Goal: Task Accomplishment & Management: Complete application form

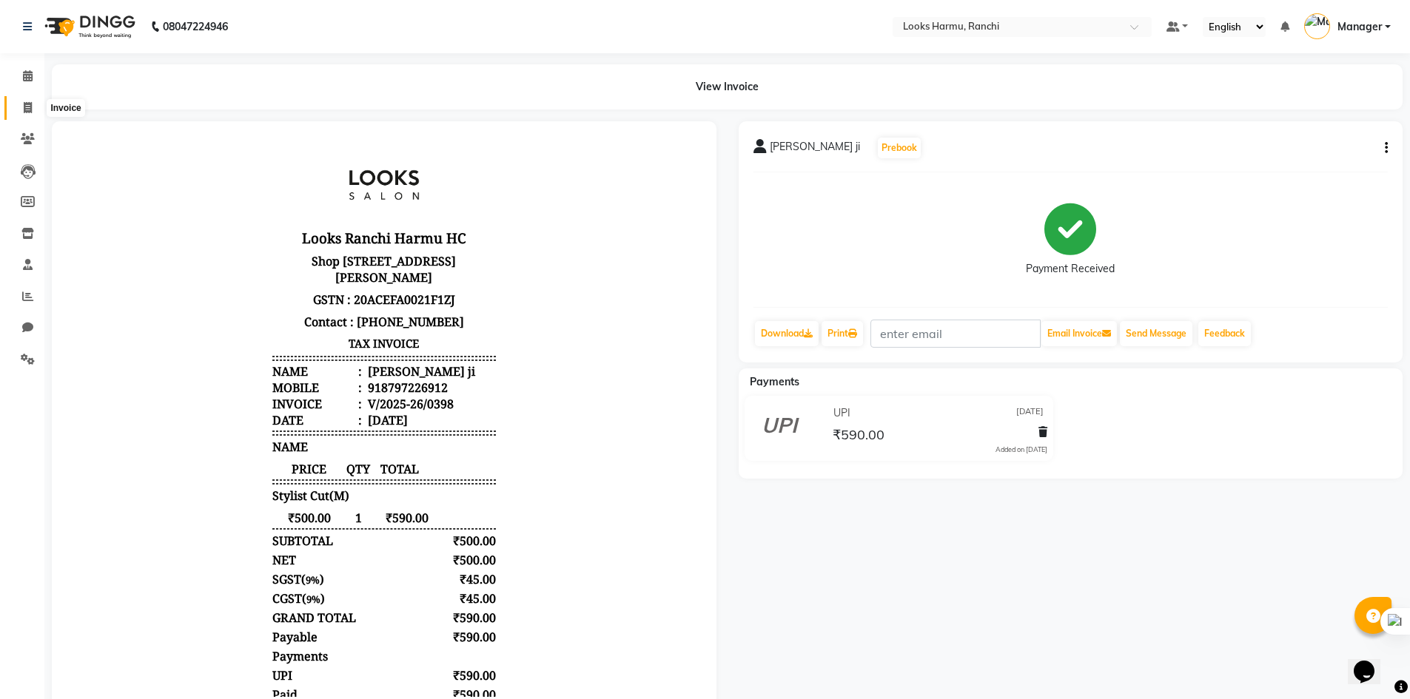
click at [38, 102] on span at bounding box center [28, 108] width 26 height 17
select select "service"
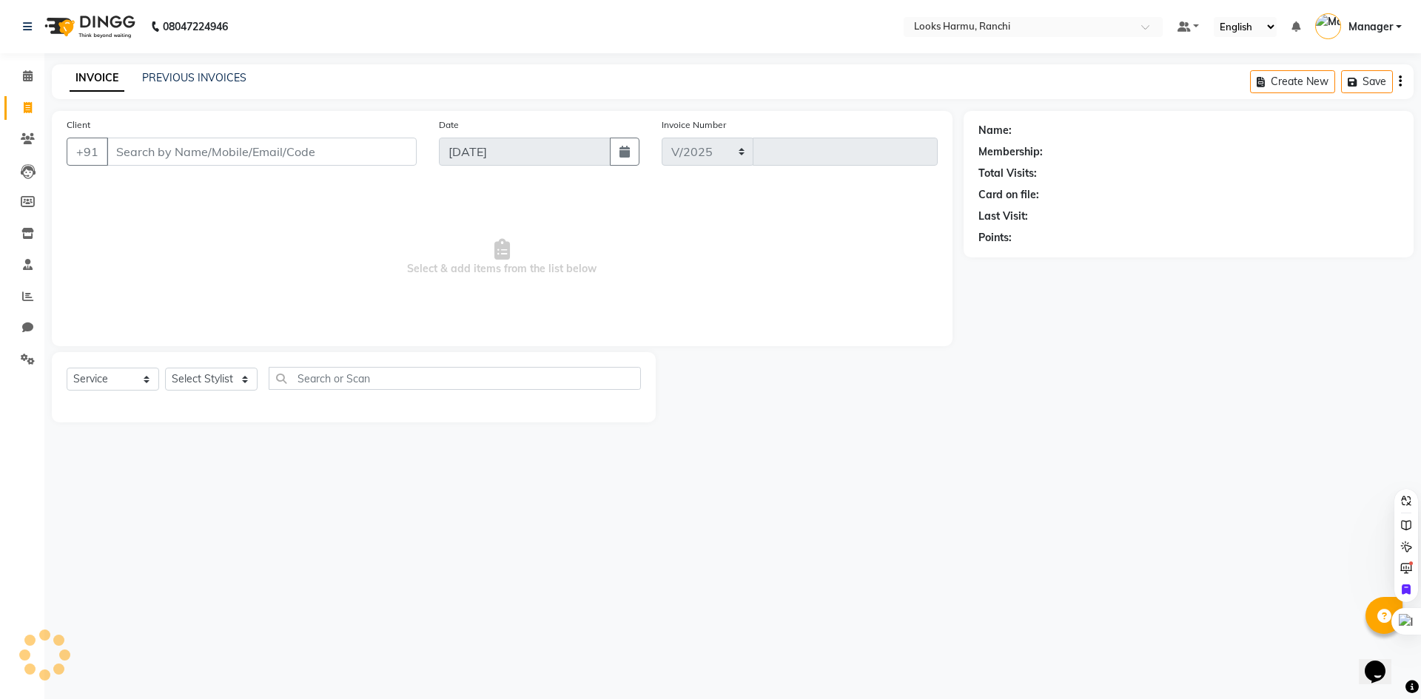
select select "6247"
type input "1148"
select select "V"
select select "47538"
click at [134, 392] on div "Select Service Product Membership Package Voucher Prepaid Gift Card Select Styl…" at bounding box center [354, 384] width 574 height 35
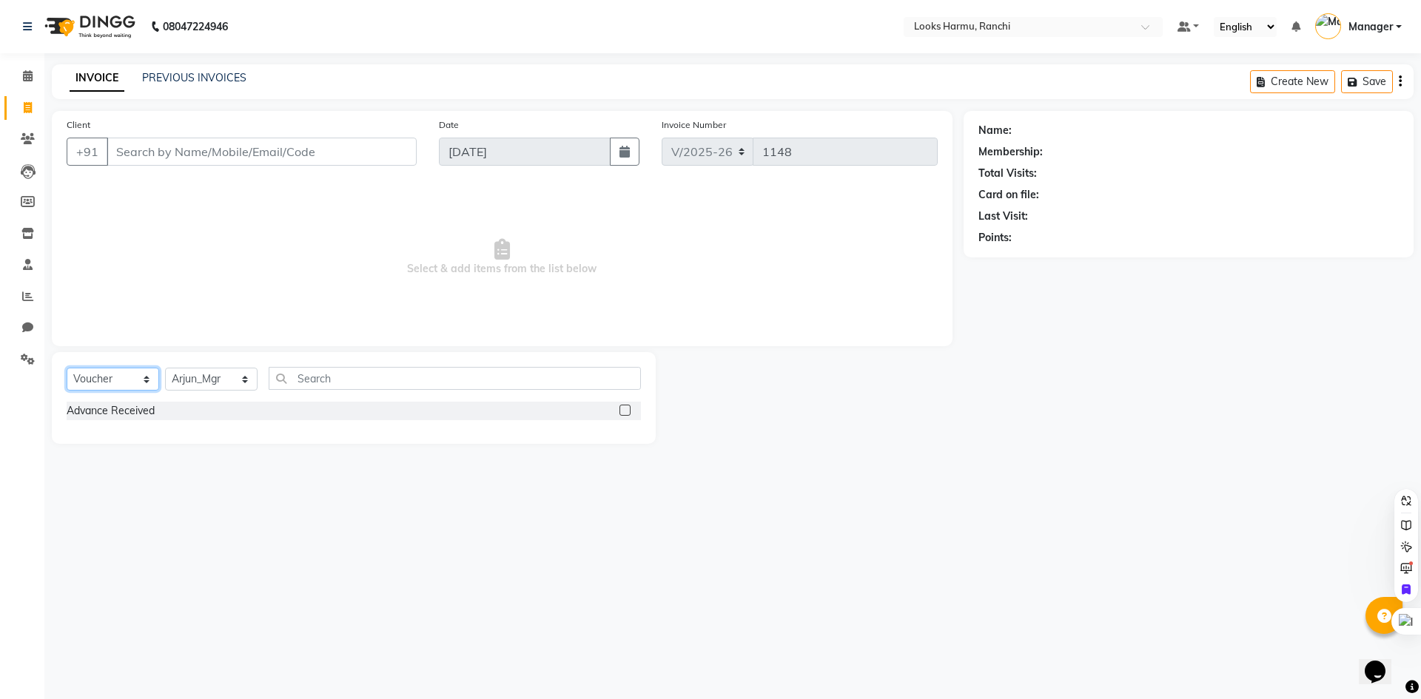
click at [138, 384] on select "Select Service Product Membership Package Voucher Prepaid Gift Card" at bounding box center [113, 379] width 92 height 23
select select "service"
click at [67, 368] on select "Select Service Product Membership Package Voucher Prepaid Gift Card" at bounding box center [113, 379] width 92 height 23
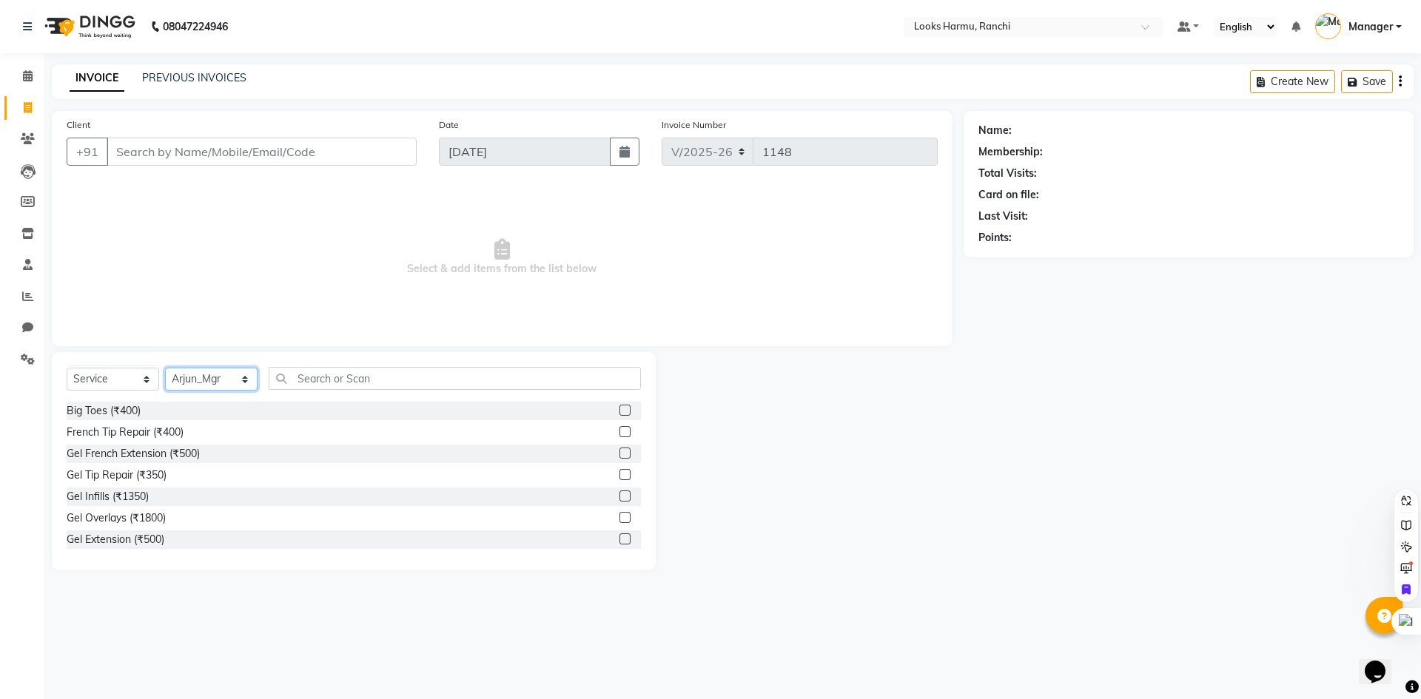
drag, startPoint x: 212, startPoint y: 380, endPoint x: 223, endPoint y: 380, distance: 11.1
click at [223, 380] on select "Select Stylist Aditya_Singh Aishwarya Gautam Anny Arjun_Mgr Arman_Noor Counter_…" at bounding box center [211, 379] width 92 height 23
select select "47147"
click at [165, 368] on select "Select Stylist Aditya_Singh Aishwarya Gautam Anny Arjun_Mgr Arman_Noor Counter_…" at bounding box center [211, 379] width 92 height 23
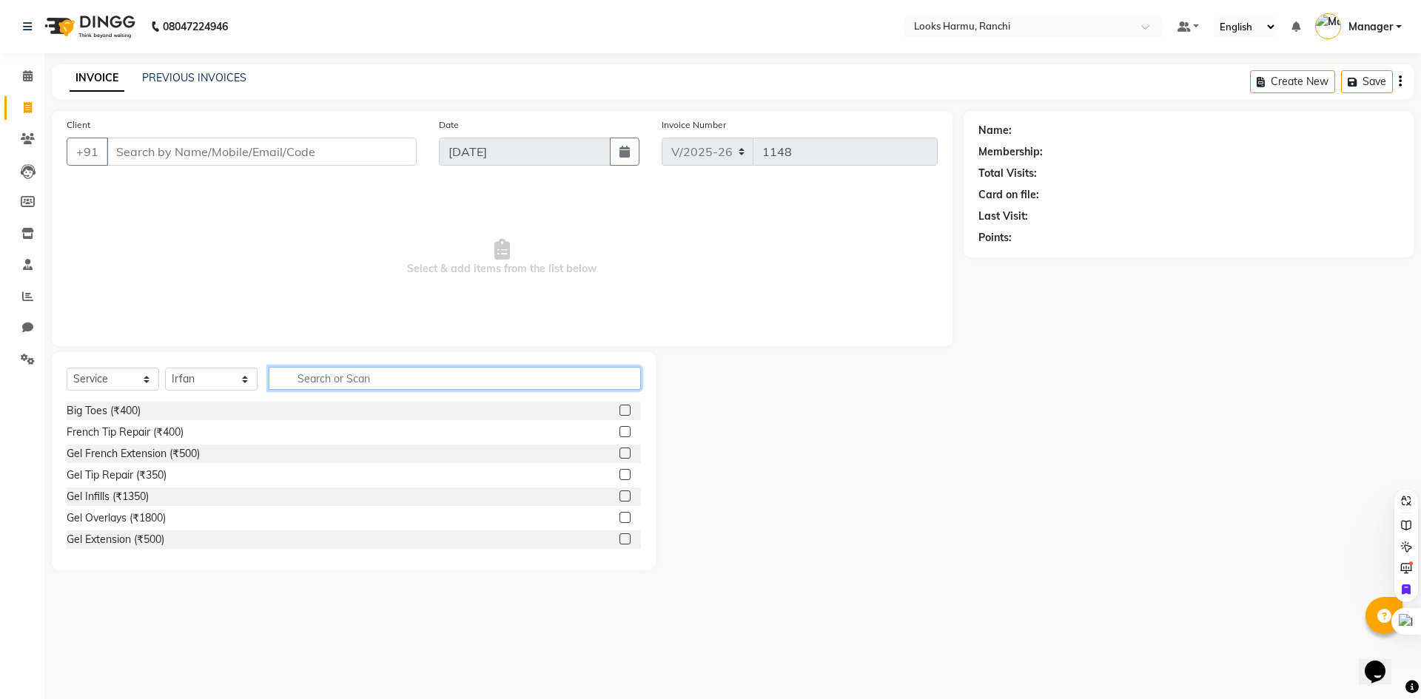
click at [349, 377] on input "text" at bounding box center [455, 378] width 372 height 23
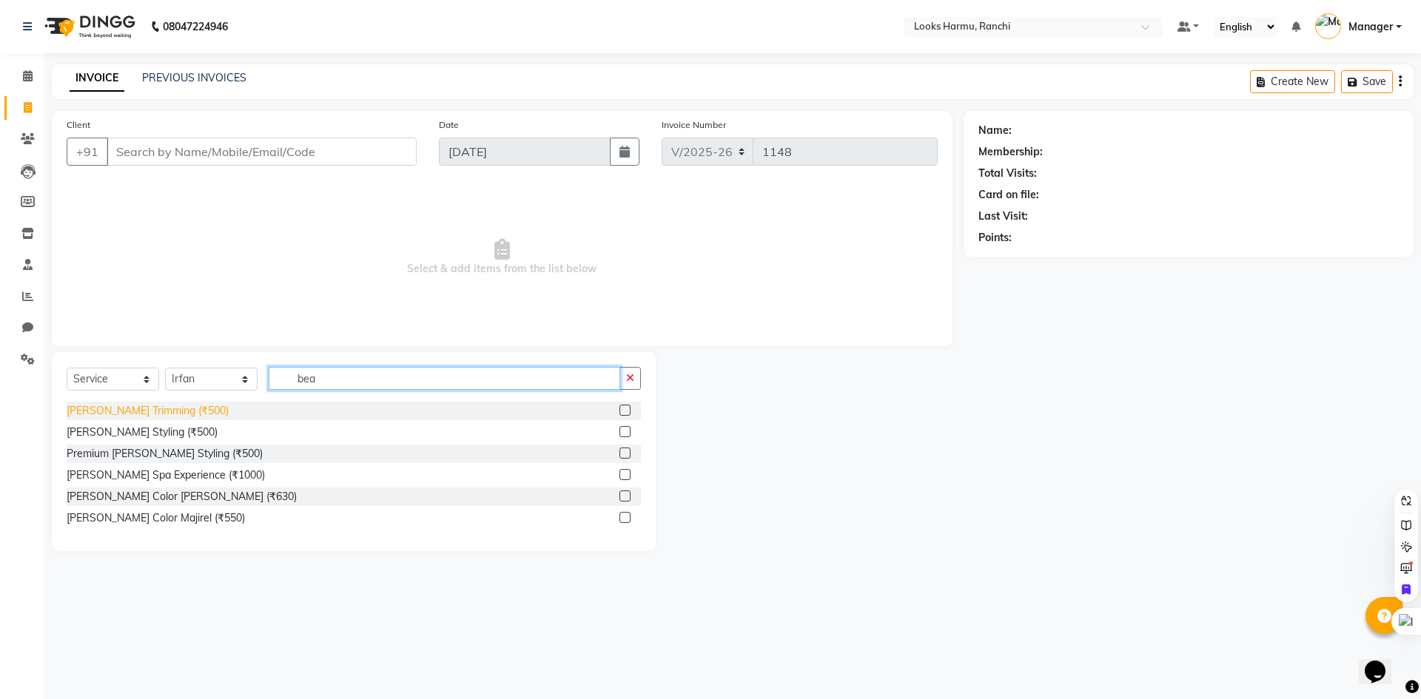
type input "bea"
click at [144, 412] on div "Beard Trimming (₹500)" at bounding box center [148, 411] width 162 height 16
checkbox input "false"
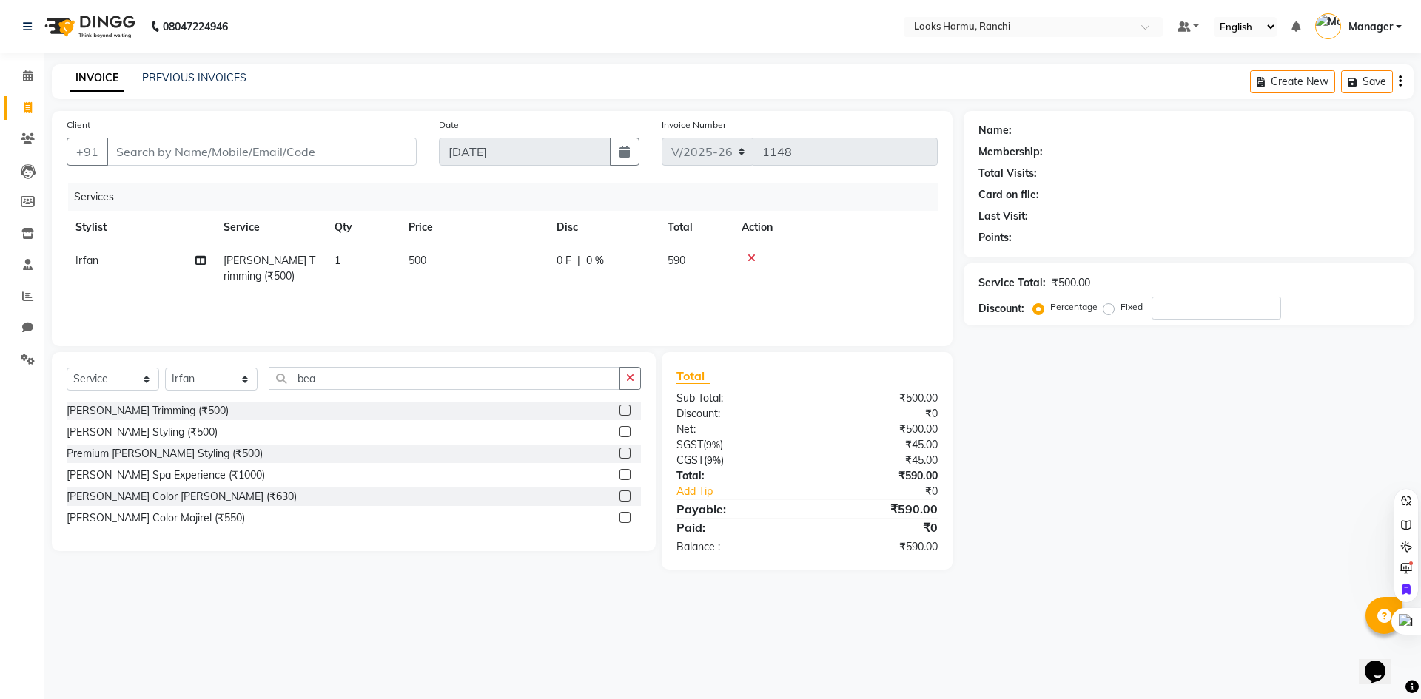
click at [443, 269] on td "500" at bounding box center [474, 268] width 148 height 49
select select "47147"
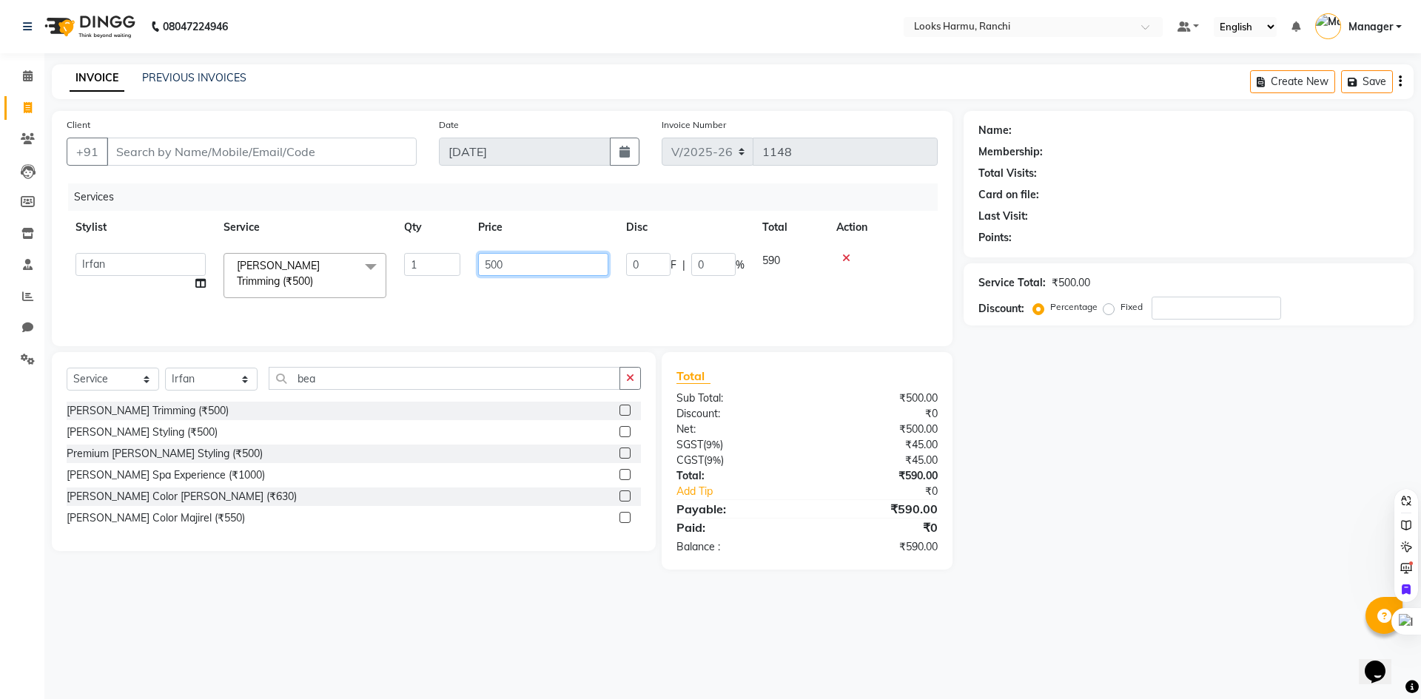
click at [494, 280] on td "500" at bounding box center [543, 275] width 148 height 63
type input "5"
type input "350"
drag, startPoint x: 392, startPoint y: 28, endPoint x: 372, endPoint y: 59, distance: 36.9
click at [385, 33] on nav "08047224946 Select Location × Looks Harmu, Ranchi Default Panel My Panel Englis…" at bounding box center [710, 26] width 1421 height 53
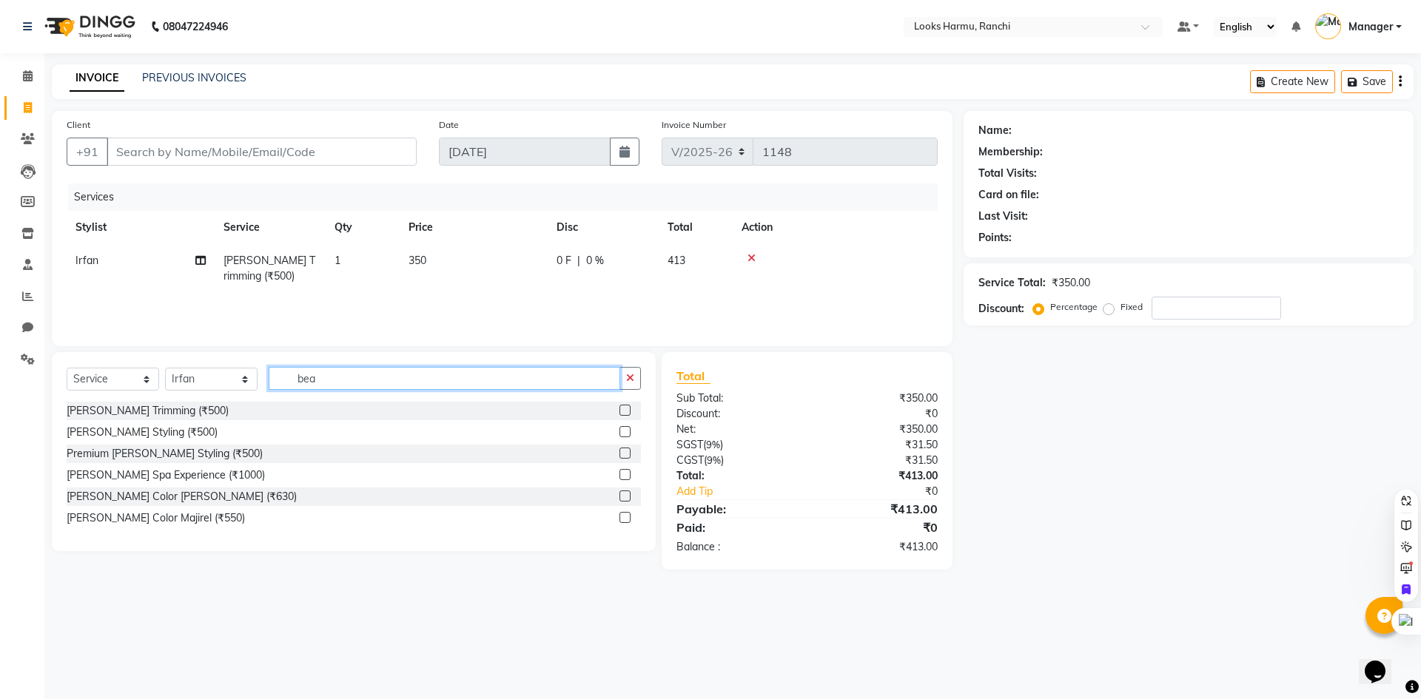
drag, startPoint x: 299, startPoint y: 375, endPoint x: 266, endPoint y: 375, distance: 33.3
click at [266, 375] on div "Select Service Product Membership Package Voucher Prepaid Gift Card Select Styl…" at bounding box center [354, 384] width 574 height 35
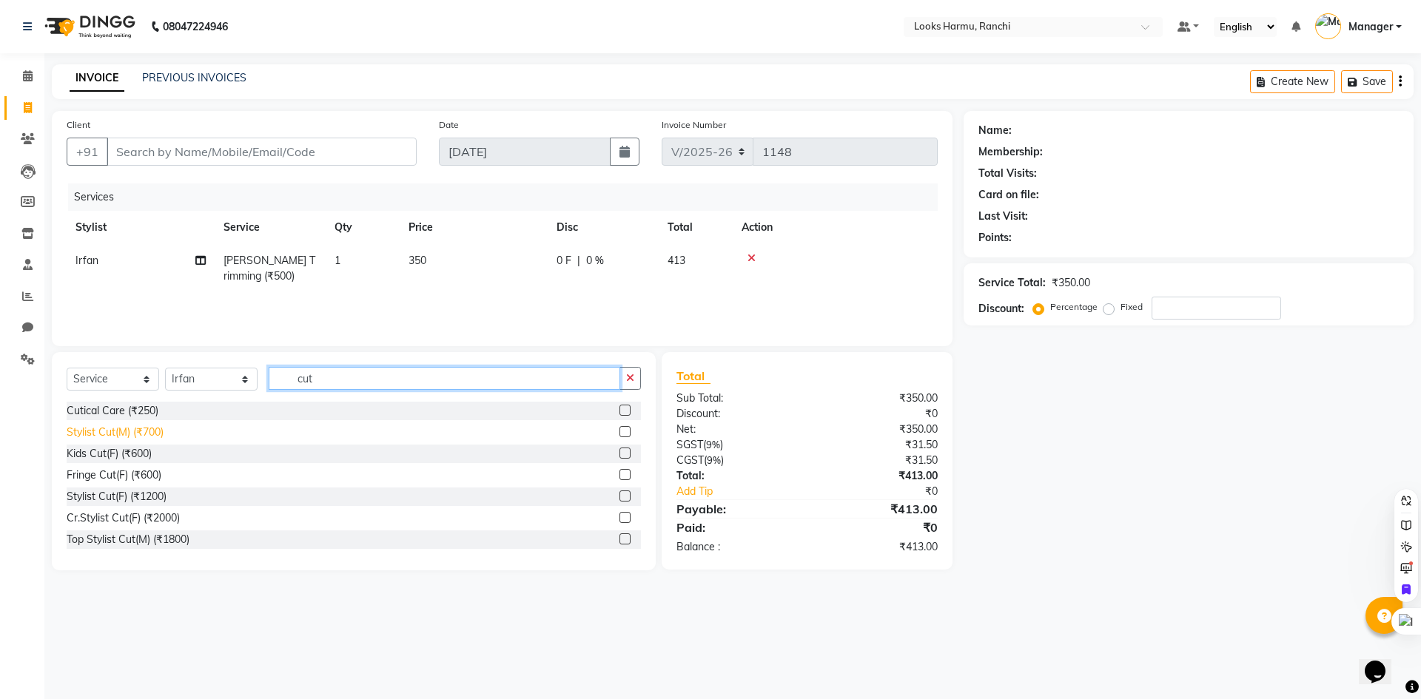
type input "cut"
click at [149, 433] on div "Stylist Cut(M) (₹700)" at bounding box center [115, 433] width 97 height 16
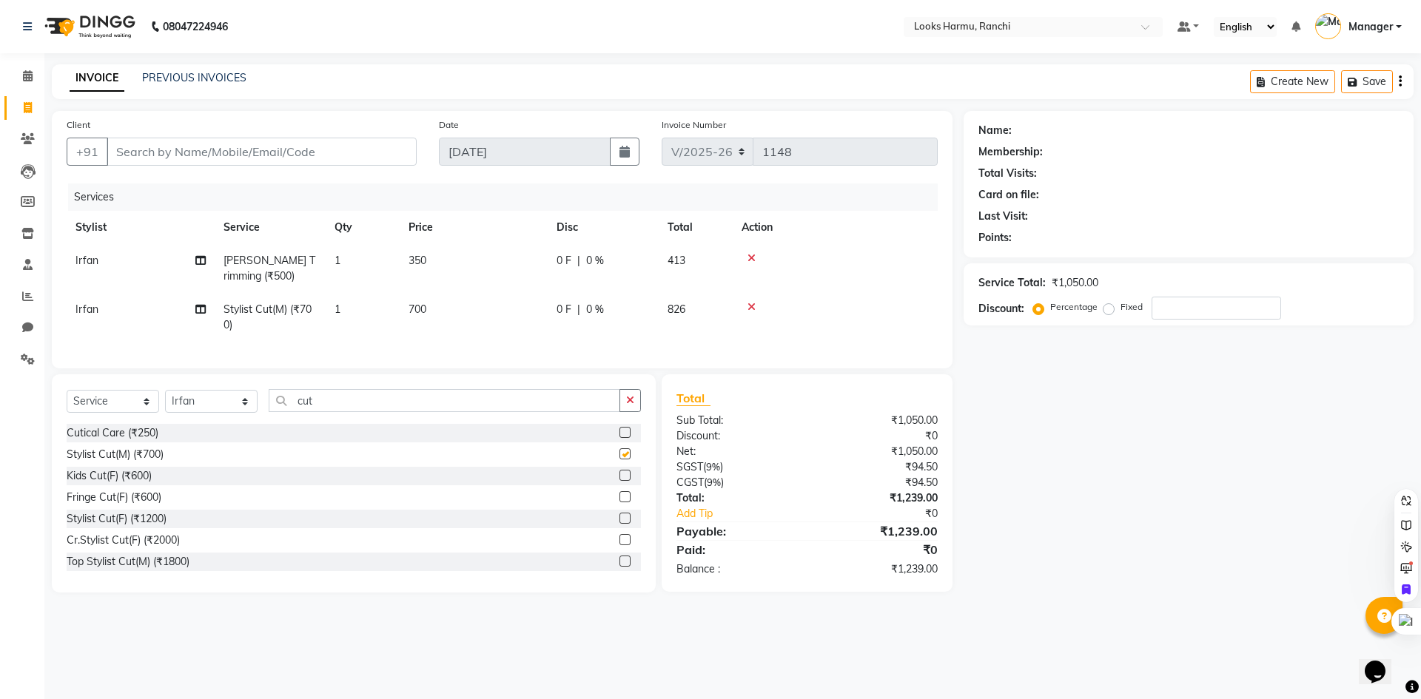
checkbox input "false"
click at [423, 304] on span "700" at bounding box center [417, 309] width 18 height 13
select select "47147"
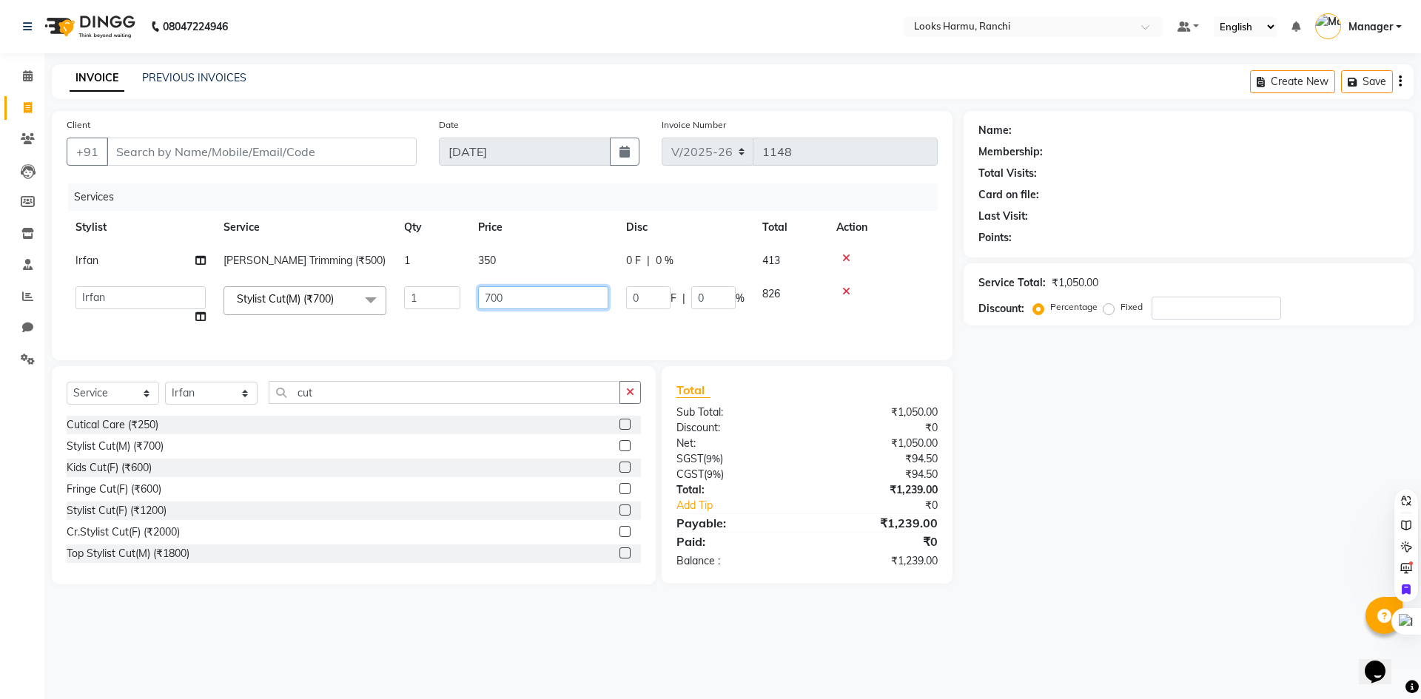
drag, startPoint x: 554, startPoint y: 292, endPoint x: 419, endPoint y: 300, distance: 135.0
click at [420, 300] on tr "Aditya_Singh Aishwarya Gautam Anny Arjun_Mgr Arman_Noor Counter_Sales Farhana I…" at bounding box center [502, 305] width 871 height 56
type input "500"
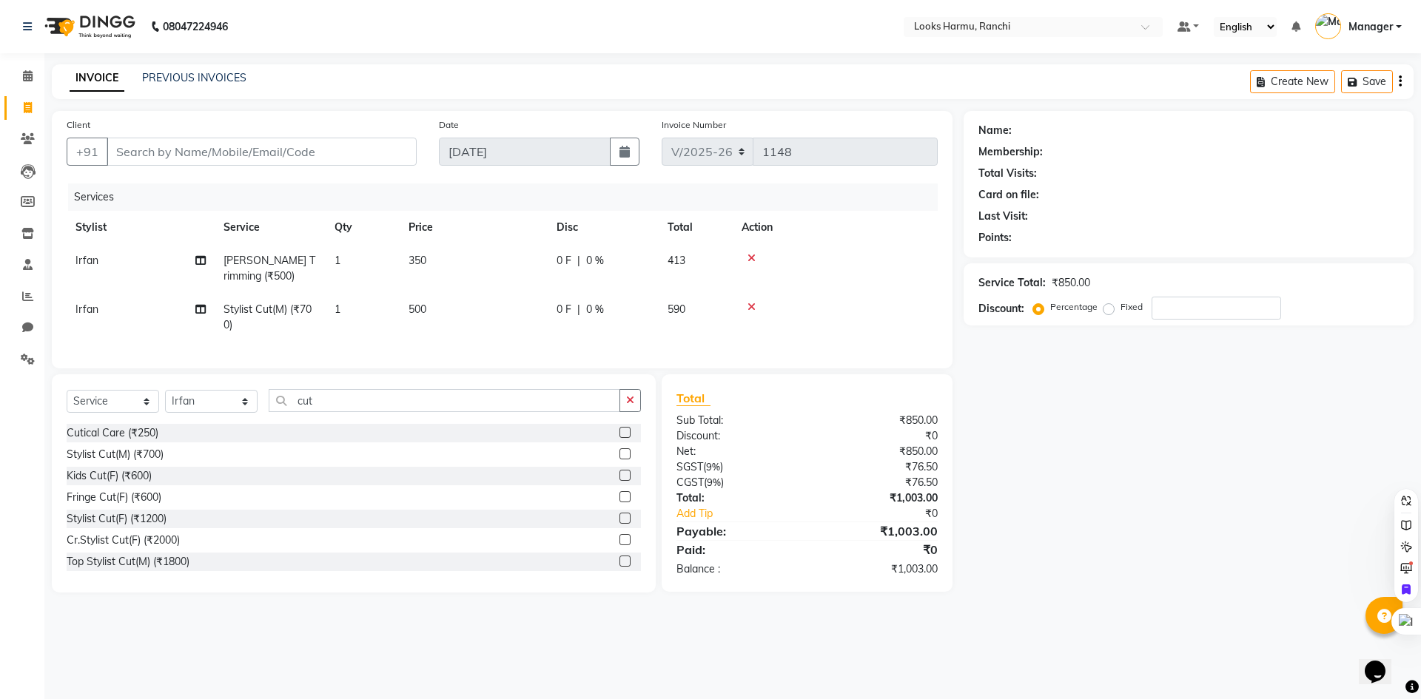
click at [534, 79] on div "INVOICE PREVIOUS INVOICES Create New Save" at bounding box center [733, 81] width 1362 height 35
click at [147, 156] on input "Client" at bounding box center [262, 152] width 310 height 28
type input "9"
type input "0"
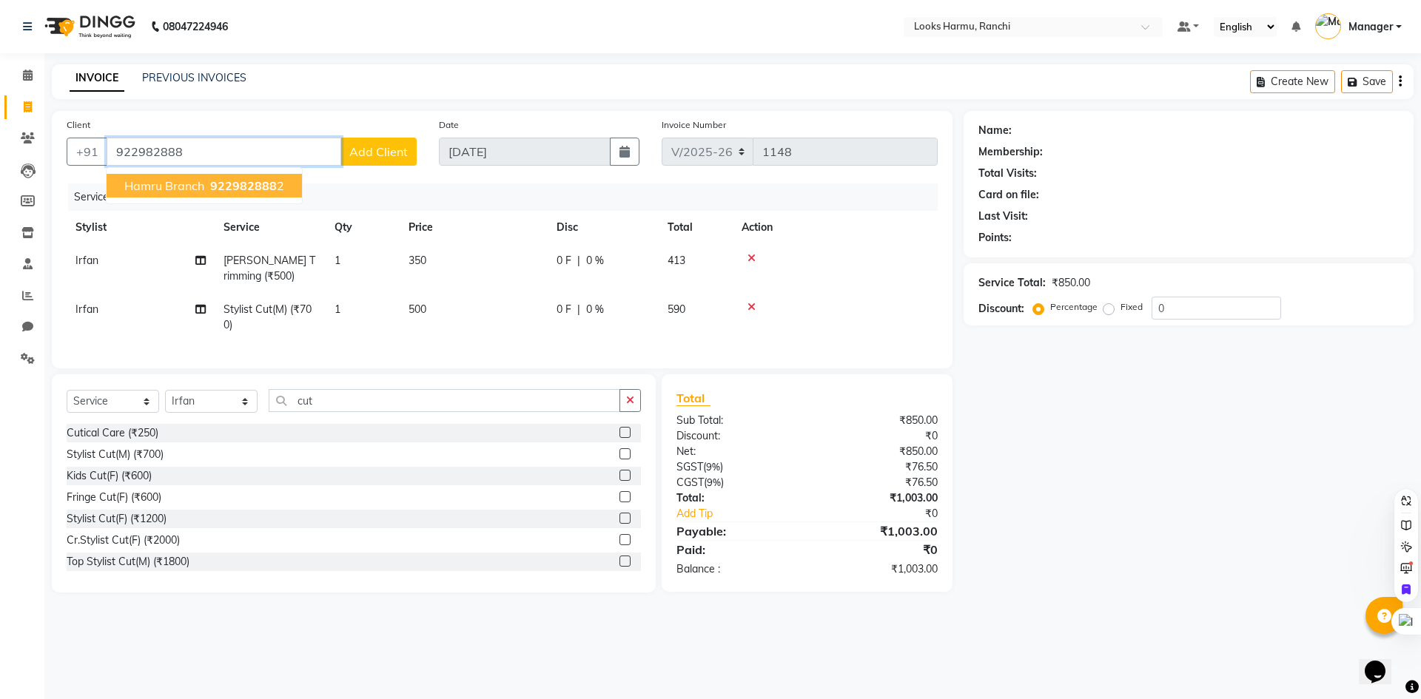
click at [224, 186] on span "922982888" at bounding box center [243, 185] width 67 height 15
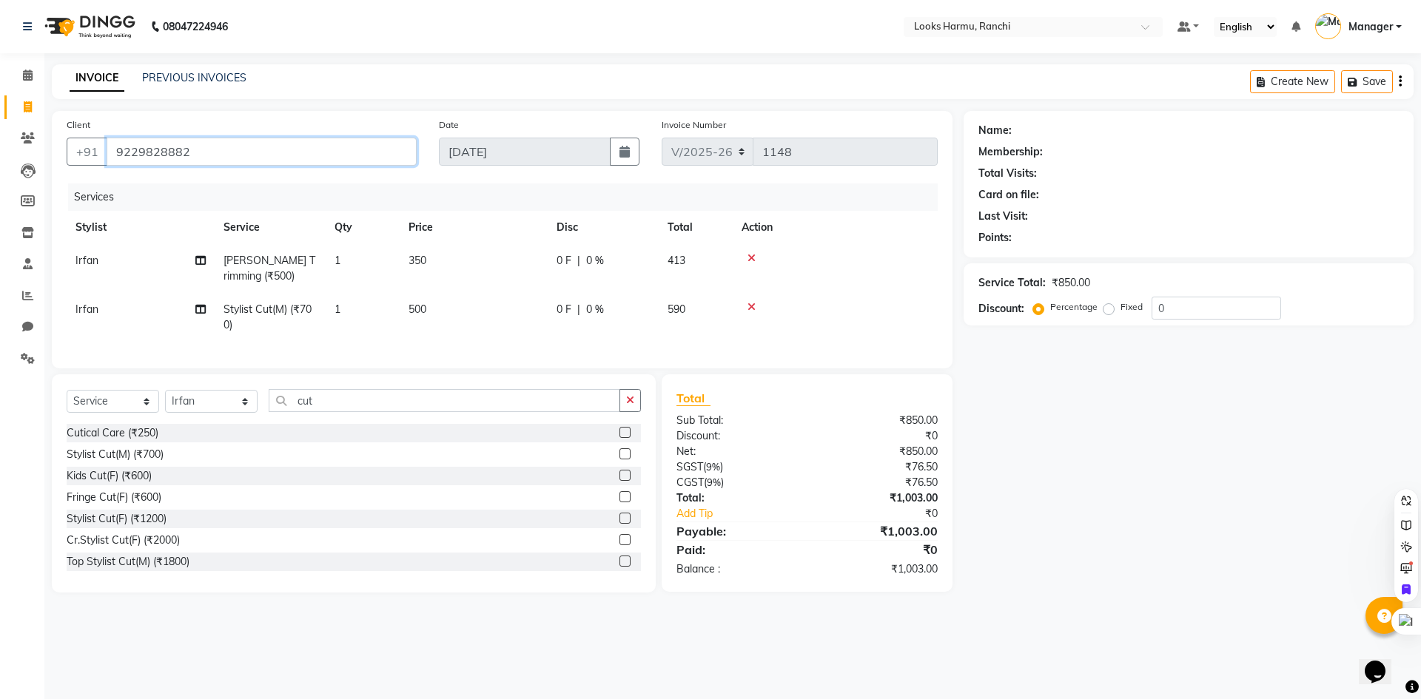
type input "9229828882"
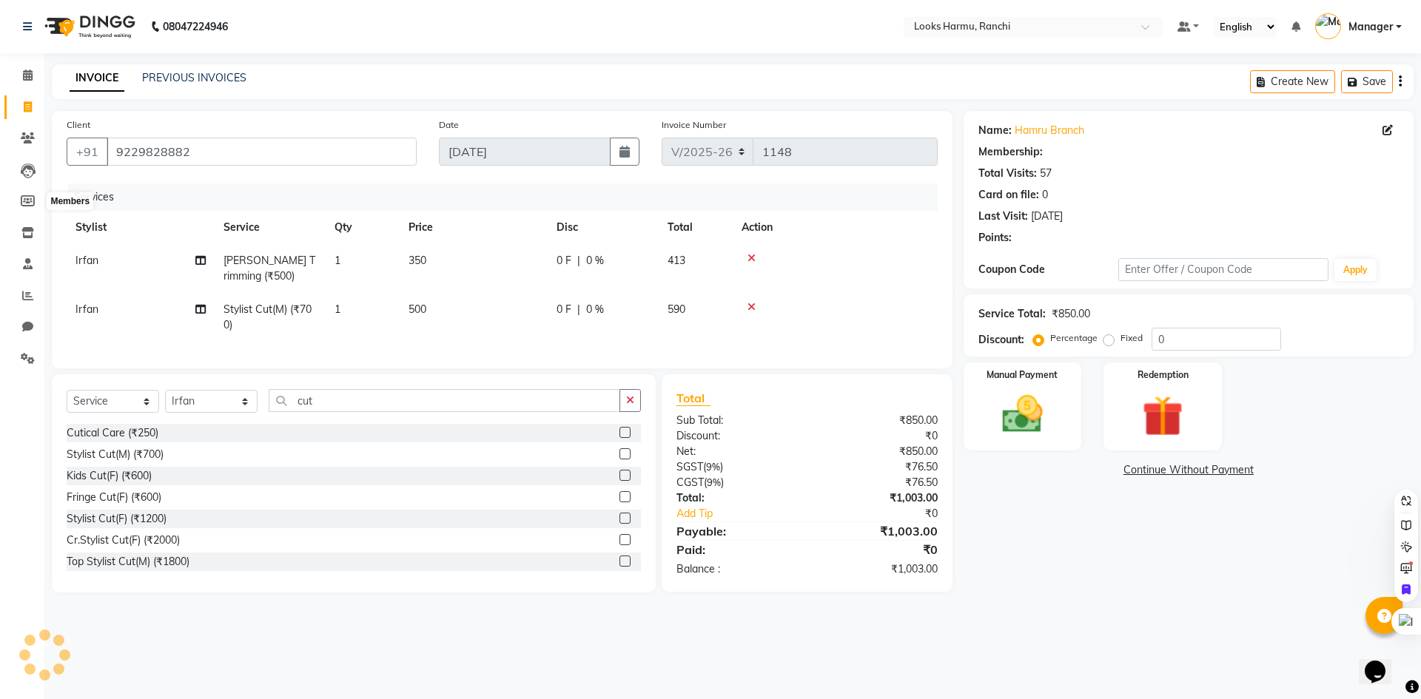
select select "1: Object"
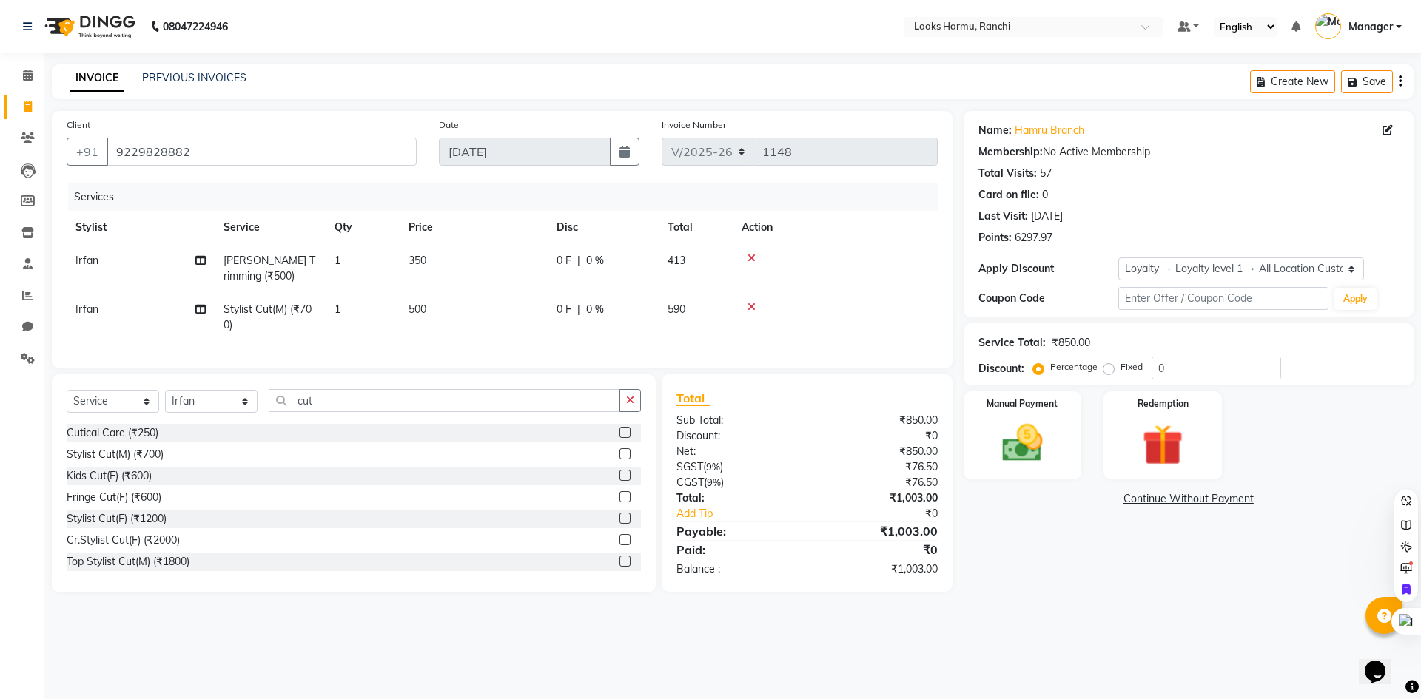
click at [422, 259] on span "350" at bounding box center [417, 260] width 18 height 13
select select "47147"
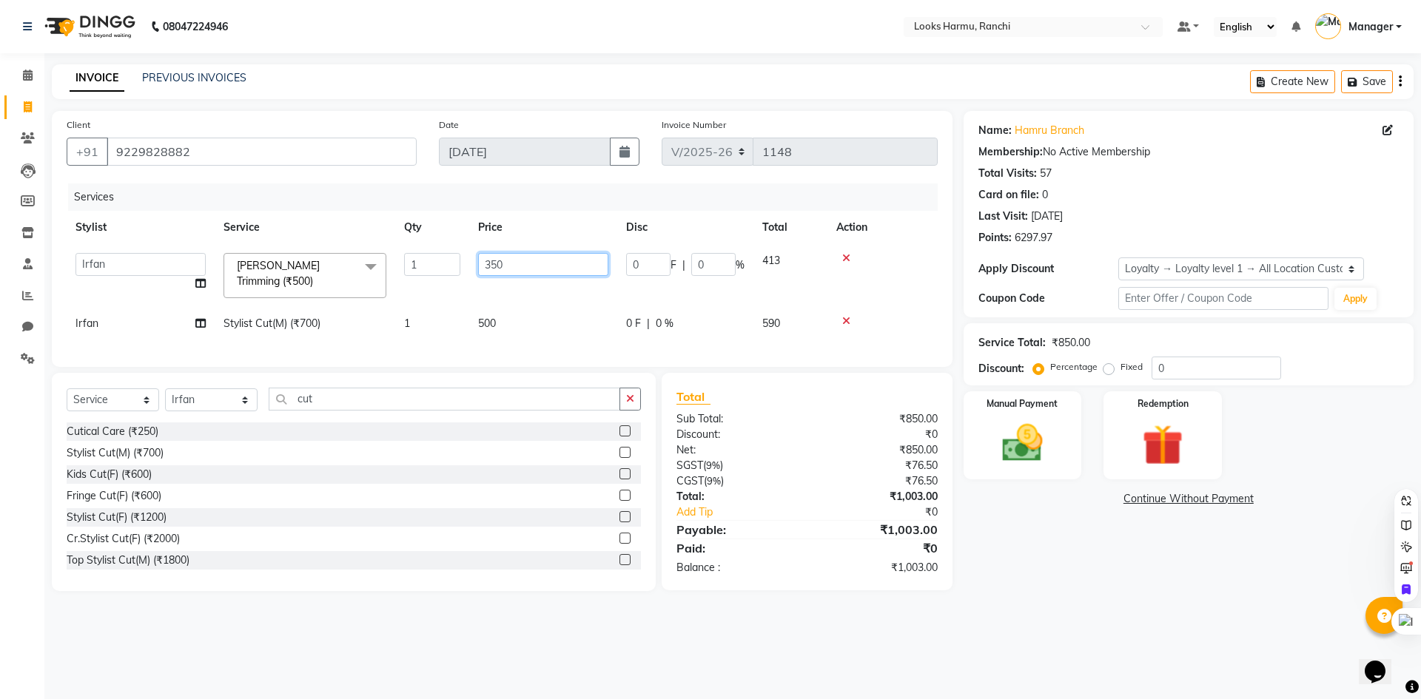
drag, startPoint x: 525, startPoint y: 263, endPoint x: 486, endPoint y: 259, distance: 38.7
click at [487, 259] on input "350" at bounding box center [543, 264] width 130 height 23
click at [358, 47] on nav "08047224946 Select Location × Looks Harmu, Ranchi Default Panel My Panel Englis…" at bounding box center [710, 26] width 1421 height 53
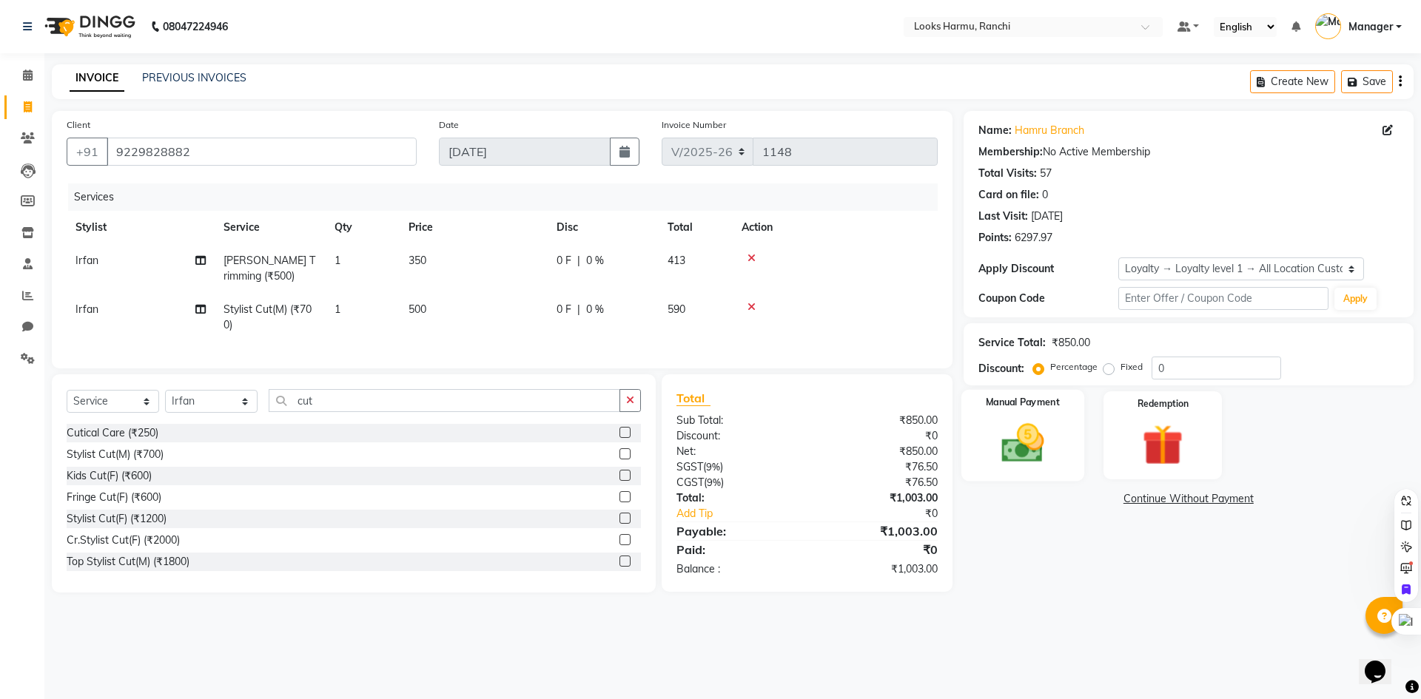
click at [1029, 466] on img at bounding box center [1022, 443] width 69 height 49
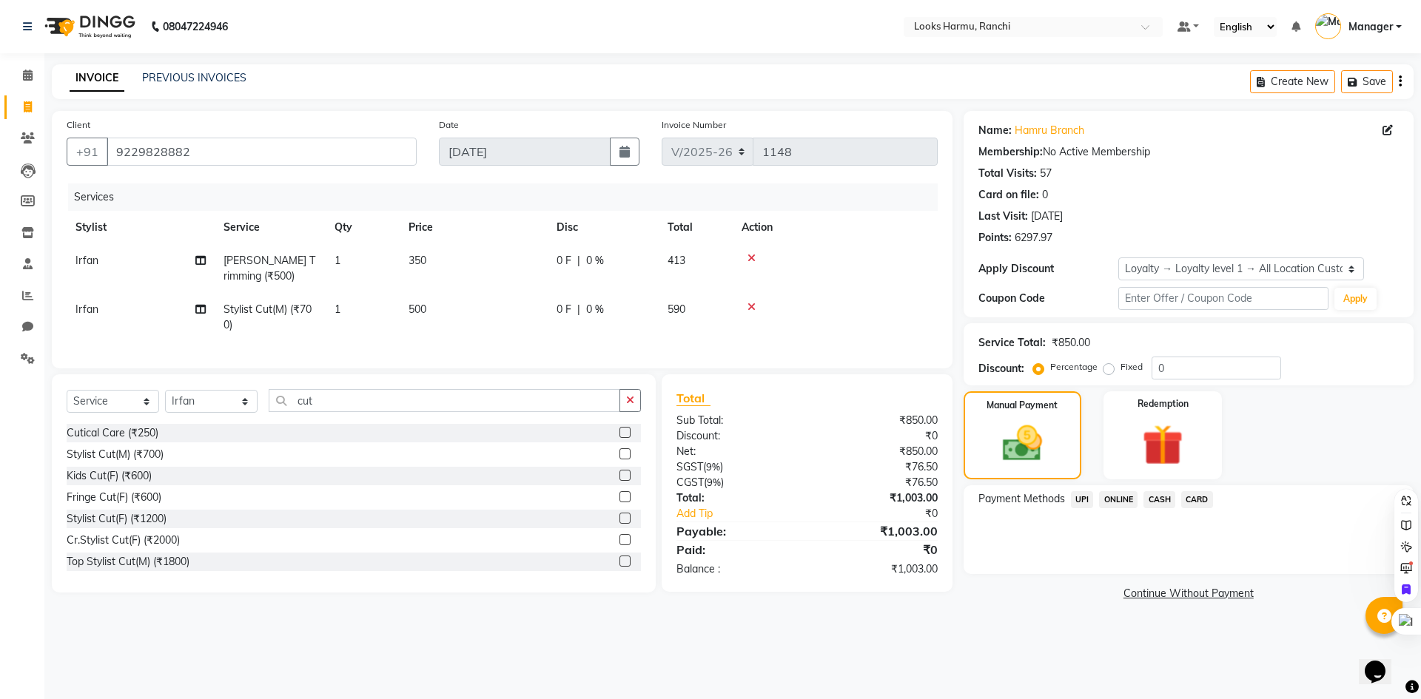
click at [429, 251] on td "350" at bounding box center [474, 268] width 148 height 49
select select "47147"
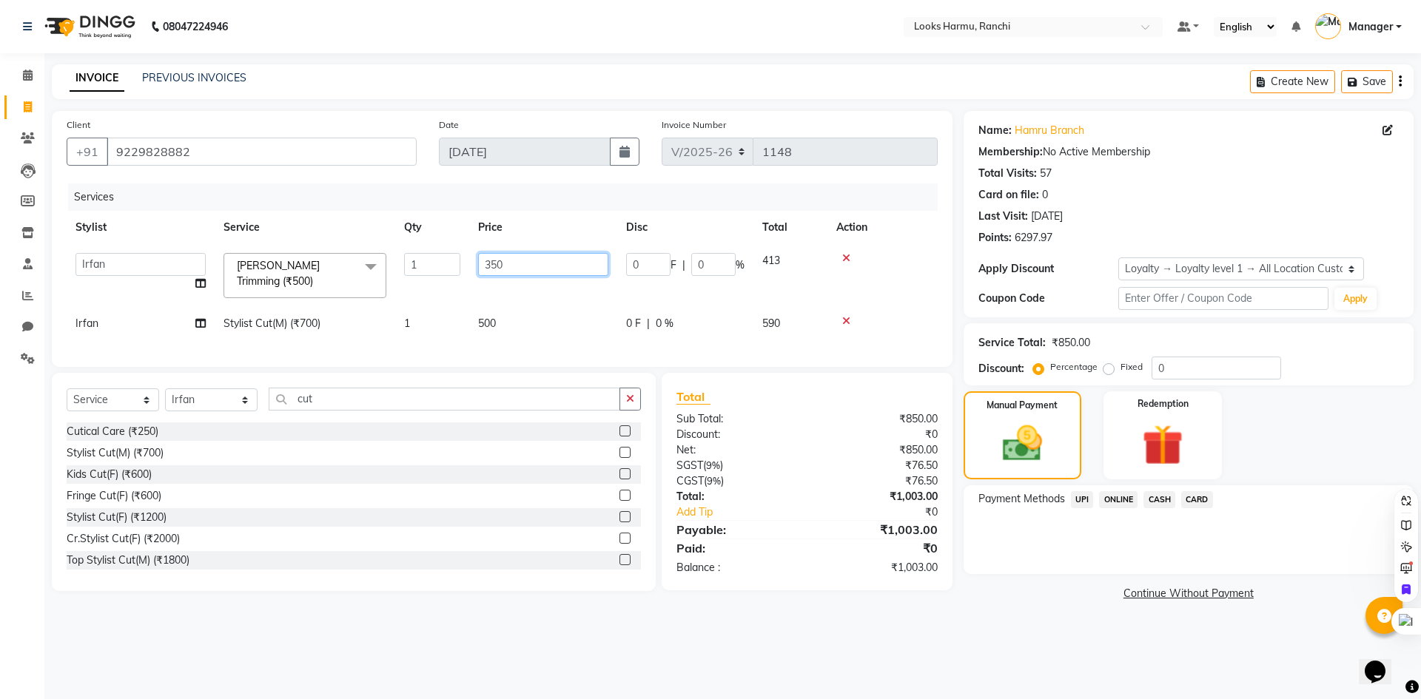
drag, startPoint x: 480, startPoint y: 269, endPoint x: 468, endPoint y: 269, distance: 12.6
click at [468, 269] on tr "Aditya_Singh Aishwarya Gautam Anny Arjun_Mgr Arman_Noor Counter_Sales Farhana I…" at bounding box center [502, 275] width 871 height 63
type input "300"
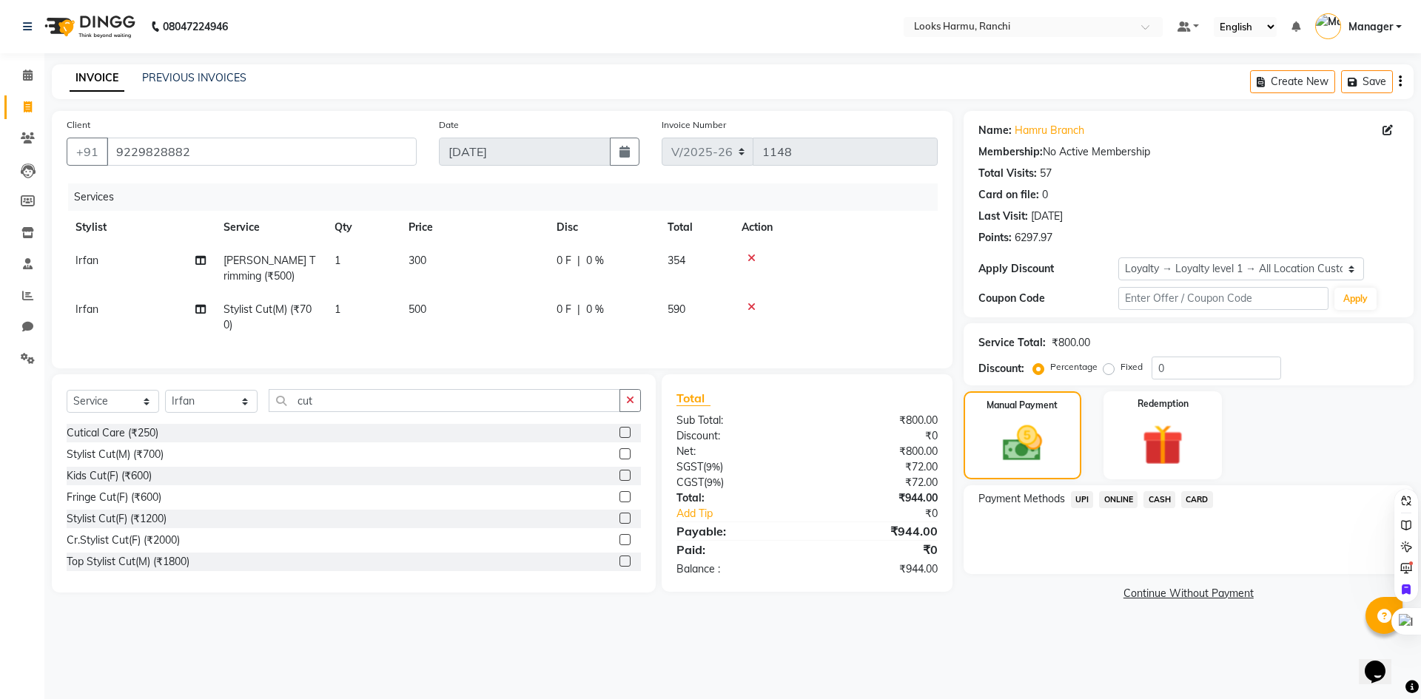
click at [452, 111] on div "Client +91 9229828882 Date 03-09-2025 Invoice Number V/2025 V/2025-26 1148 Serv…" at bounding box center [502, 240] width 901 height 258
click at [1219, 369] on input "0" at bounding box center [1215, 368] width 129 height 23
click at [724, 70] on div "INVOICE PREVIOUS INVOICES Create New Save" at bounding box center [733, 81] width 1362 height 35
click at [690, 55] on div "08047224946 Select Location × Looks Harmu, Ranchi Default Panel My Panel Englis…" at bounding box center [710, 349] width 1421 height 699
click at [577, 262] on span "|" at bounding box center [578, 261] width 3 height 16
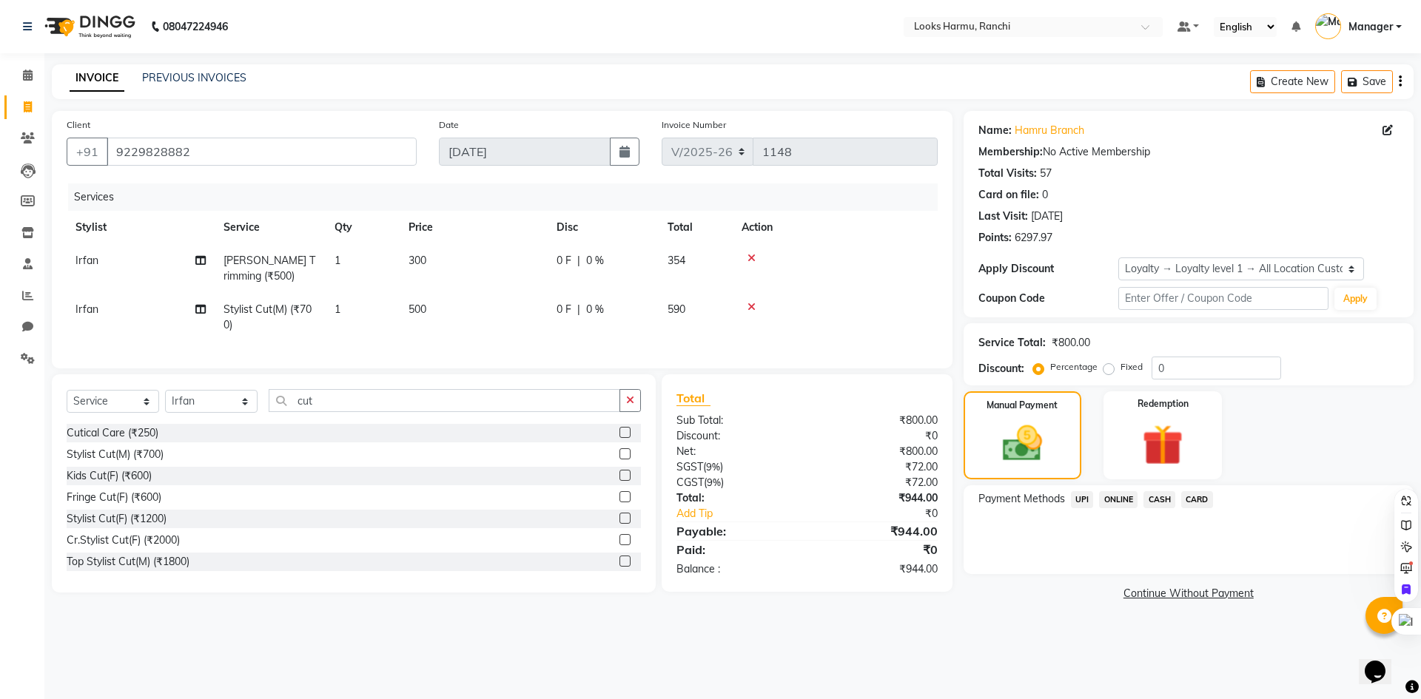
select select "47147"
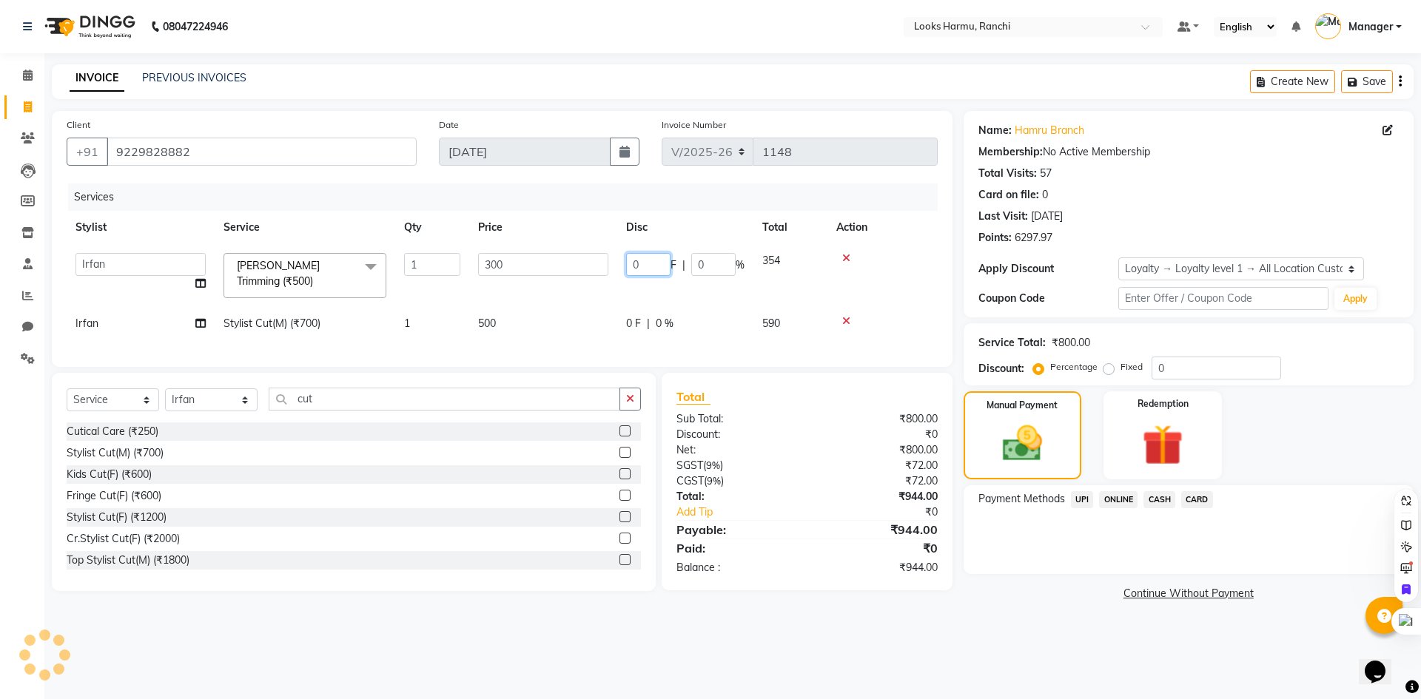
drag, startPoint x: 667, startPoint y: 263, endPoint x: 608, endPoint y: 264, distance: 58.5
click at [608, 264] on tr "Aditya_Singh Aishwarya Gautam Anny Arjun_Mgr Arman_Noor Counter_Sales Farhana I…" at bounding box center [502, 275] width 871 height 63
type input "44"
click at [628, 41] on nav "08047224946 Select Location × Looks Harmu, Ranchi Default Panel My Panel Englis…" at bounding box center [710, 26] width 1421 height 53
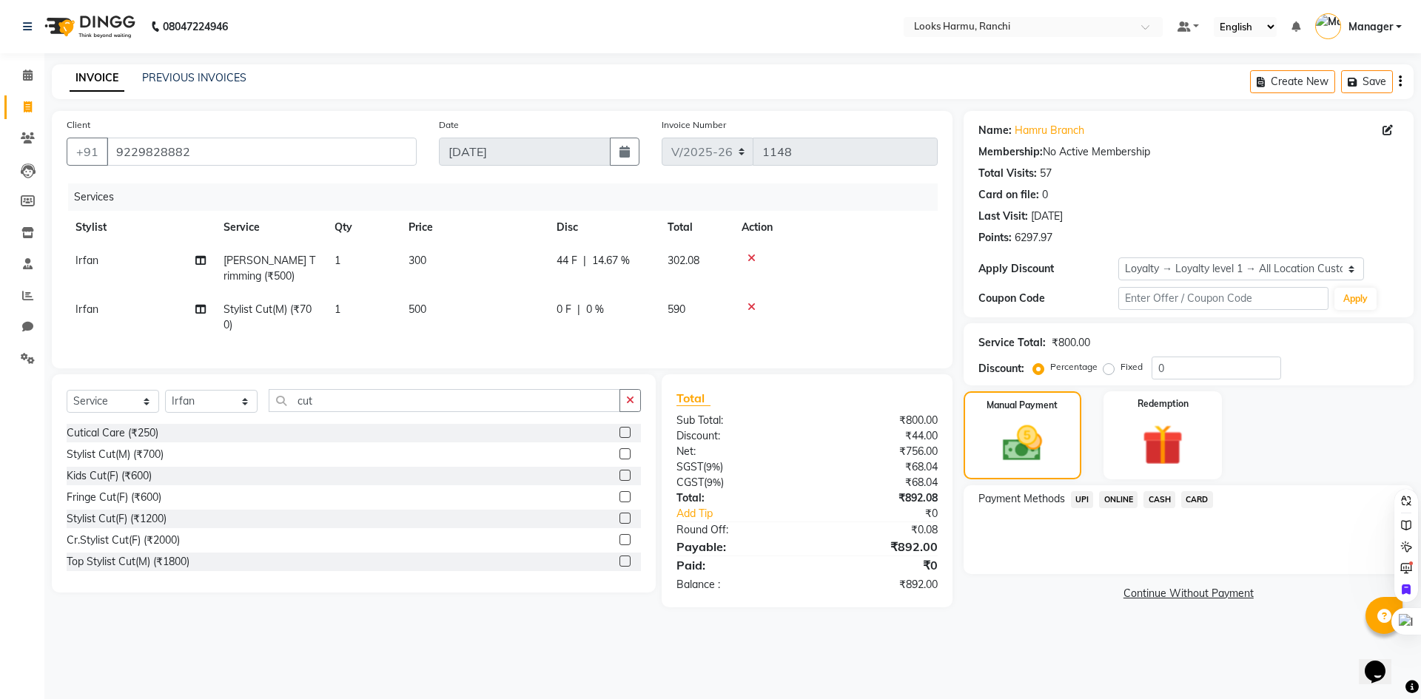
click at [576, 252] on td "44 F | 14.67 %" at bounding box center [603, 268] width 111 height 49
select select "47147"
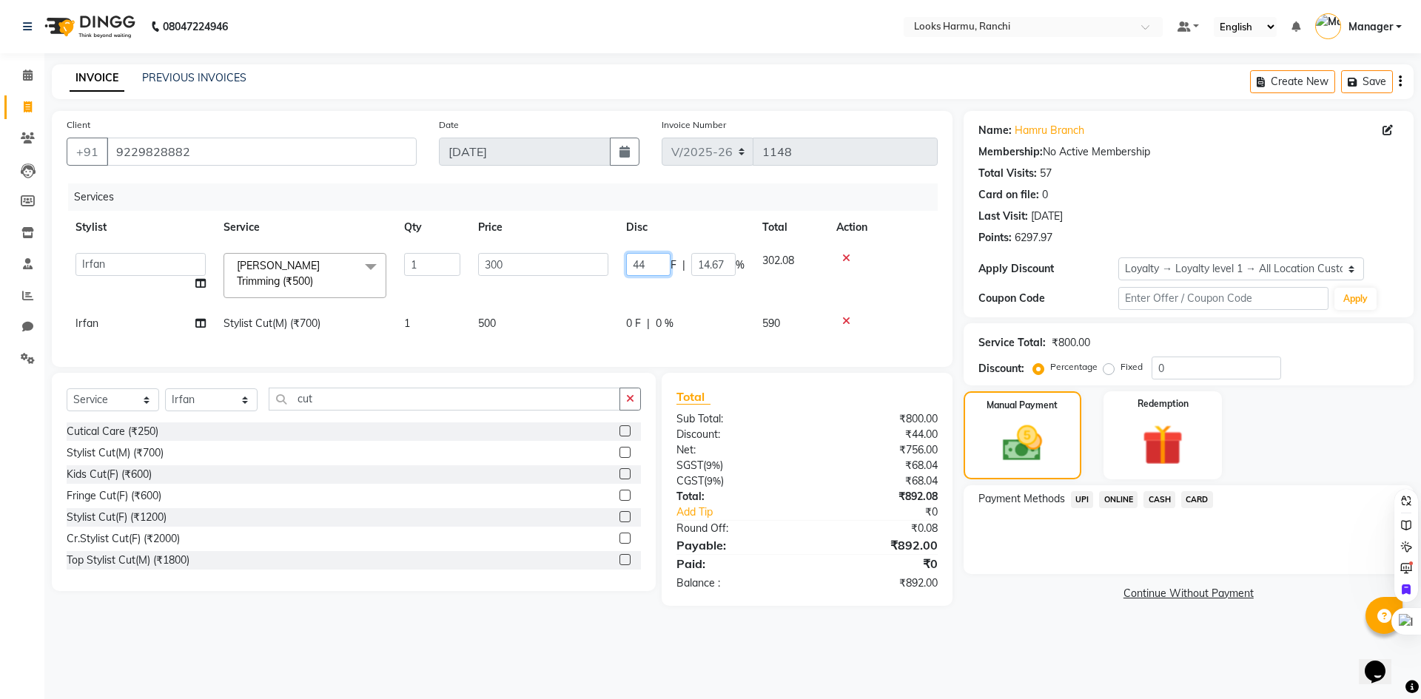
drag, startPoint x: 658, startPoint y: 262, endPoint x: 587, endPoint y: 255, distance: 71.3
click at [587, 256] on tr "Aditya_Singh Aishwarya Gautam Anny Arjun_Mgr Arman_Noor Counter_Sales Farhana I…" at bounding box center [502, 275] width 871 height 63
type input "2"
type input "38"
click at [638, 57] on div "08047224946 Select Location × Looks Harmu, Ranchi Default Panel My Panel Englis…" at bounding box center [710, 349] width 1421 height 699
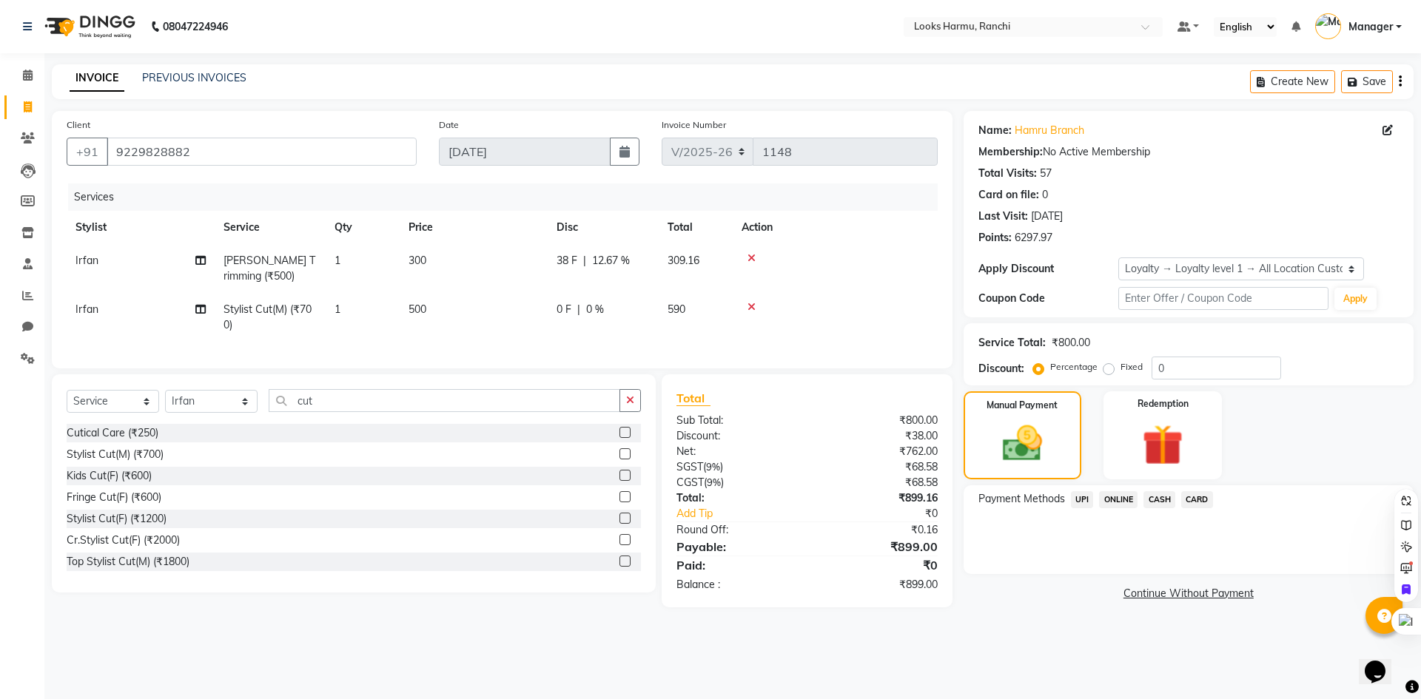
click at [1159, 497] on span "CASH" at bounding box center [1159, 499] width 32 height 17
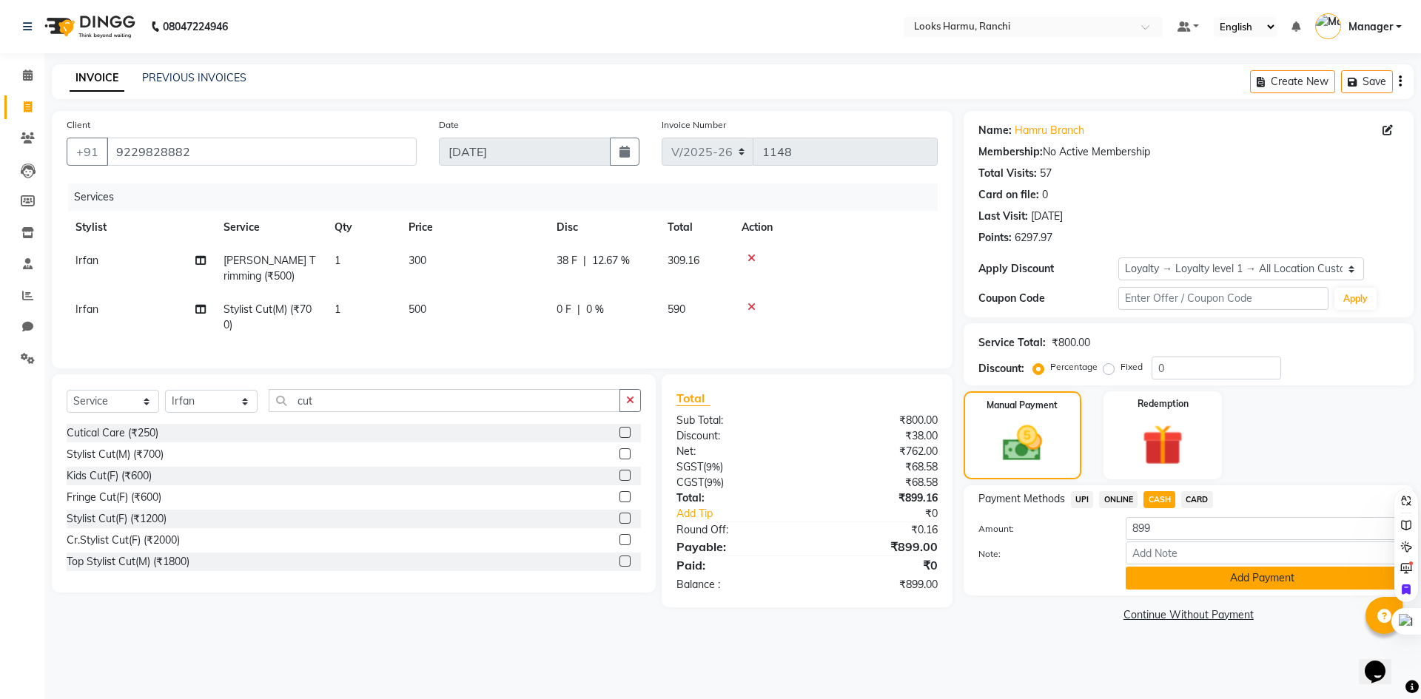
click at [1181, 581] on button "Add Payment" at bounding box center [1262, 578] width 273 height 23
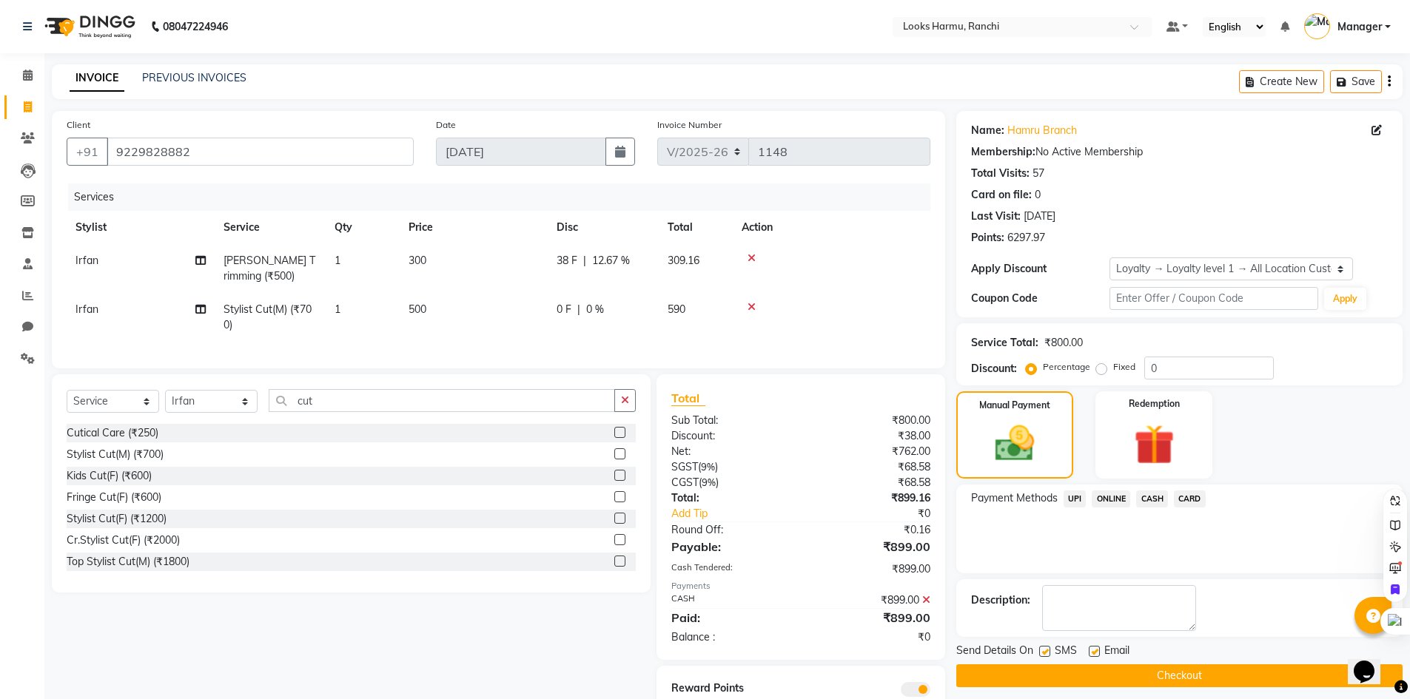
click at [1188, 667] on button "Checkout" at bounding box center [1179, 676] width 446 height 23
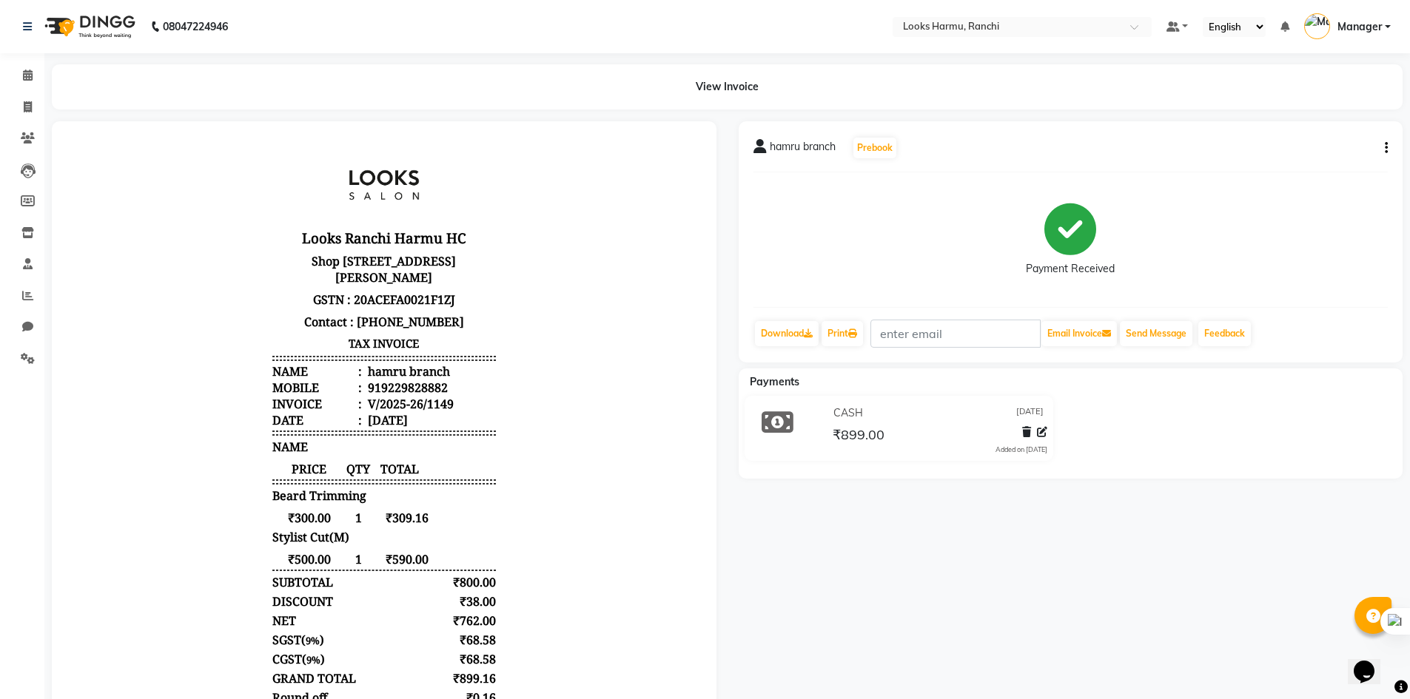
click at [44, 84] on div "View Invoice" at bounding box center [727, 86] width 1373 height 45
click at [29, 107] on icon at bounding box center [28, 106] width 8 height 11
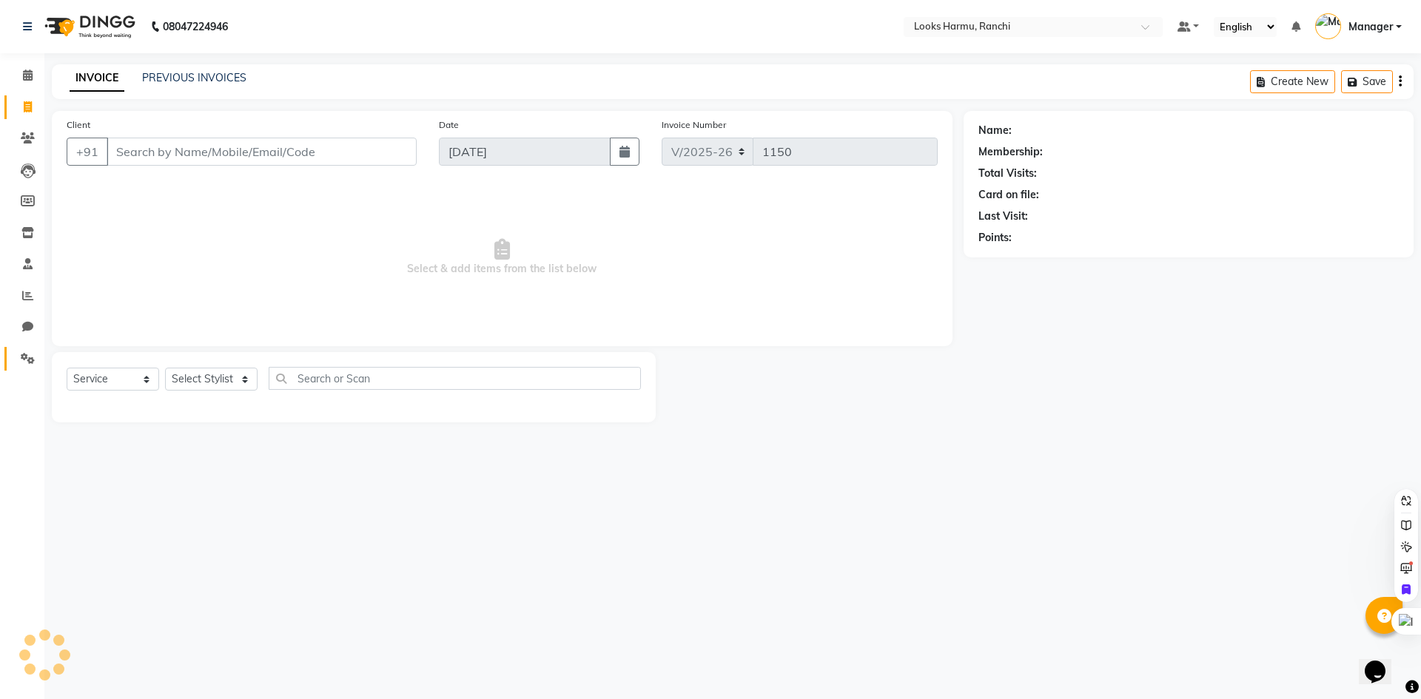
click at [23, 350] on link "Settings" at bounding box center [22, 359] width 36 height 24
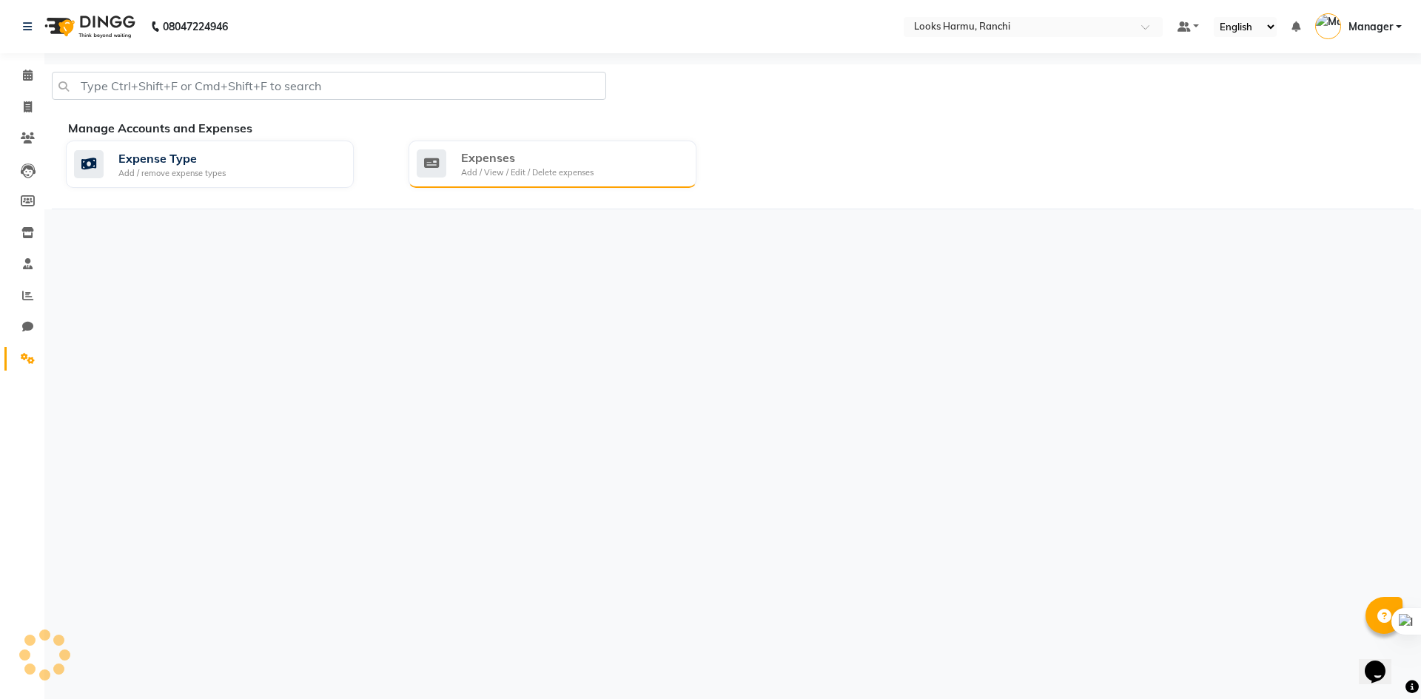
click at [528, 152] on div "Expenses" at bounding box center [527, 158] width 132 height 18
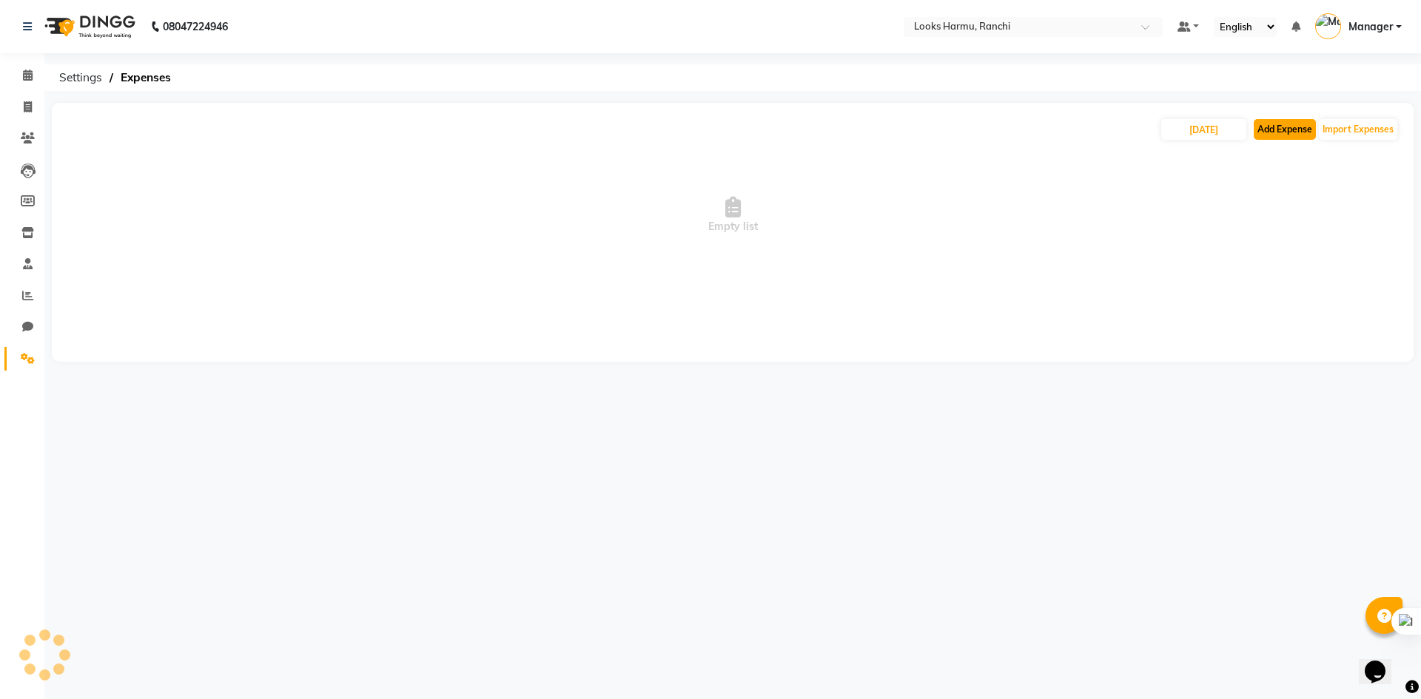
click at [1277, 139] on button "Add Expense" at bounding box center [1285, 129] width 62 height 21
select select "1"
select select "5241"
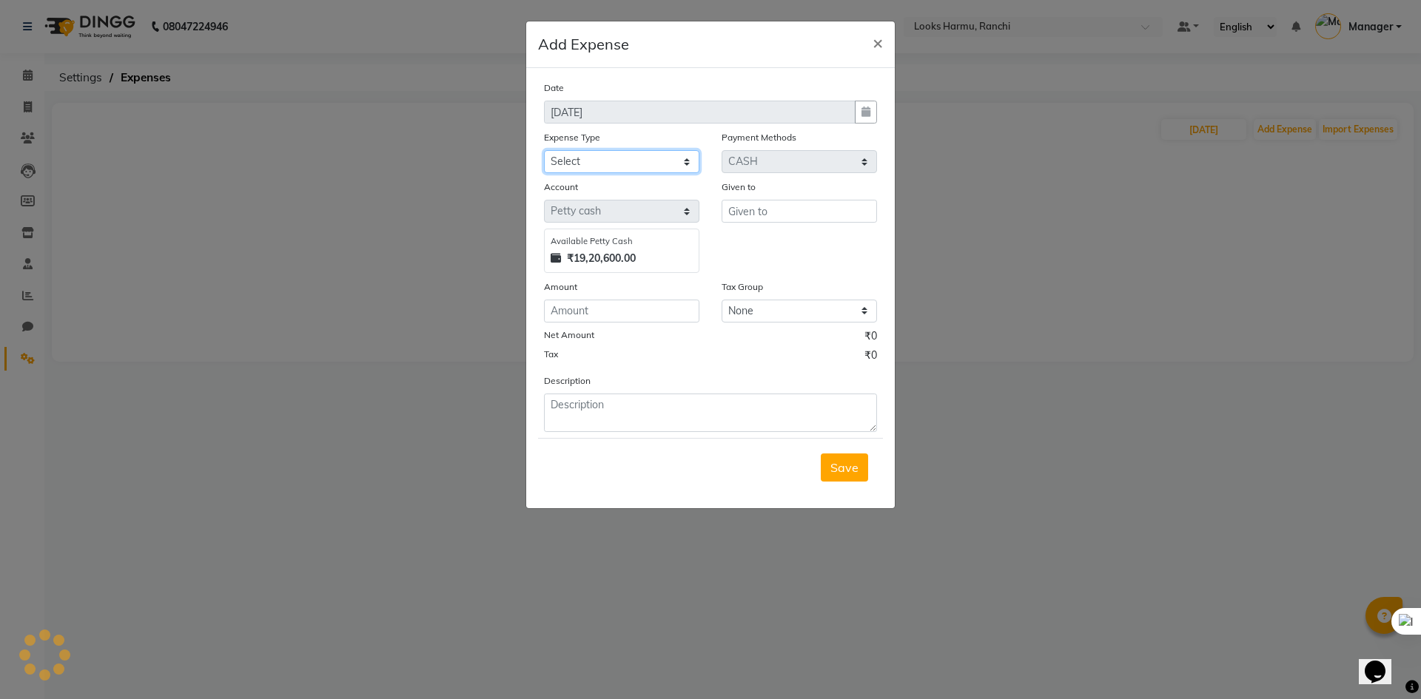
click at [662, 160] on select "Select Bank Deposit Blinkit Cash Handover CLIENT Client ordered food Client Ref…" at bounding box center [621, 161] width 155 height 23
select select "23704"
click at [544, 150] on select "Select Bank Deposit Blinkit Cash Handover CLIENT Client ordered food Client Ref…" at bounding box center [621, 161] width 155 height 23
click at [727, 221] on input "text" at bounding box center [798, 211] width 155 height 23
type input "Counter_Sales"
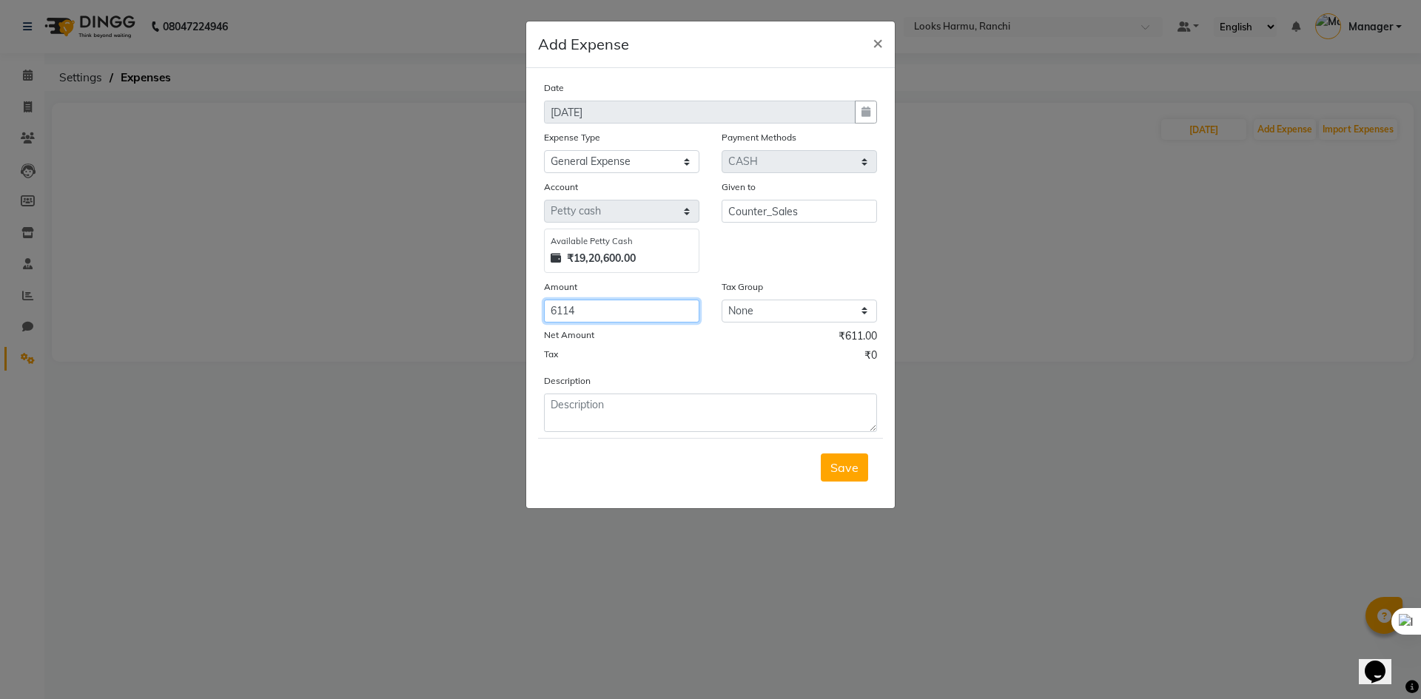
type input "6114"
type textarea "66 Lt disel"
click at [850, 466] on span "Save" at bounding box center [844, 467] width 28 height 15
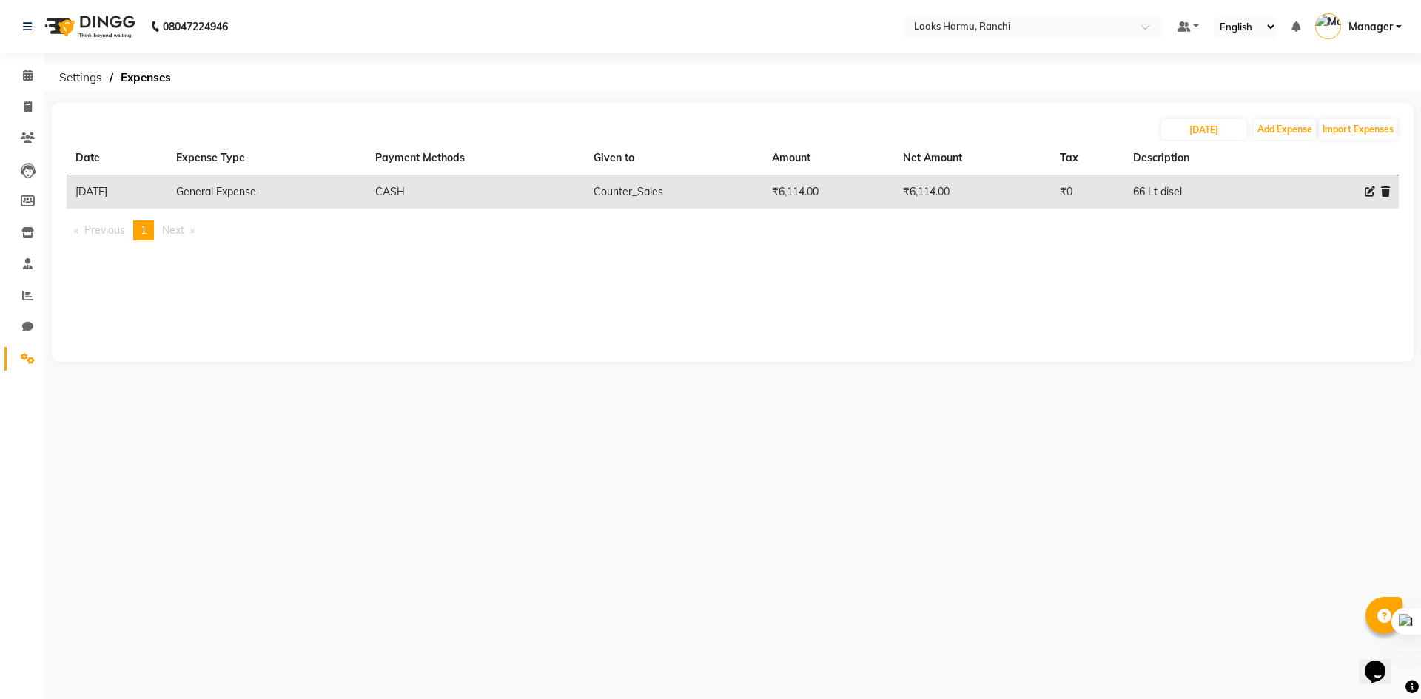
click at [36, 94] on li "Invoice" at bounding box center [22, 108] width 44 height 32
click at [26, 101] on icon at bounding box center [28, 106] width 8 height 11
select select "service"
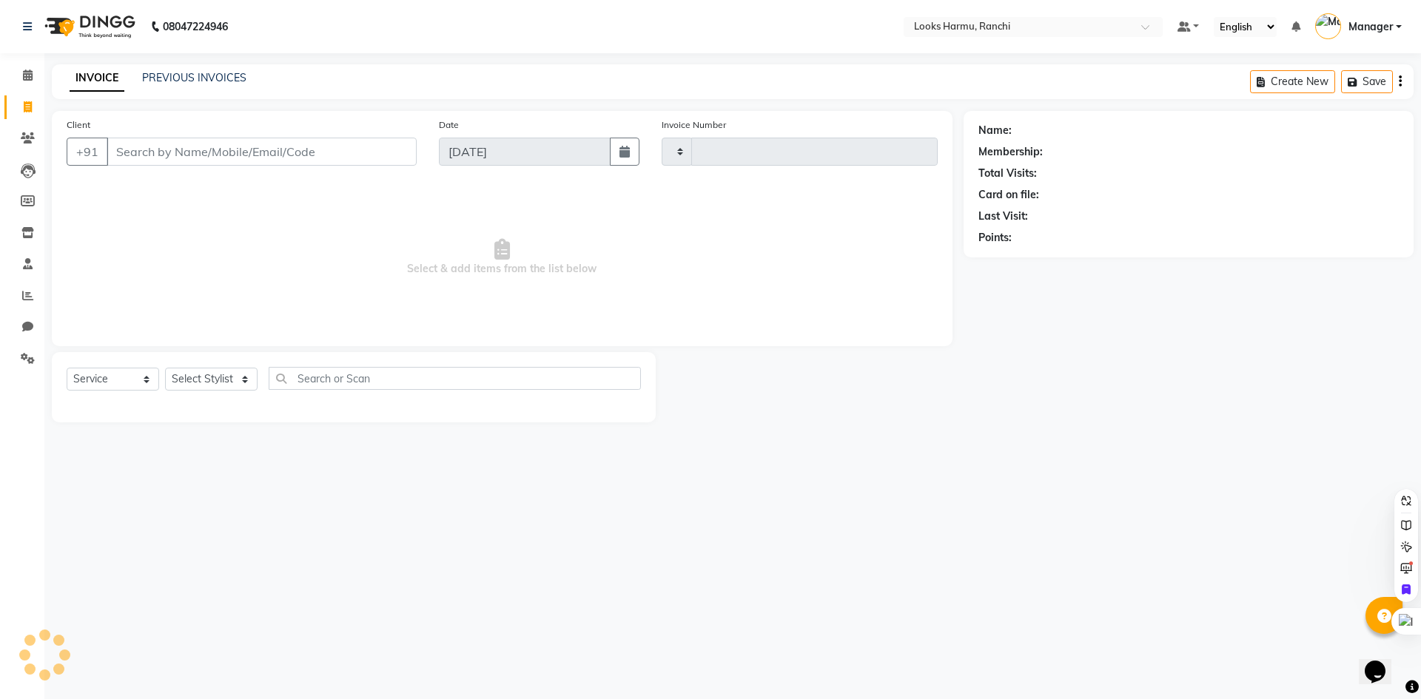
type input "1150"
select select "6247"
select select "V"
select select "47538"
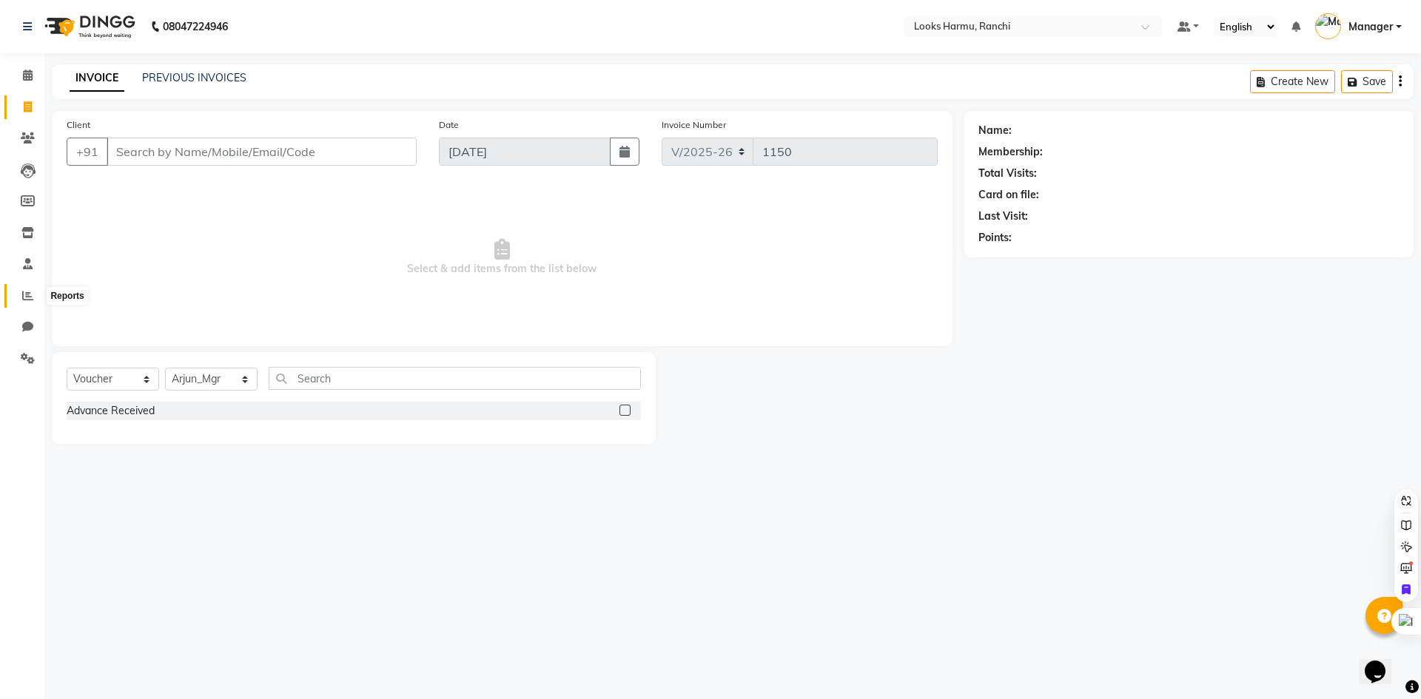
click at [16, 293] on span at bounding box center [28, 296] width 26 height 17
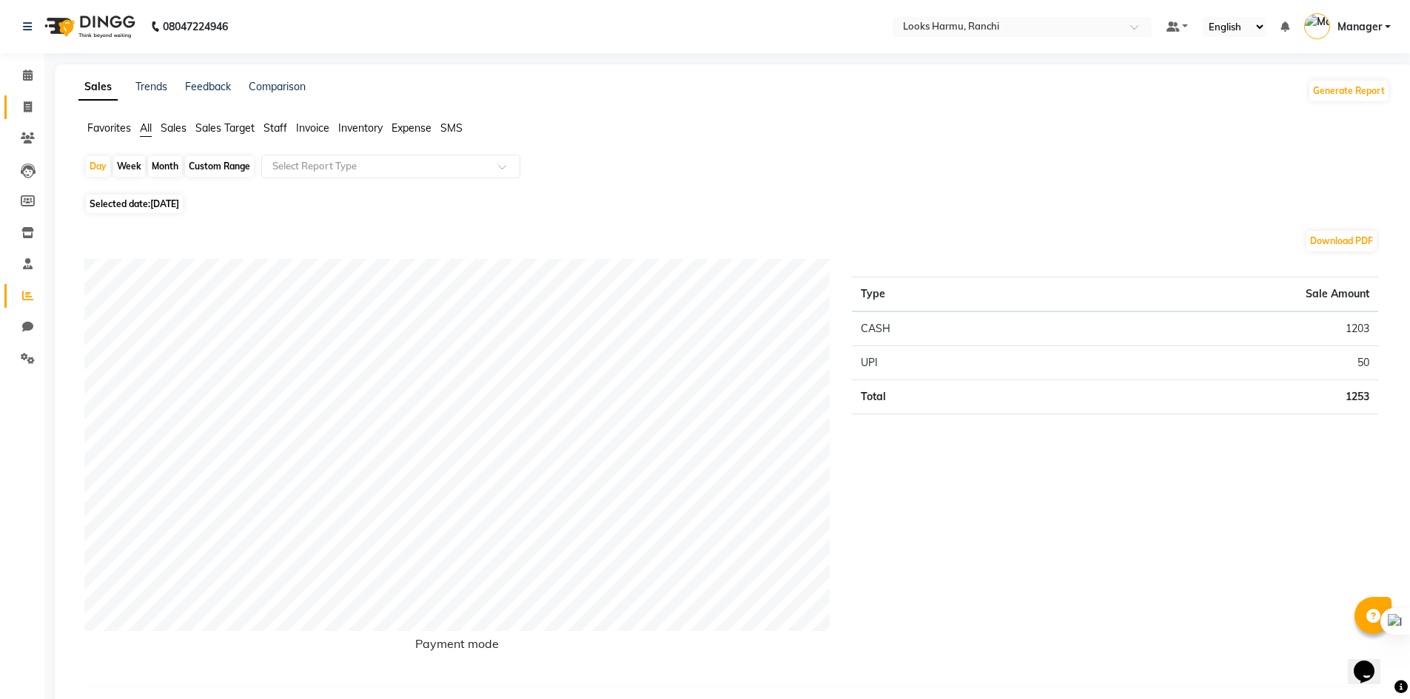
drag, startPoint x: 13, startPoint y: 104, endPoint x: 237, endPoint y: 29, distance: 235.6
click at [16, 104] on link "Invoice" at bounding box center [22, 107] width 36 height 24
select select "service"
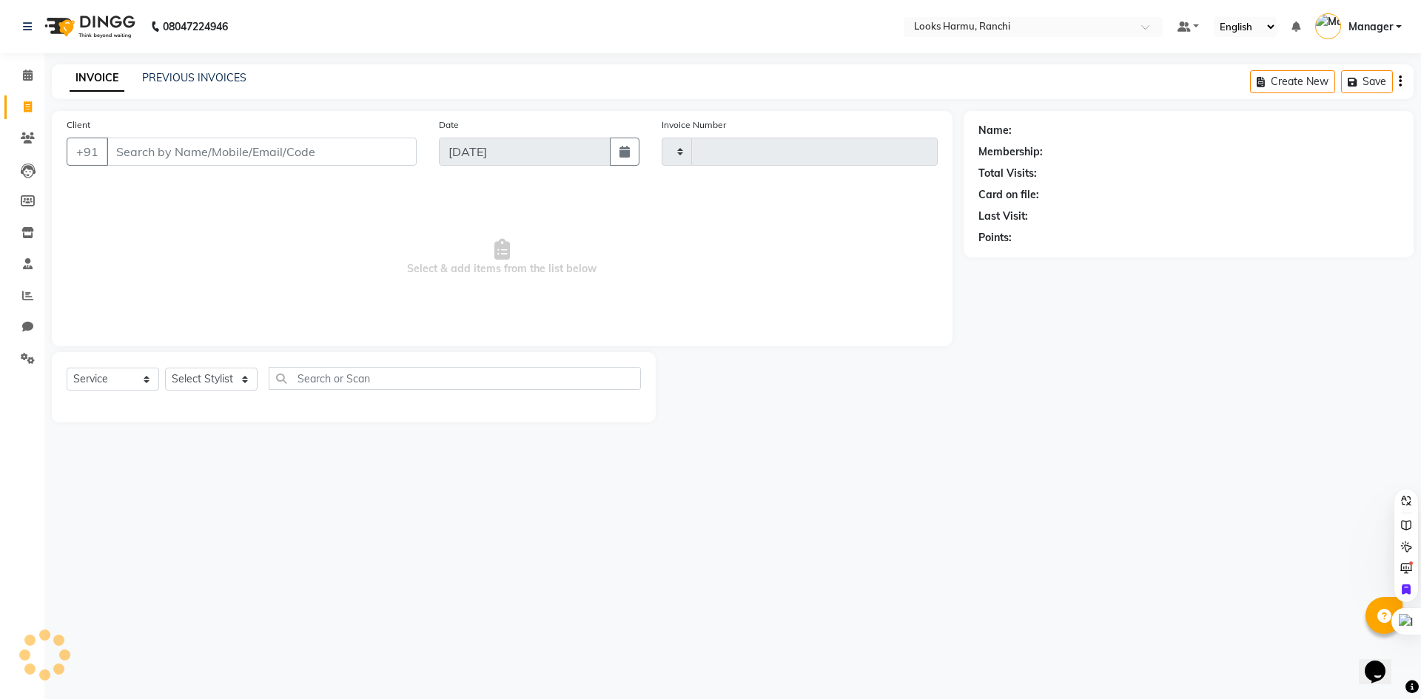
type input "1150"
select select "6247"
select select "V"
select select "47538"
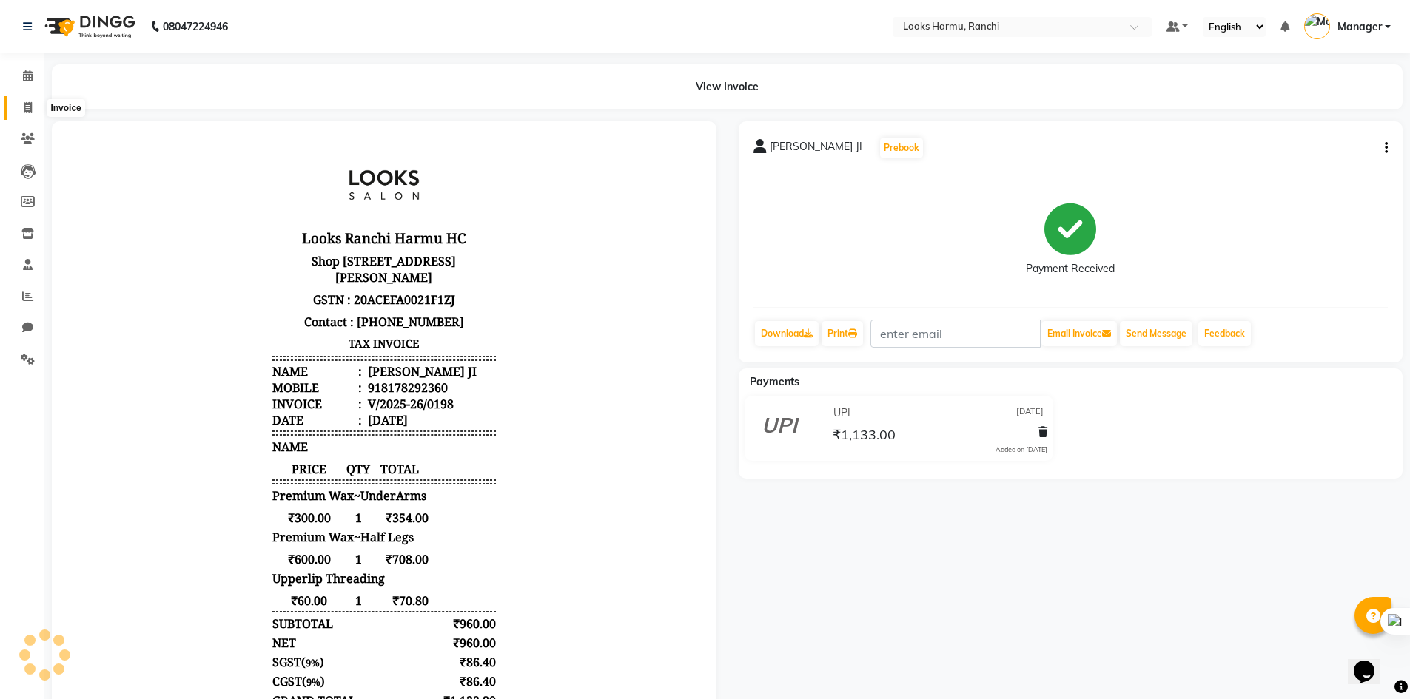
drag, startPoint x: 30, startPoint y: 106, endPoint x: 29, endPoint y: 116, distance: 10.4
click at [30, 106] on icon at bounding box center [28, 107] width 8 height 11
select select "service"
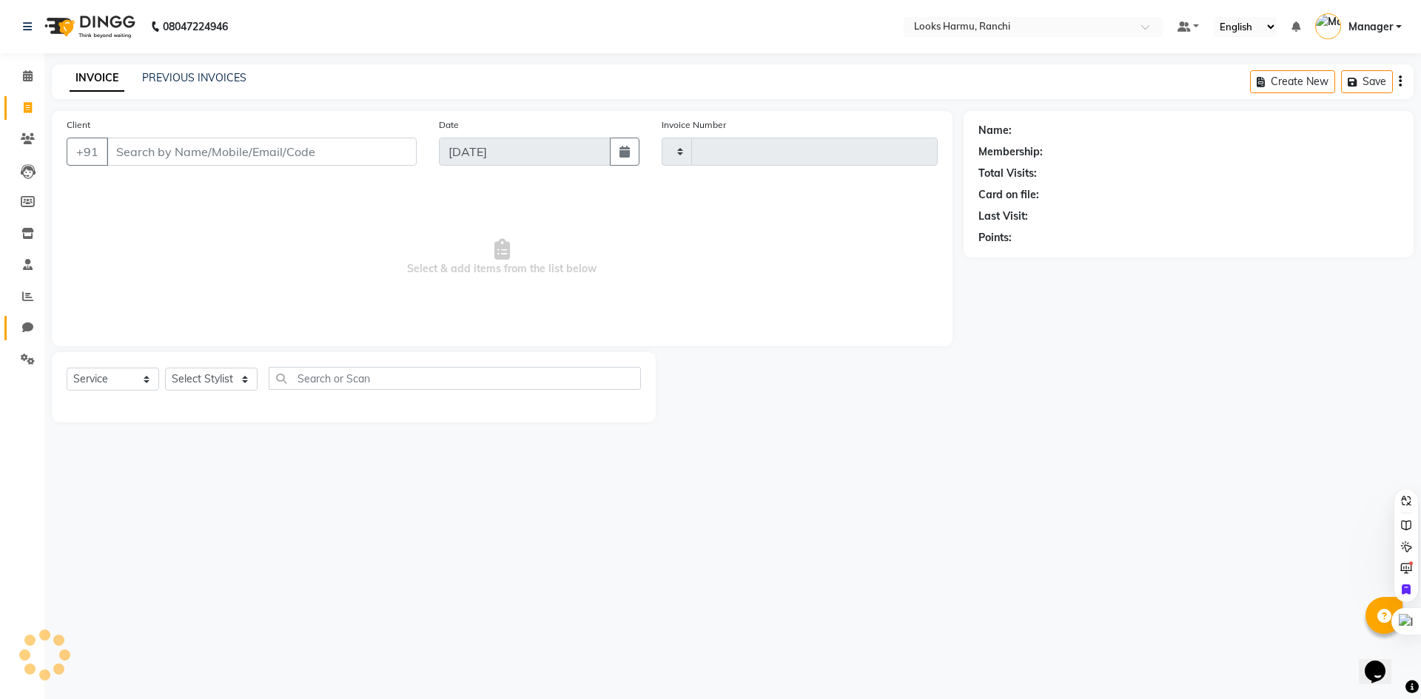
type input "1148"
select select "6247"
select select "V"
click at [28, 296] on icon at bounding box center [27, 296] width 11 height 11
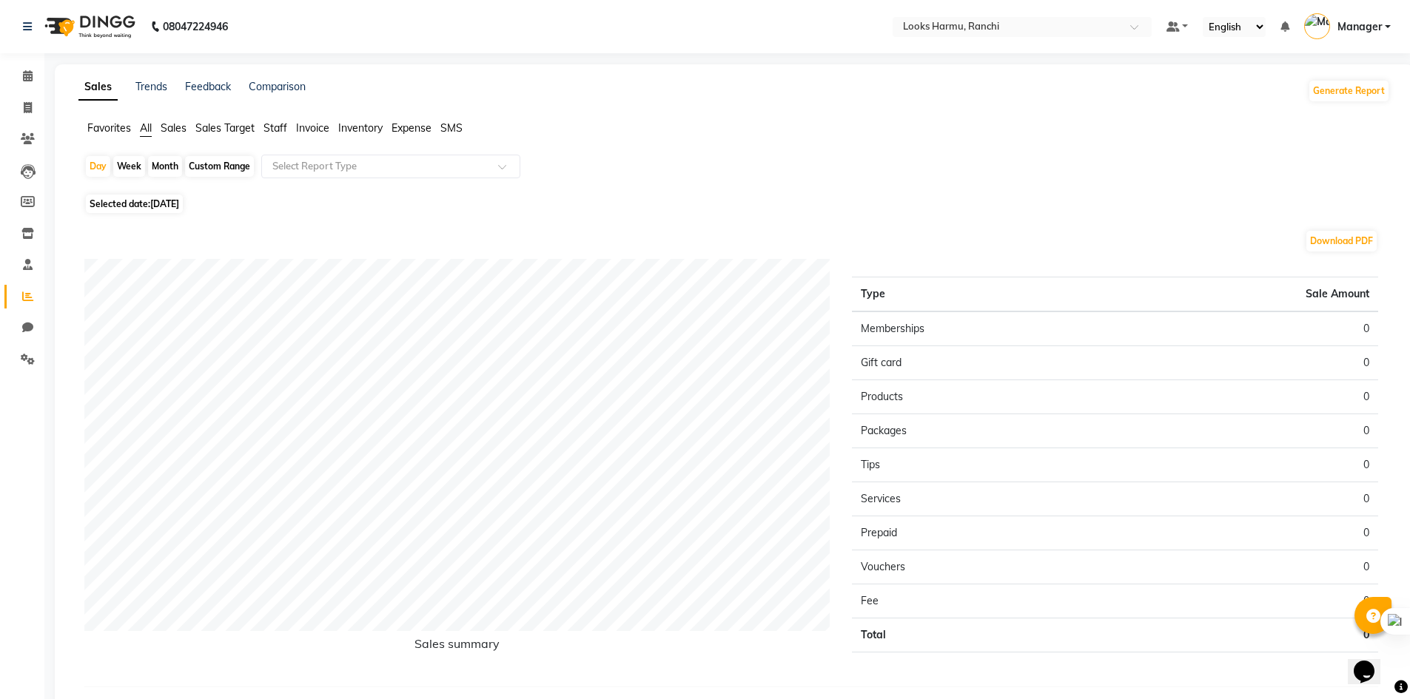
click at [175, 201] on span "[DATE]" at bounding box center [164, 203] width 29 height 11
select select "9"
select select "2025"
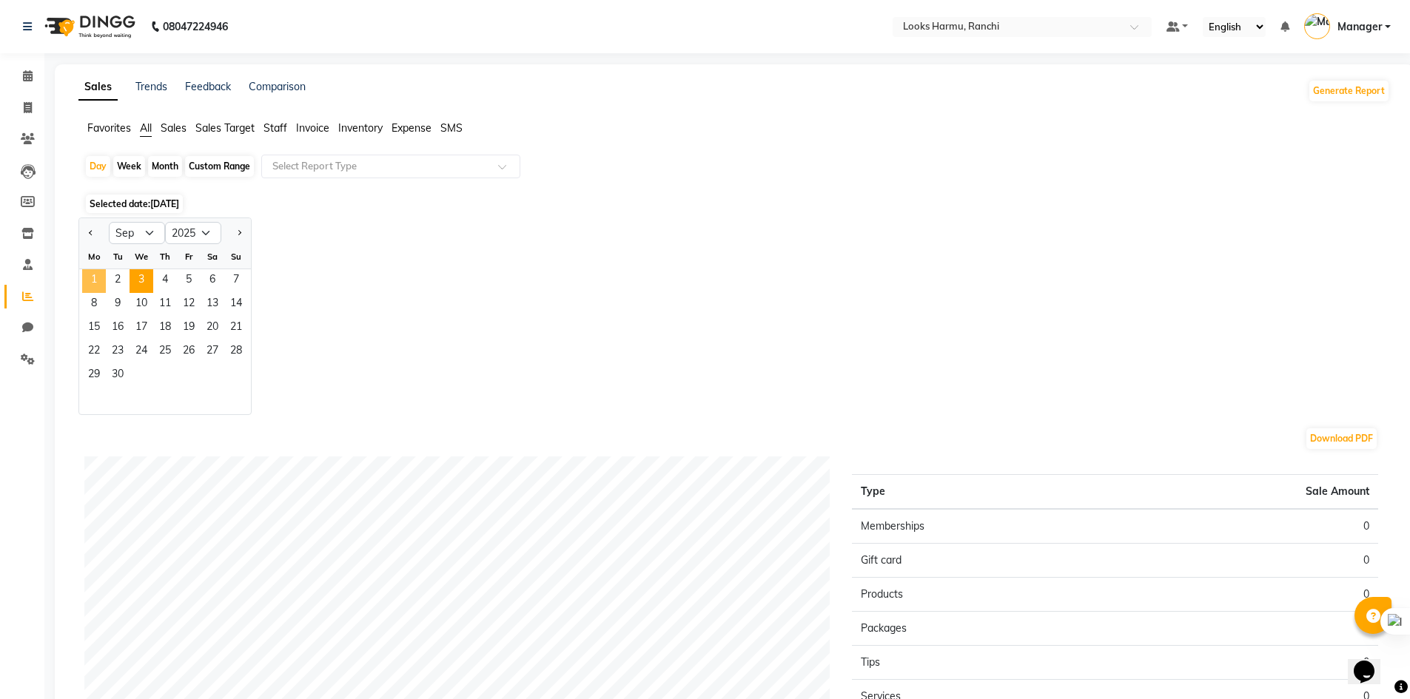
click at [90, 274] on span "1" at bounding box center [94, 281] width 24 height 24
click at [138, 277] on span "3" at bounding box center [141, 281] width 24 height 24
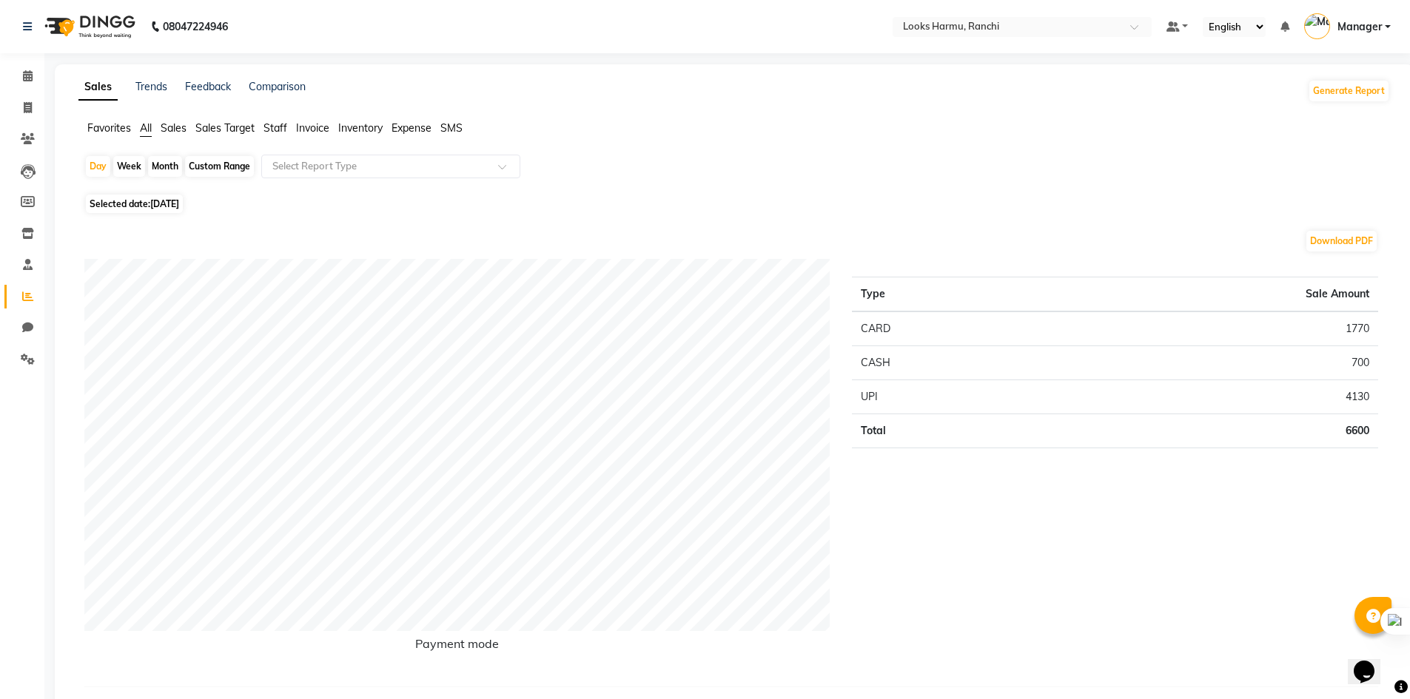
click at [209, 169] on div "Custom Range" at bounding box center [219, 166] width 69 height 21
select select "9"
select select "2025"
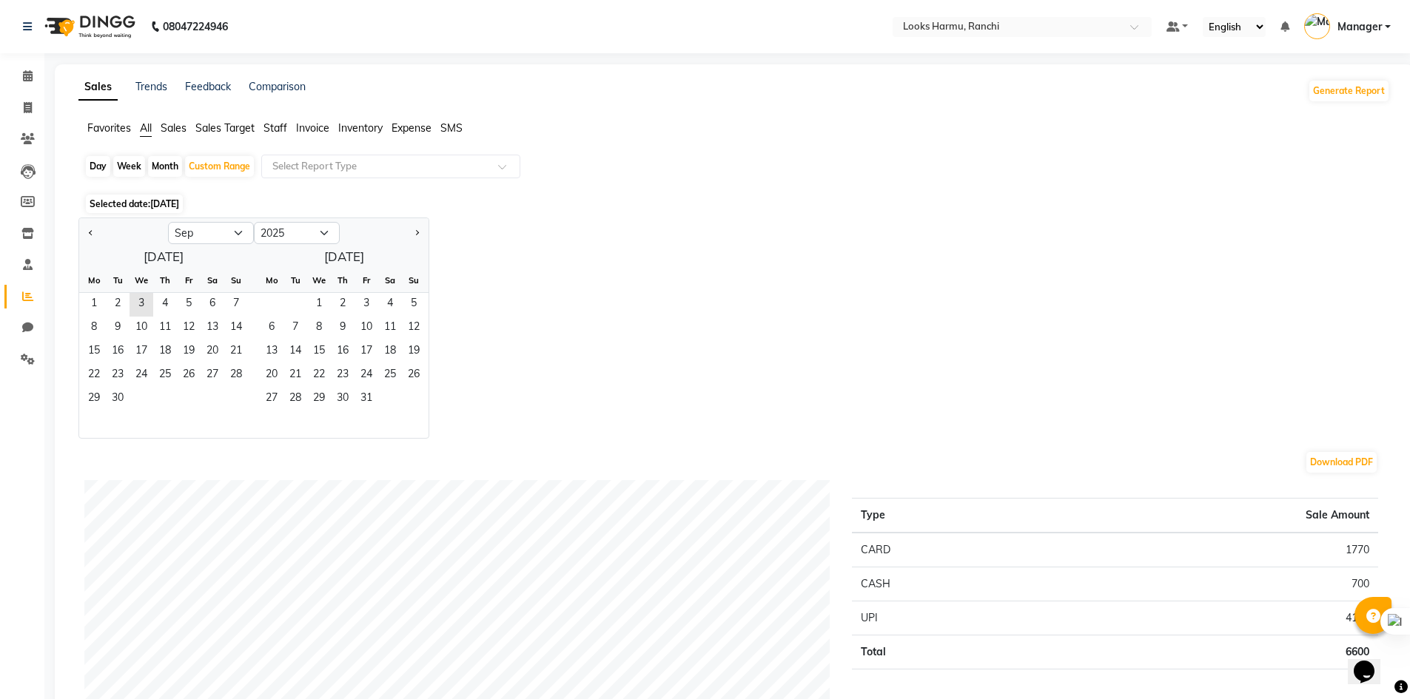
drag, startPoint x: 604, startPoint y: 224, endPoint x: 414, endPoint y: 187, distance: 193.0
click at [597, 224] on div "Jan Feb Mar Apr May Jun Jul Aug Sep Oct Nov Dec 2015 2016 2017 2018 2019 2020 2…" at bounding box center [733, 328] width 1311 height 221
click at [130, 164] on div "Week" at bounding box center [129, 166] width 32 height 21
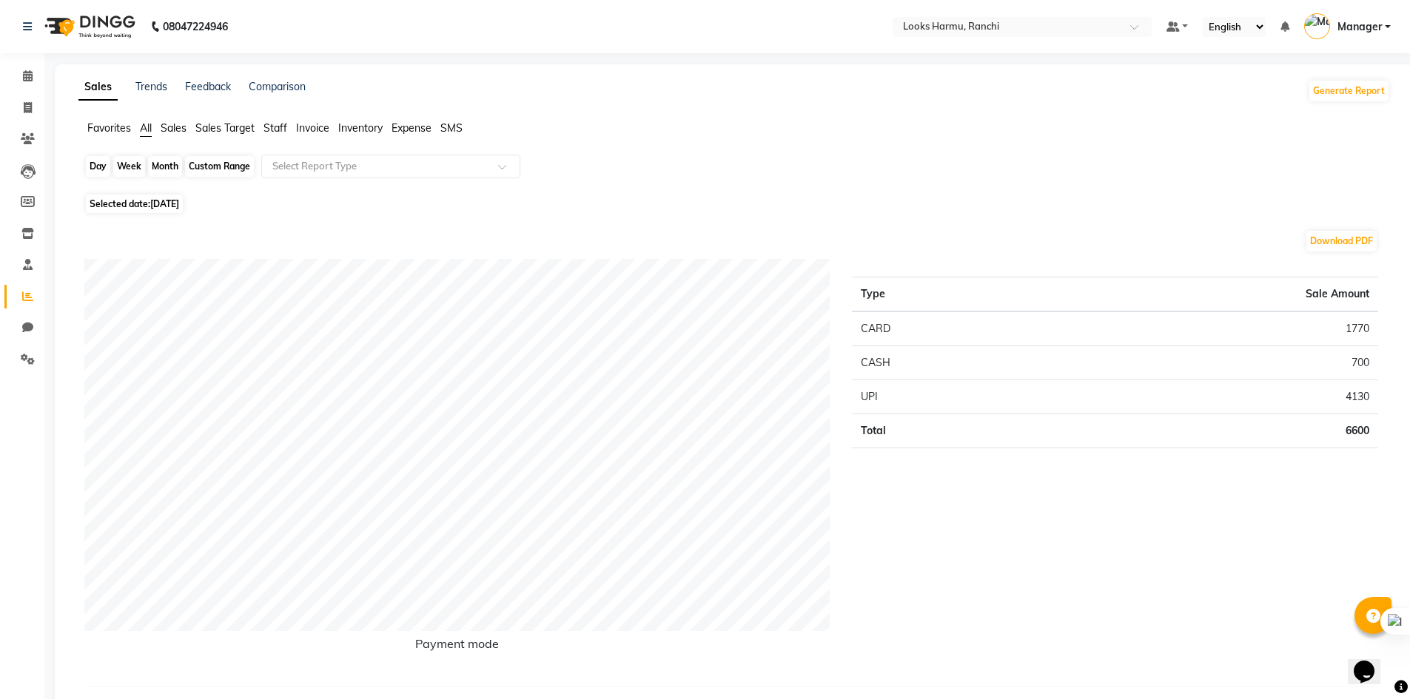
click at [130, 164] on div "Week" at bounding box center [129, 166] width 32 height 21
select select "9"
select select "2025"
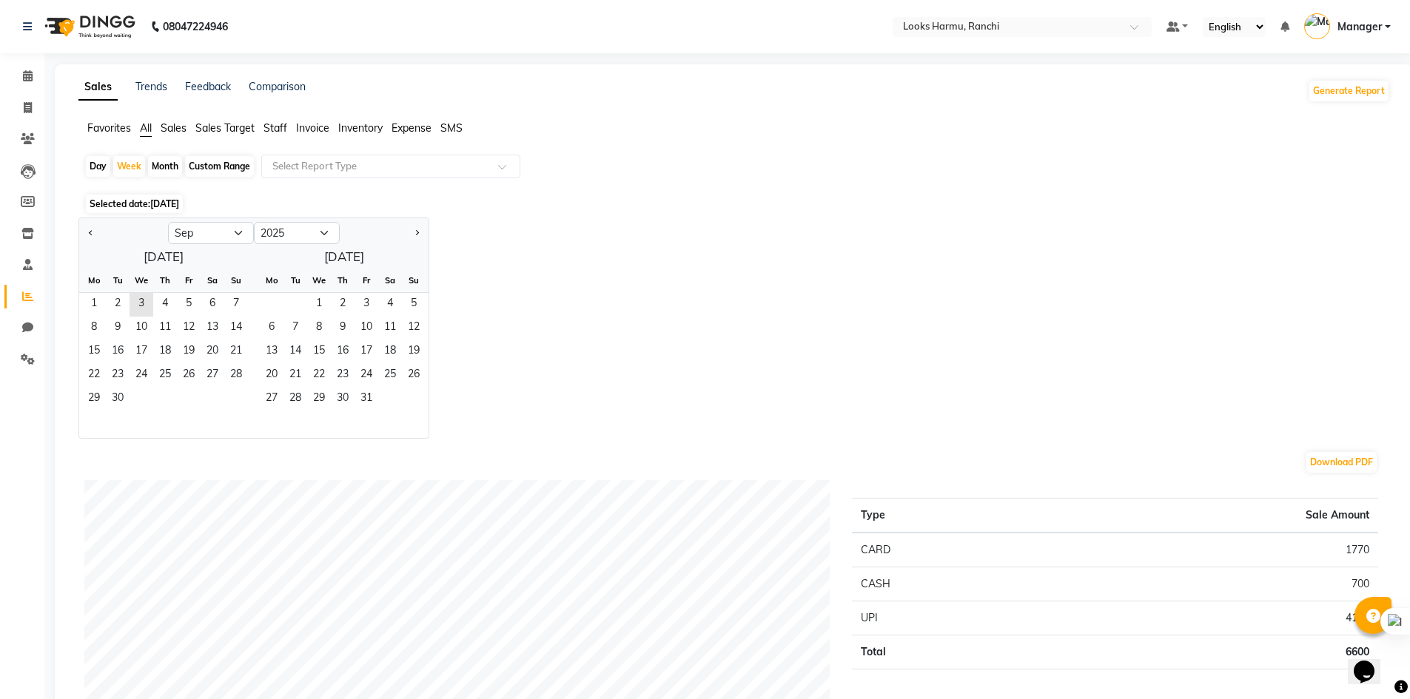
click at [642, 246] on div "Jan Feb Mar Apr May Jun Jul Aug Sep Oct Nov Dec 2015 2016 2017 2018 2019 2020 2…" at bounding box center [733, 328] width 1311 height 221
click at [89, 295] on span "1" at bounding box center [94, 305] width 24 height 24
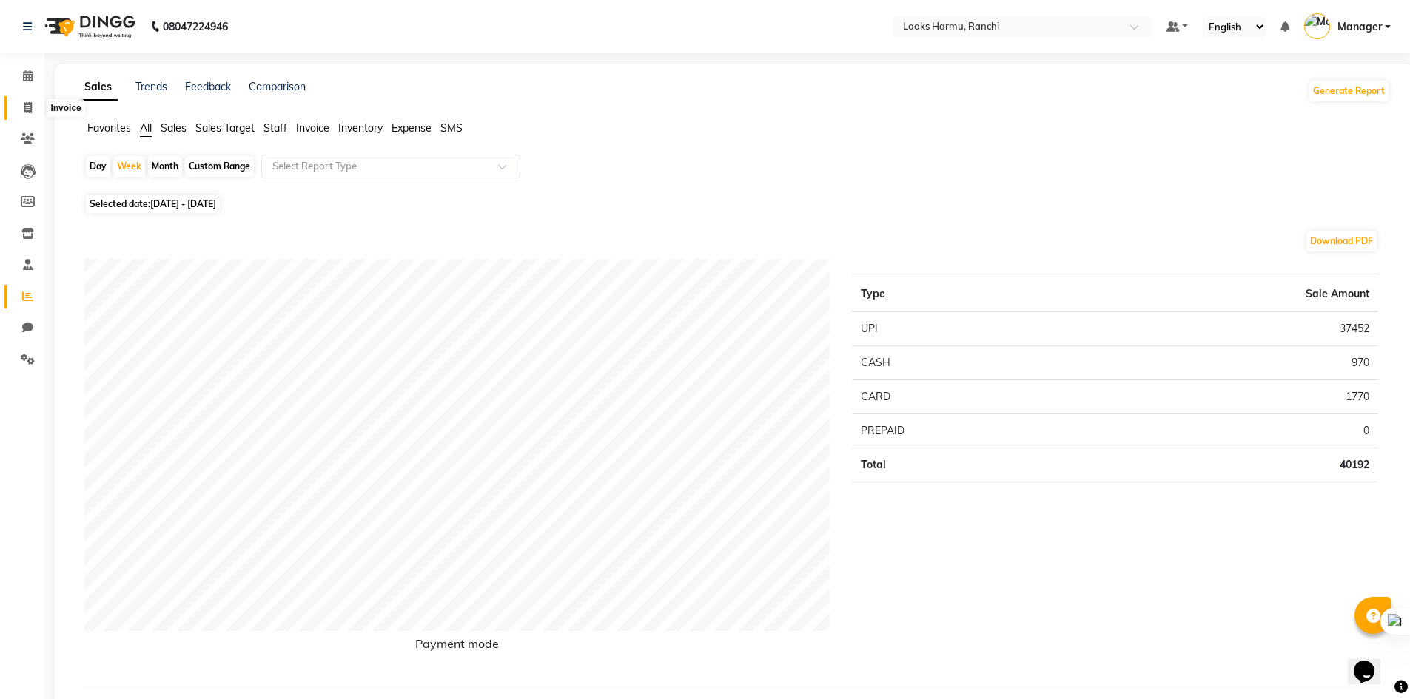
click at [24, 108] on icon at bounding box center [28, 107] width 8 height 11
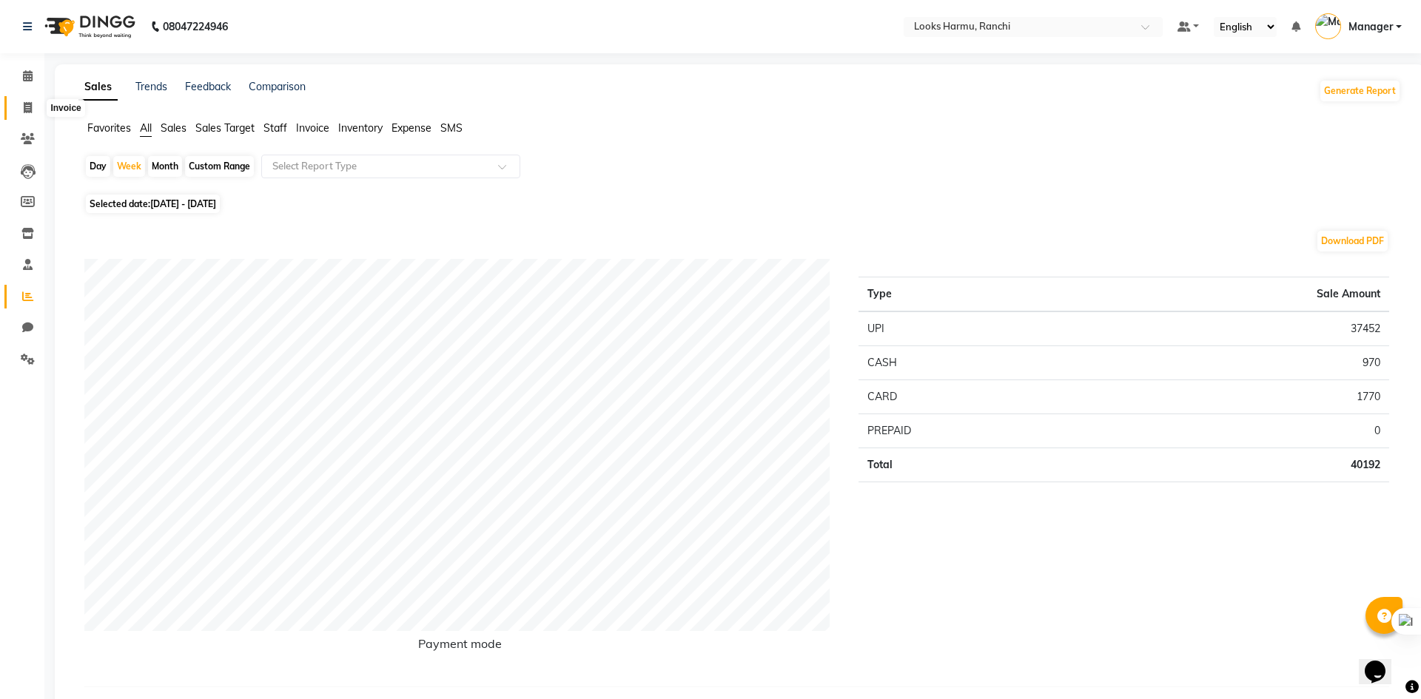
select select "service"
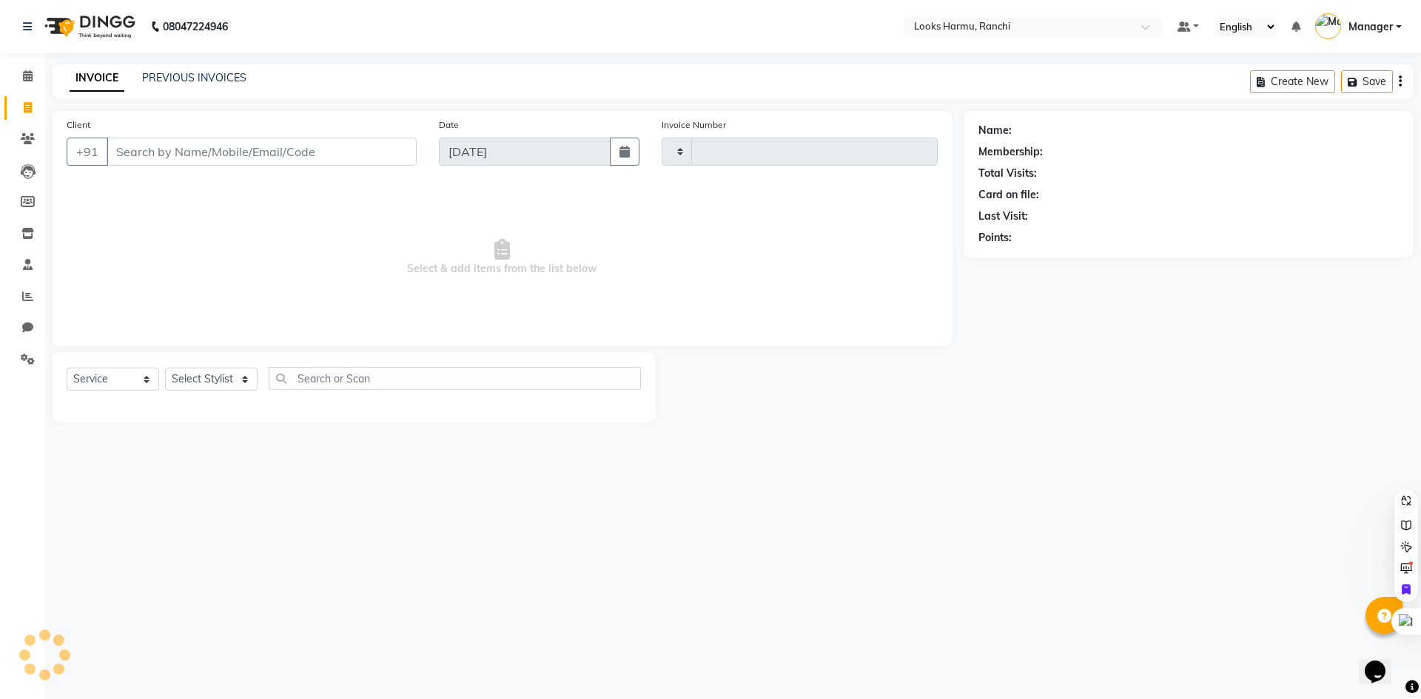
type input "1148"
select select "6247"
select select "V"
select select "47538"
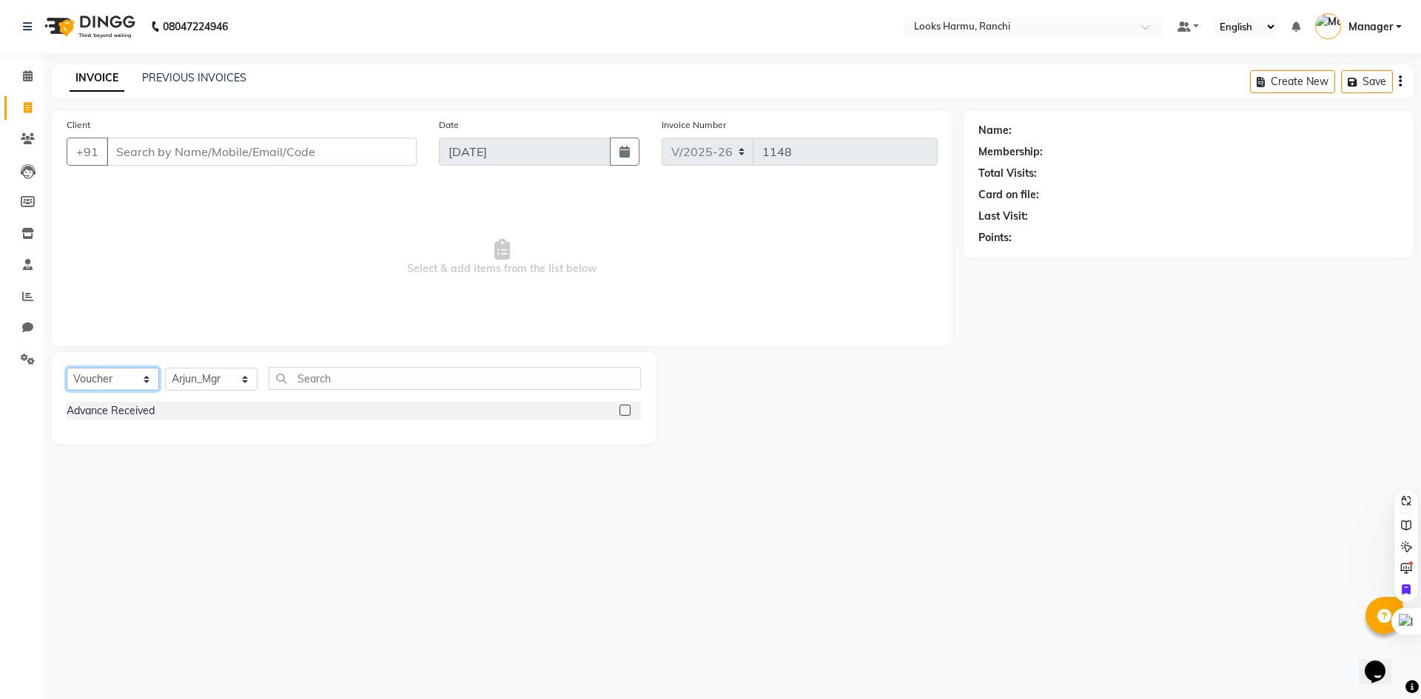
click at [98, 381] on select "Select Service Product Membership Package Voucher Prepaid Gift Card" at bounding box center [113, 379] width 92 height 23
select select "service"
click at [67, 368] on select "Select Service Product Membership Package Voucher Prepaid Gift Card" at bounding box center [113, 379] width 92 height 23
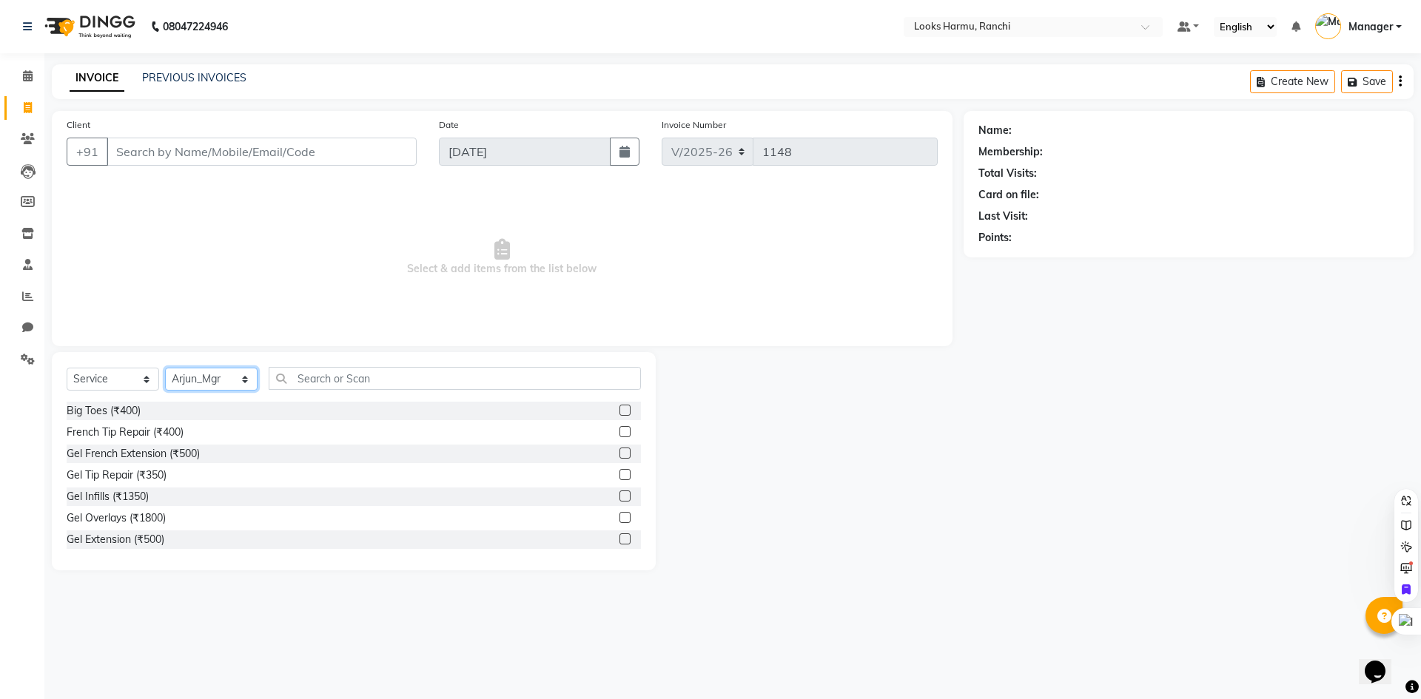
click at [225, 389] on select "Select Stylist Aditya_Singh Aishwarya Gautam Anny Arjun_Mgr Arman_Noor Counter_…" at bounding box center [211, 379] width 92 height 23
select select "47147"
click at [165, 368] on select "Select Stylist Aditya_Singh Aishwarya Gautam Anny Arjun_Mgr Arman_Noor Counter_…" at bounding box center [211, 379] width 92 height 23
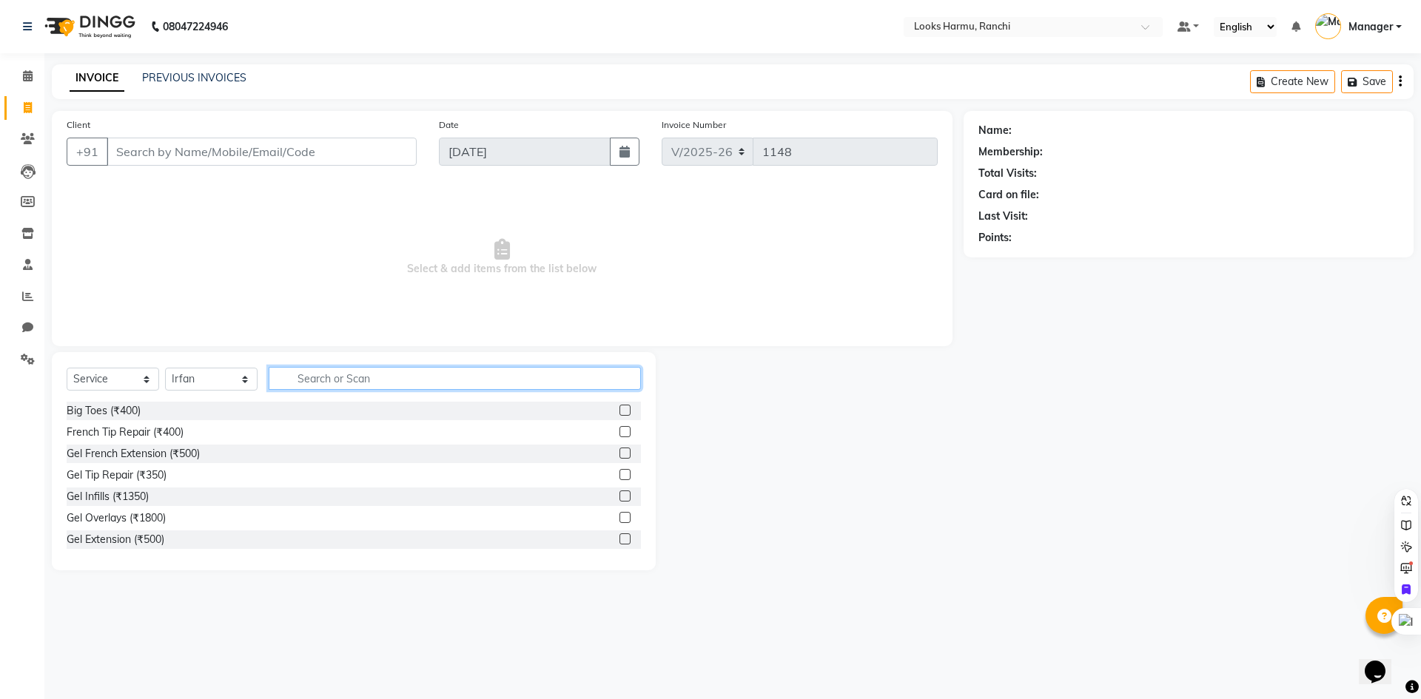
click at [321, 383] on input "text" at bounding box center [455, 378] width 372 height 23
type input "shave"
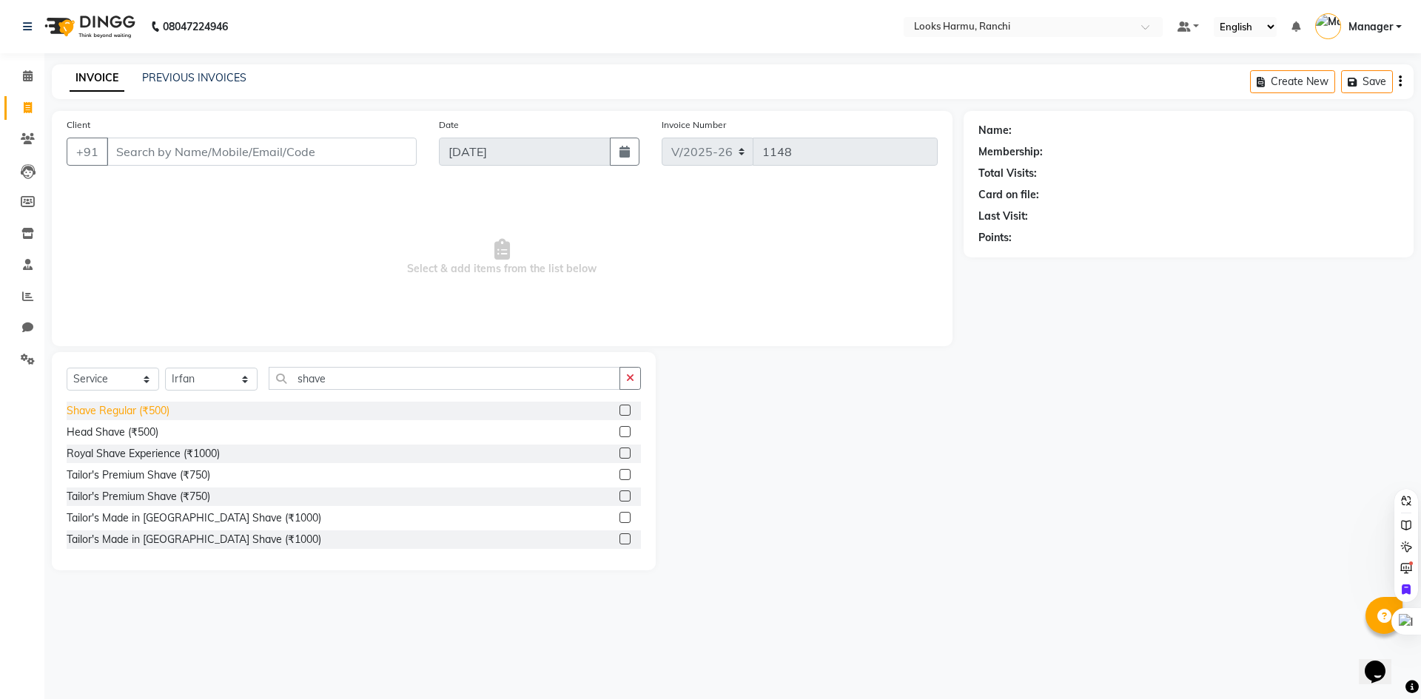
click at [155, 404] on div "Shave Regular (₹500)" at bounding box center [118, 411] width 103 height 16
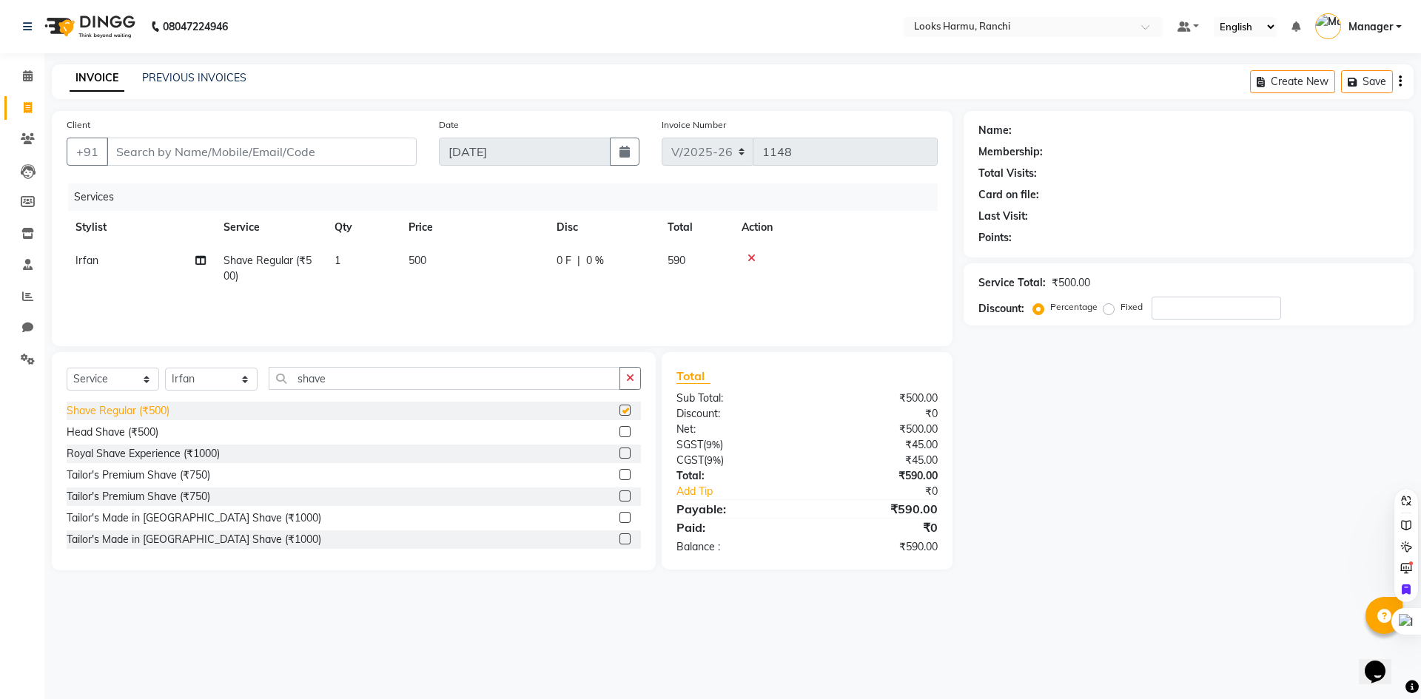
checkbox input "false"
click at [90, 260] on span "Irfan" at bounding box center [86, 260] width 23 height 13
select select "47147"
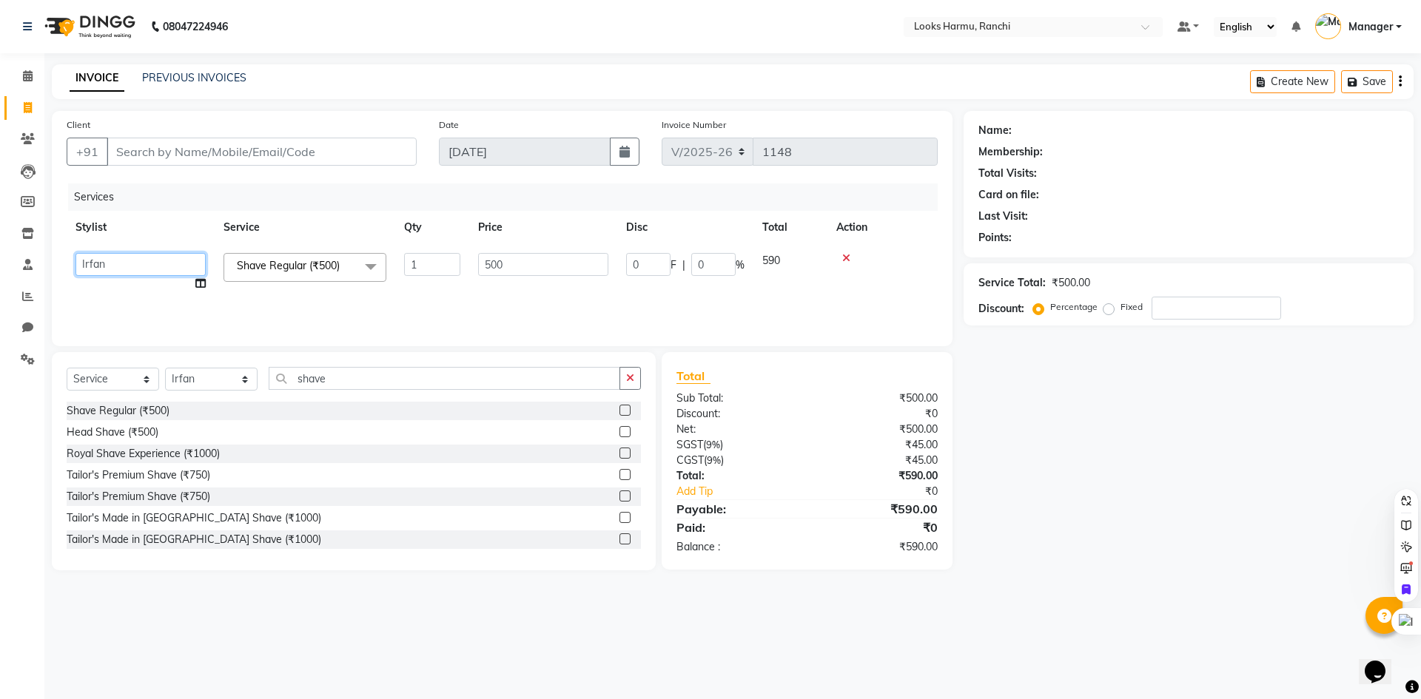
click at [94, 260] on select "Aditya_Singh Aishwarya Gautam Anny Arjun_Mgr Arman_Noor Counter_Sales Farhana I…" at bounding box center [140, 264] width 130 height 23
select select "47149"
click at [316, 186] on div "Services" at bounding box center [508, 197] width 881 height 27
click at [303, 146] on input "Client" at bounding box center [262, 152] width 310 height 28
drag, startPoint x: 532, startPoint y: 265, endPoint x: 459, endPoint y: 263, distance: 73.3
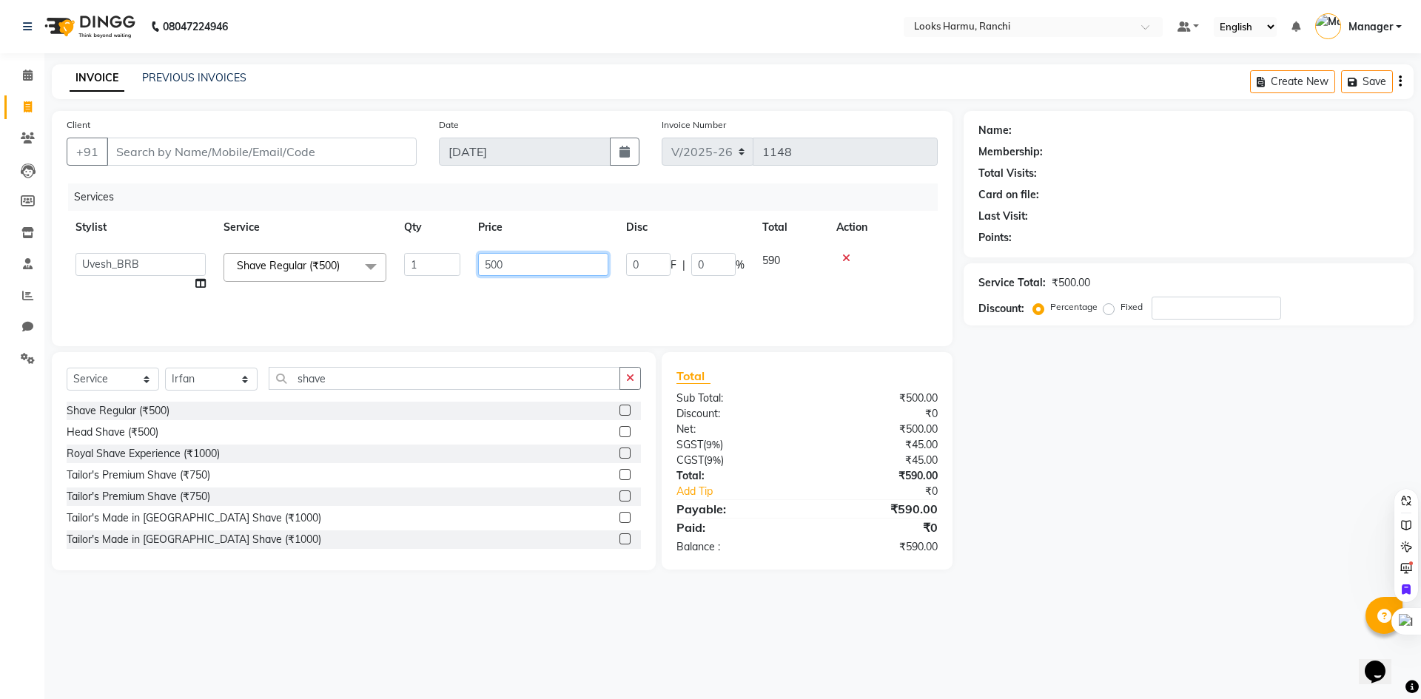
click at [461, 263] on tr "Aditya_Singh Aishwarya Gautam Anny Arjun_Mgr Arman_Noor Counter_Sales Farhana I…" at bounding box center [502, 272] width 871 height 56
type input "300"
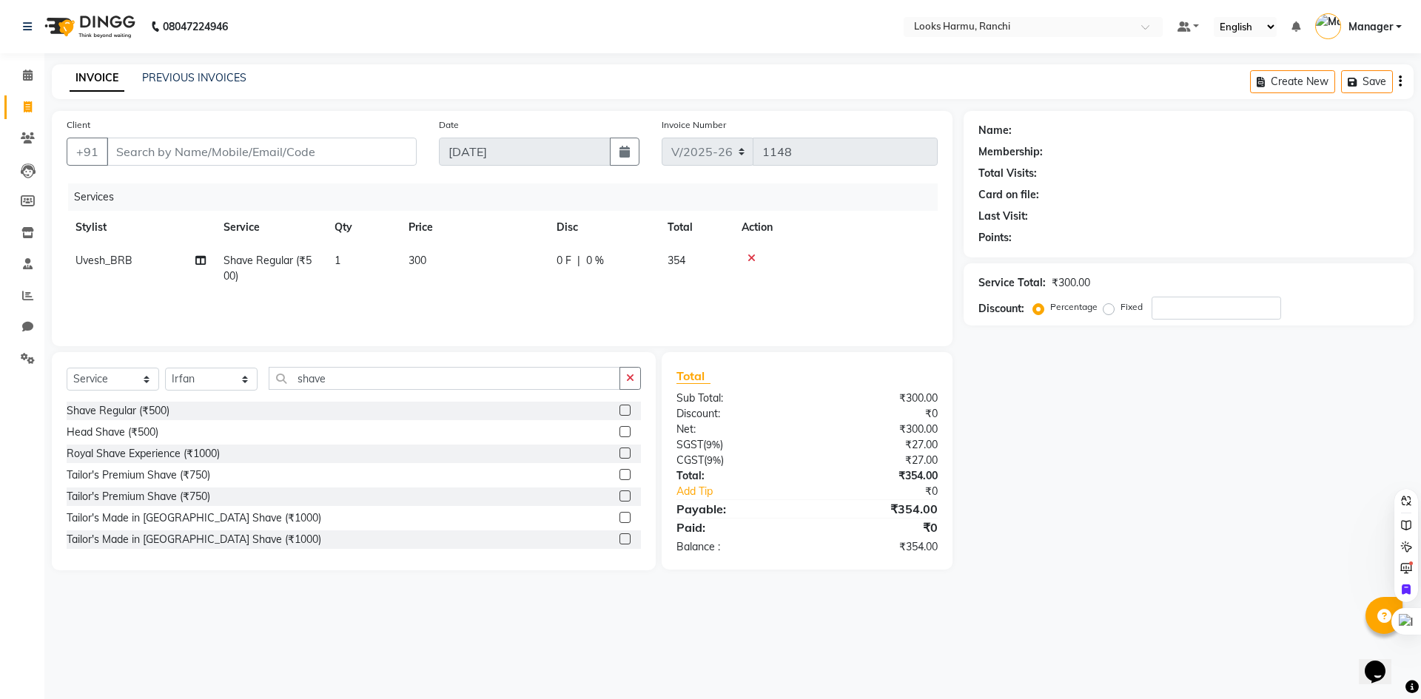
click at [358, 58] on div "08047224946 Select Location × Looks Harmu, Ranchi Default Panel My Panel Englis…" at bounding box center [710, 349] width 1421 height 699
click at [203, 152] on input "Client" at bounding box center [262, 152] width 310 height 28
type input "9"
type input "0"
type input "9304263925"
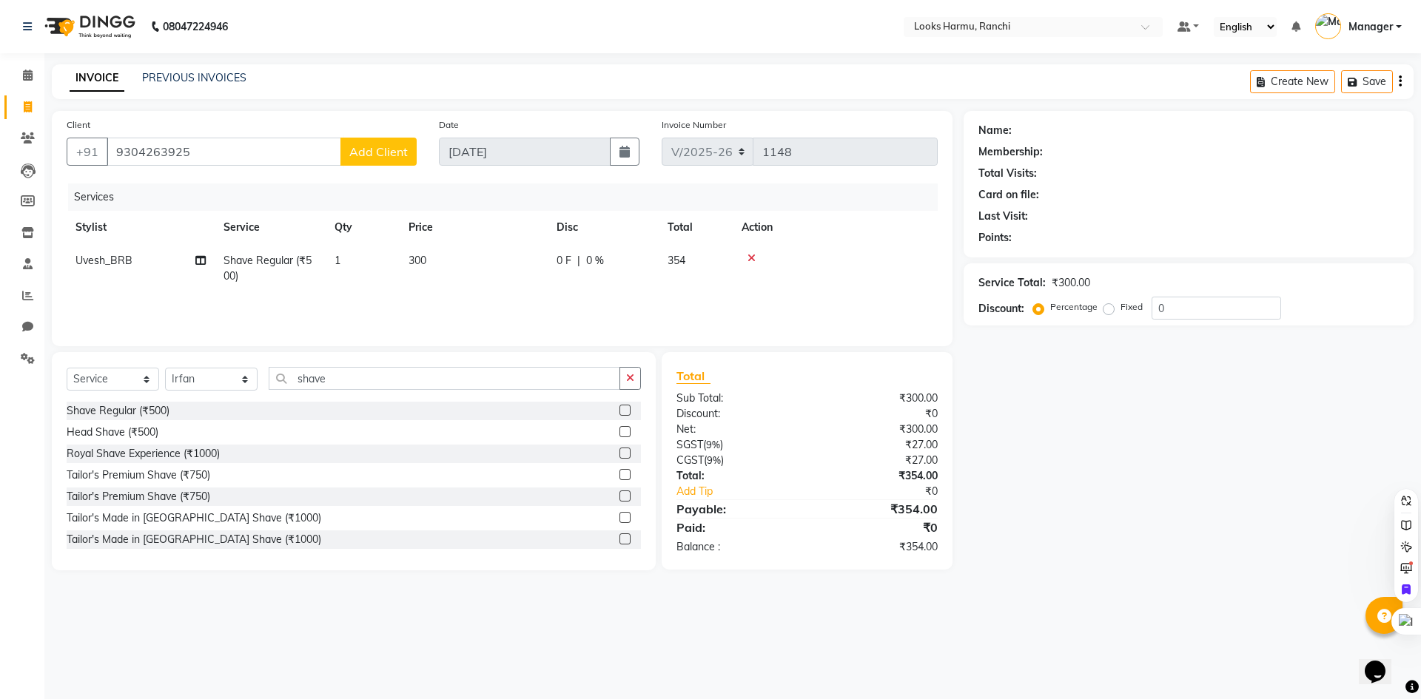
click at [371, 156] on span "Add Client" at bounding box center [378, 151] width 58 height 15
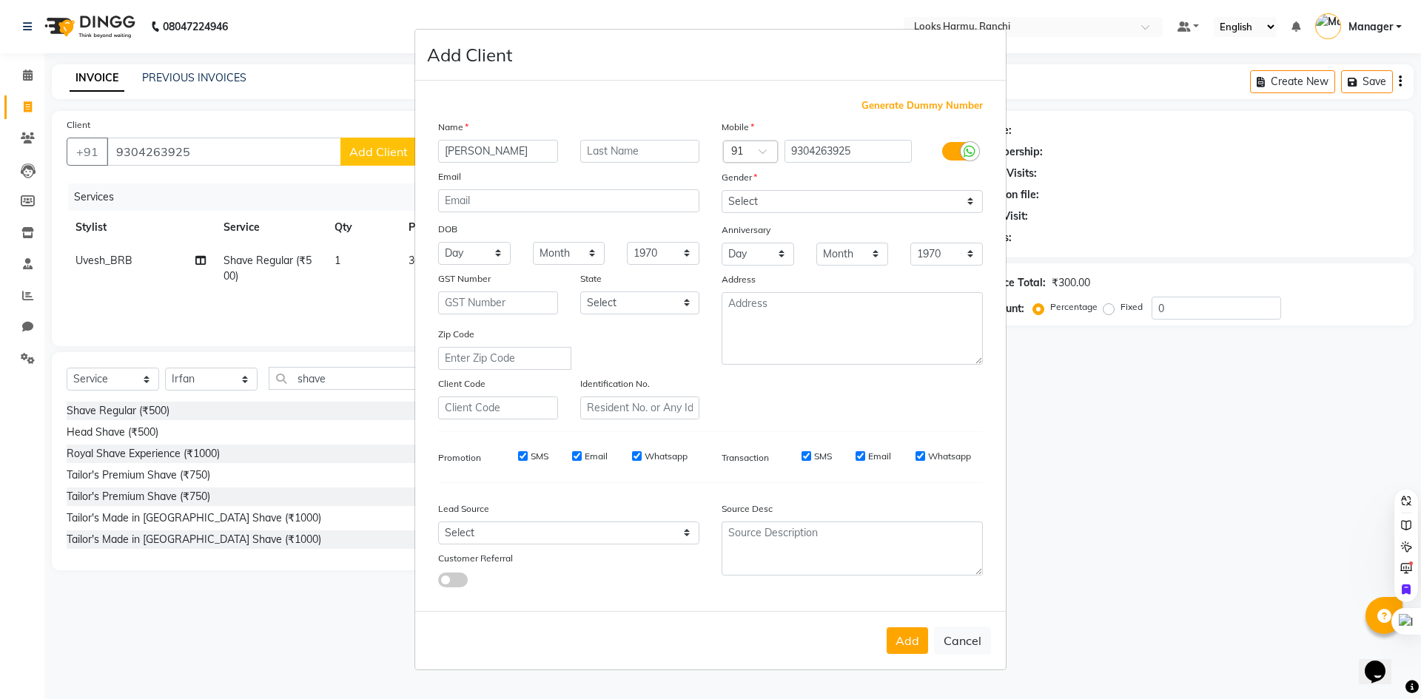
type input "ajeet"
type input "kumar"
click at [472, 151] on input "ajeet" at bounding box center [498, 151] width 120 height 23
type input "ajit"
click at [951, 155] on label at bounding box center [958, 151] width 33 height 18
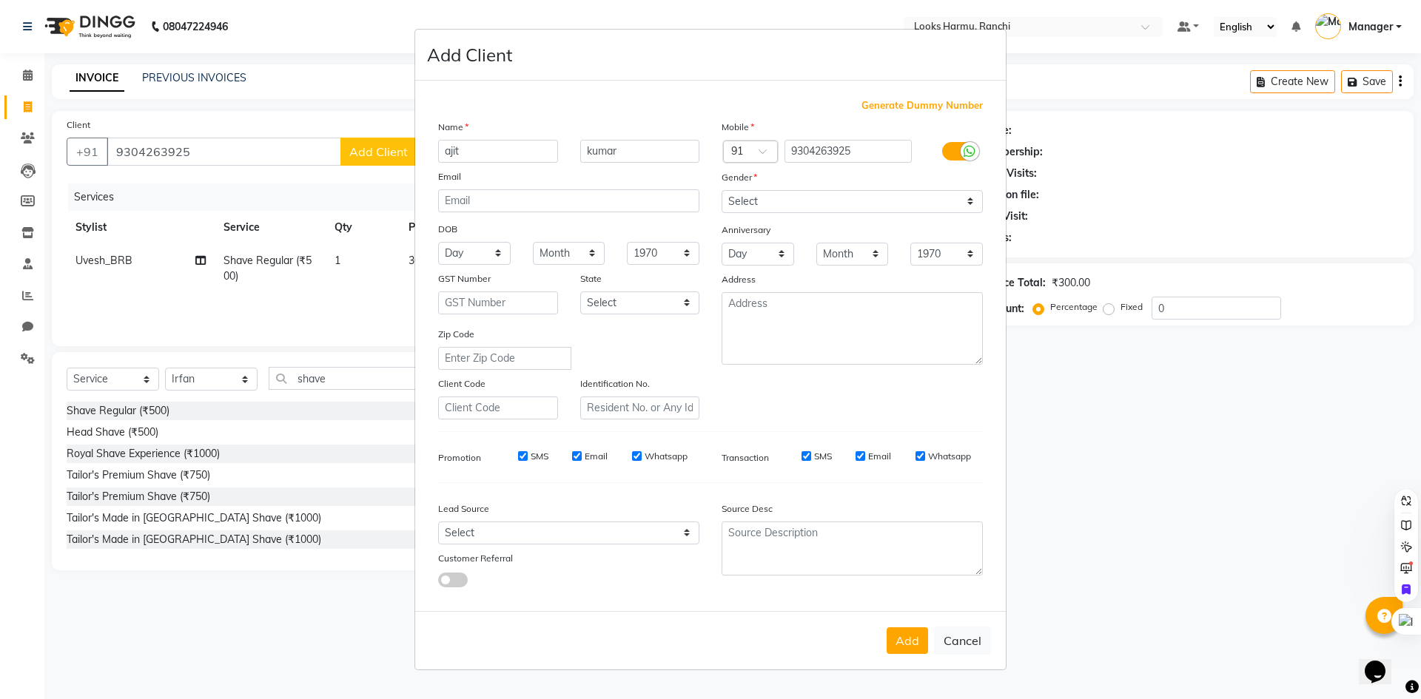
click at [0, 0] on input "checkbox" at bounding box center [0, 0] width 0 height 0
drag, startPoint x: 935, startPoint y: 195, endPoint x: 930, endPoint y: 208, distance: 14.0
click at [935, 195] on select "Select Male Female Other Prefer Not To Say" at bounding box center [851, 201] width 261 height 23
select select "male"
click at [721, 190] on select "Select Male Female Other Prefer Not To Say" at bounding box center [851, 201] width 261 height 23
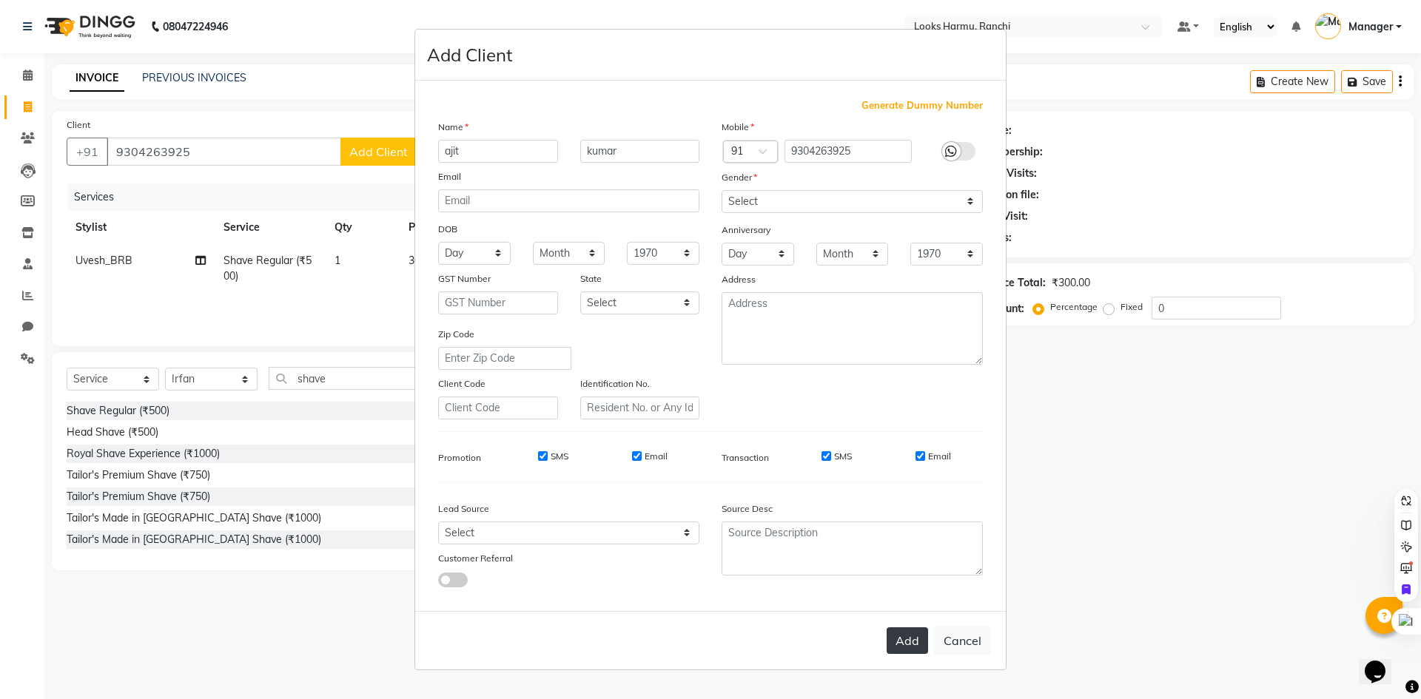
click at [901, 637] on button "Add" at bounding box center [906, 641] width 41 height 27
select select
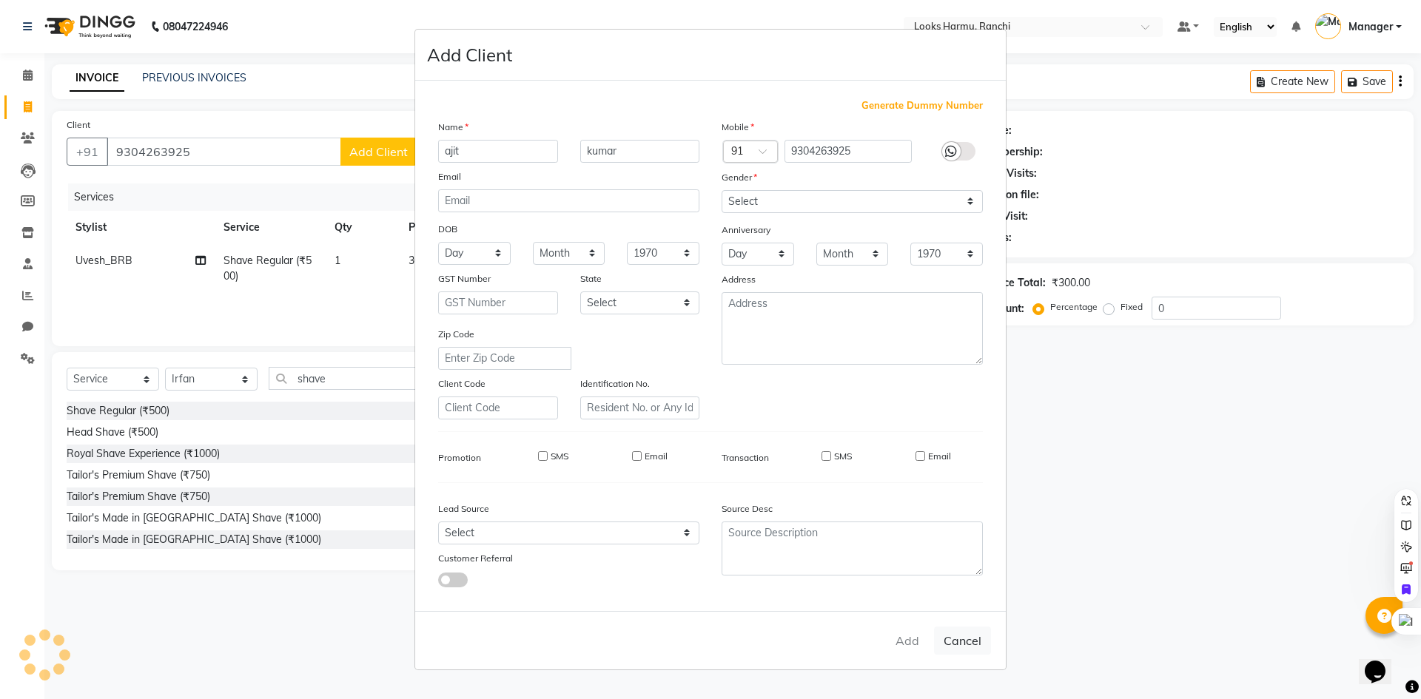
select select
checkbox input "false"
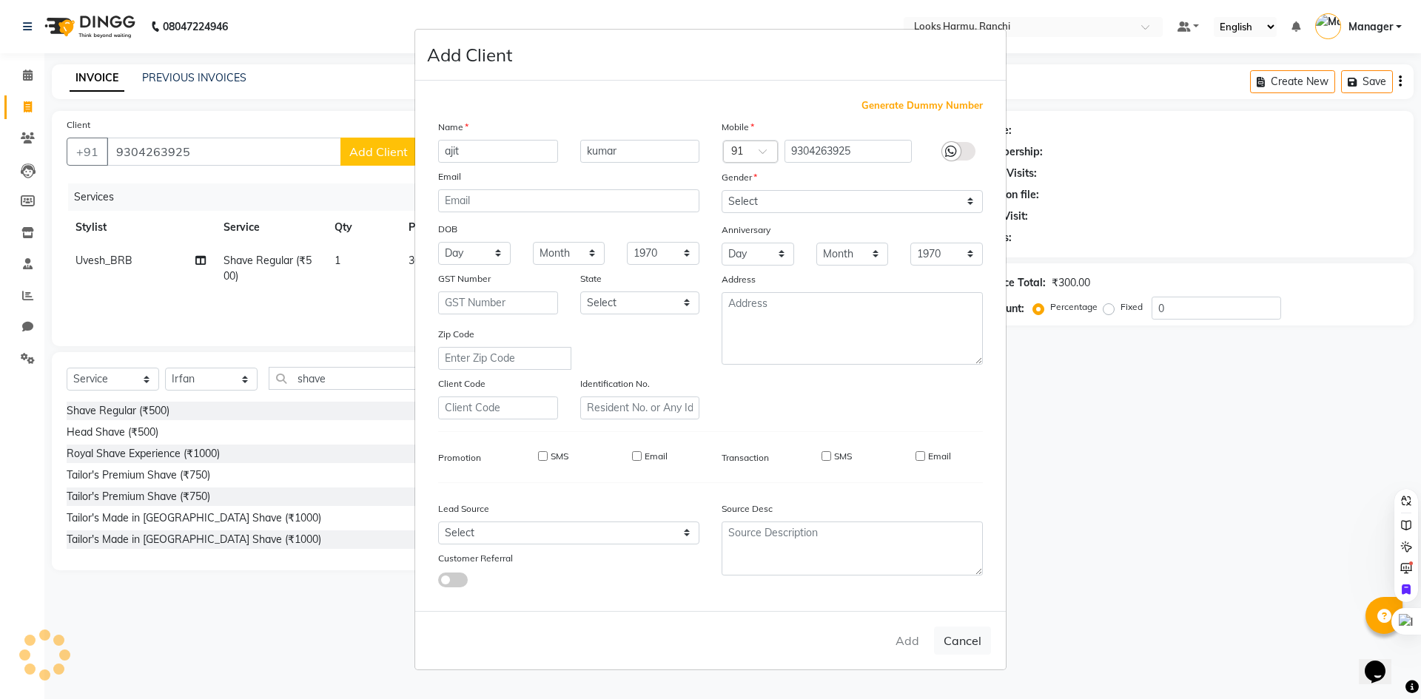
checkbox input "false"
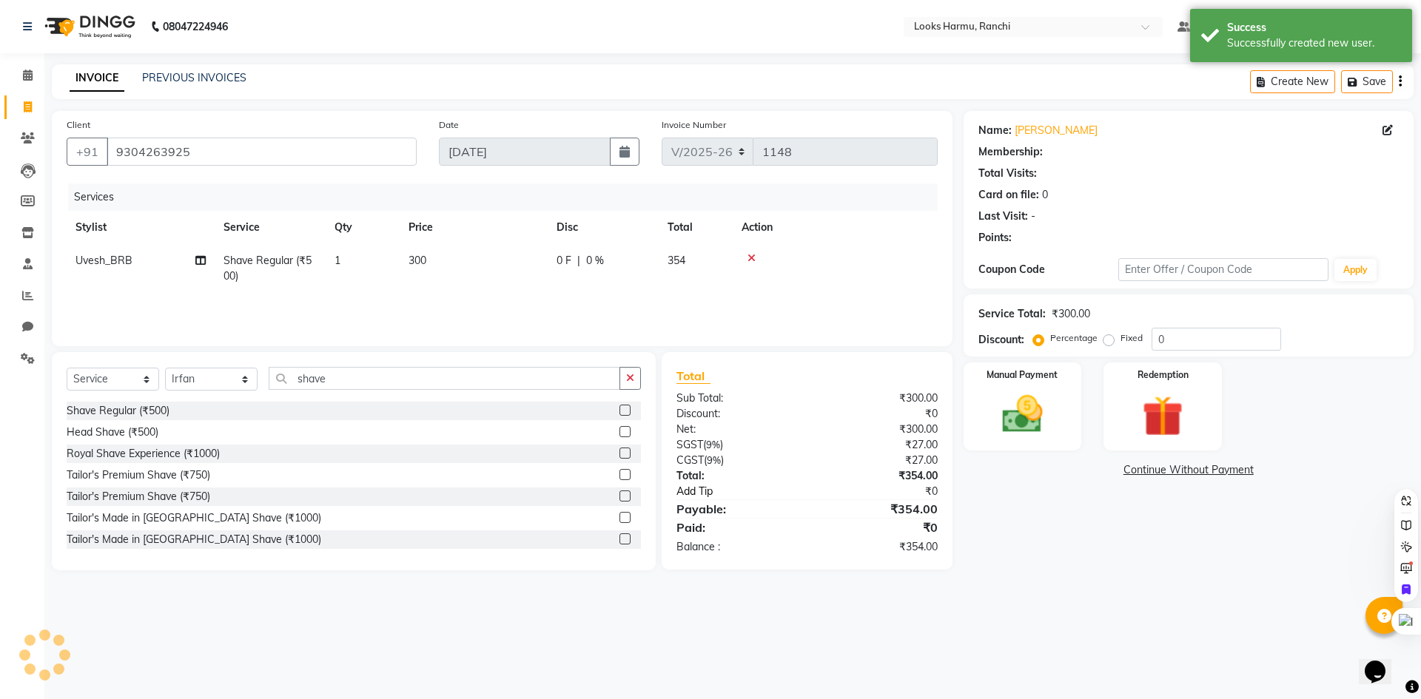
select select "1: Object"
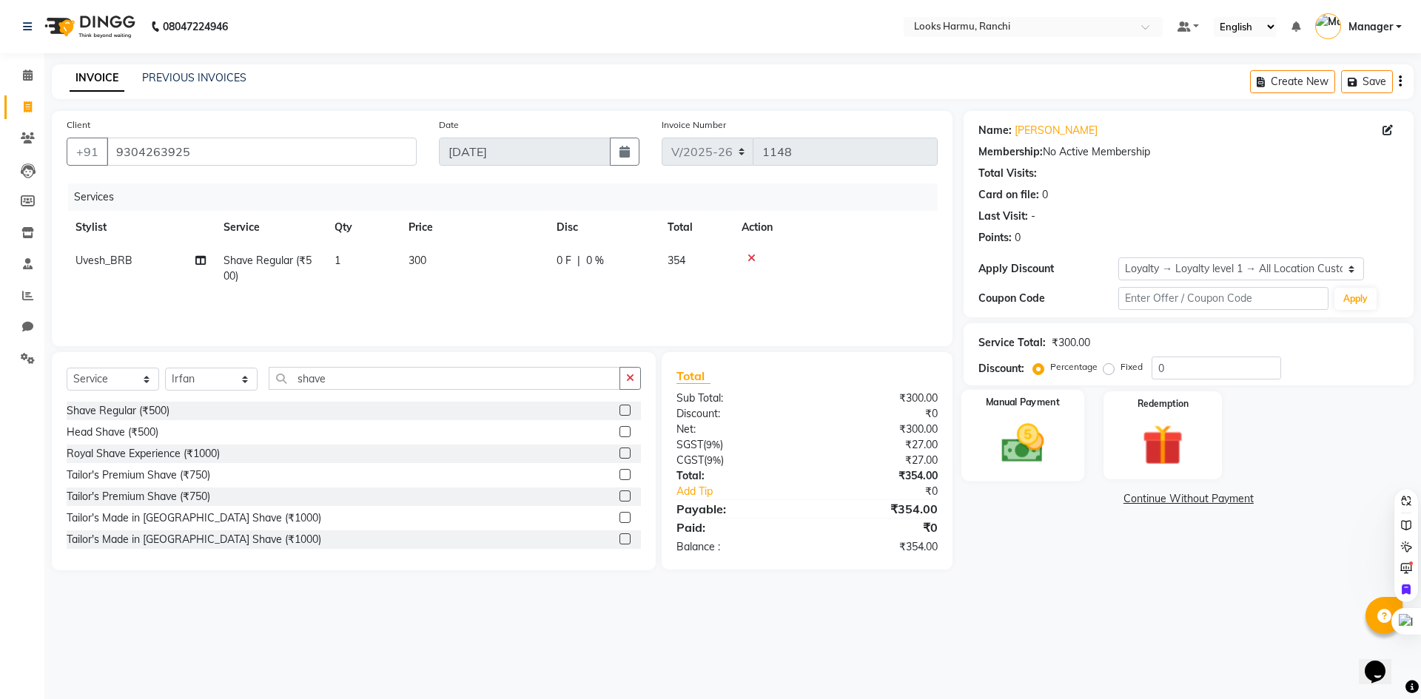
click at [1049, 431] on img at bounding box center [1022, 443] width 69 height 49
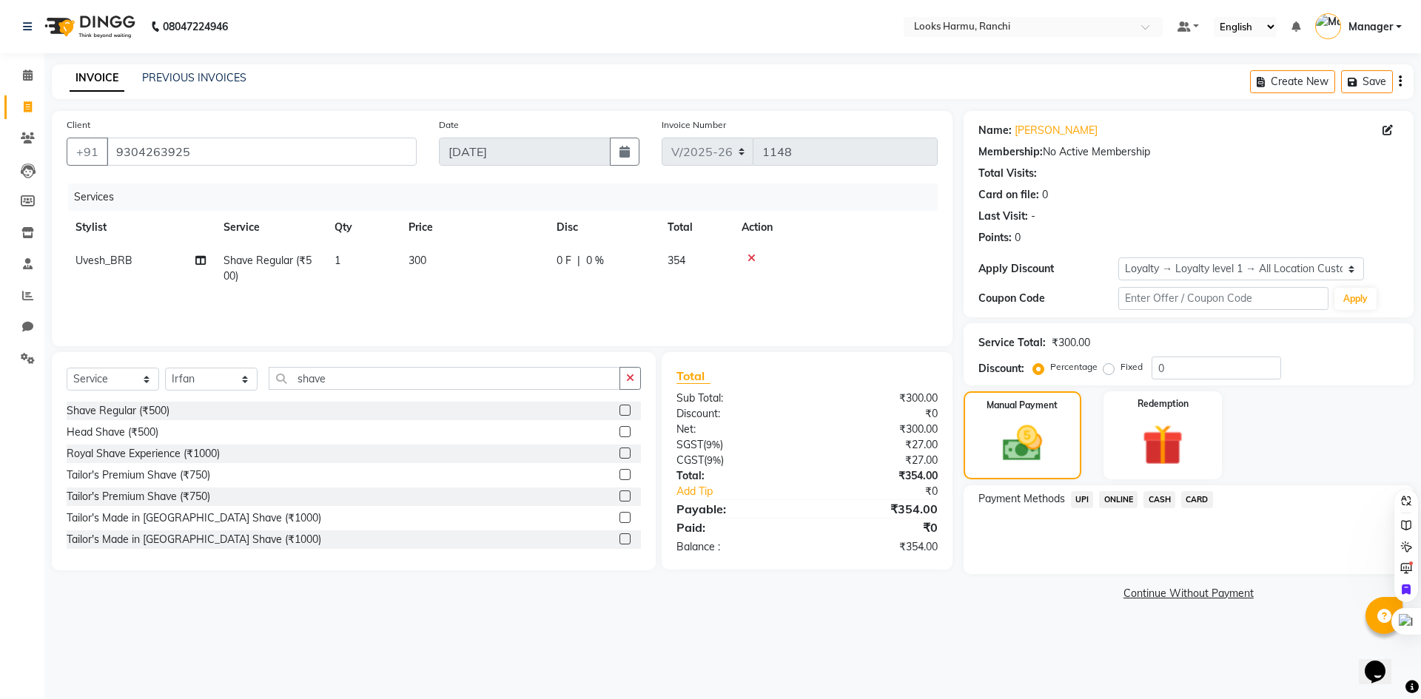
click at [1084, 500] on span "UPI" at bounding box center [1082, 499] width 23 height 17
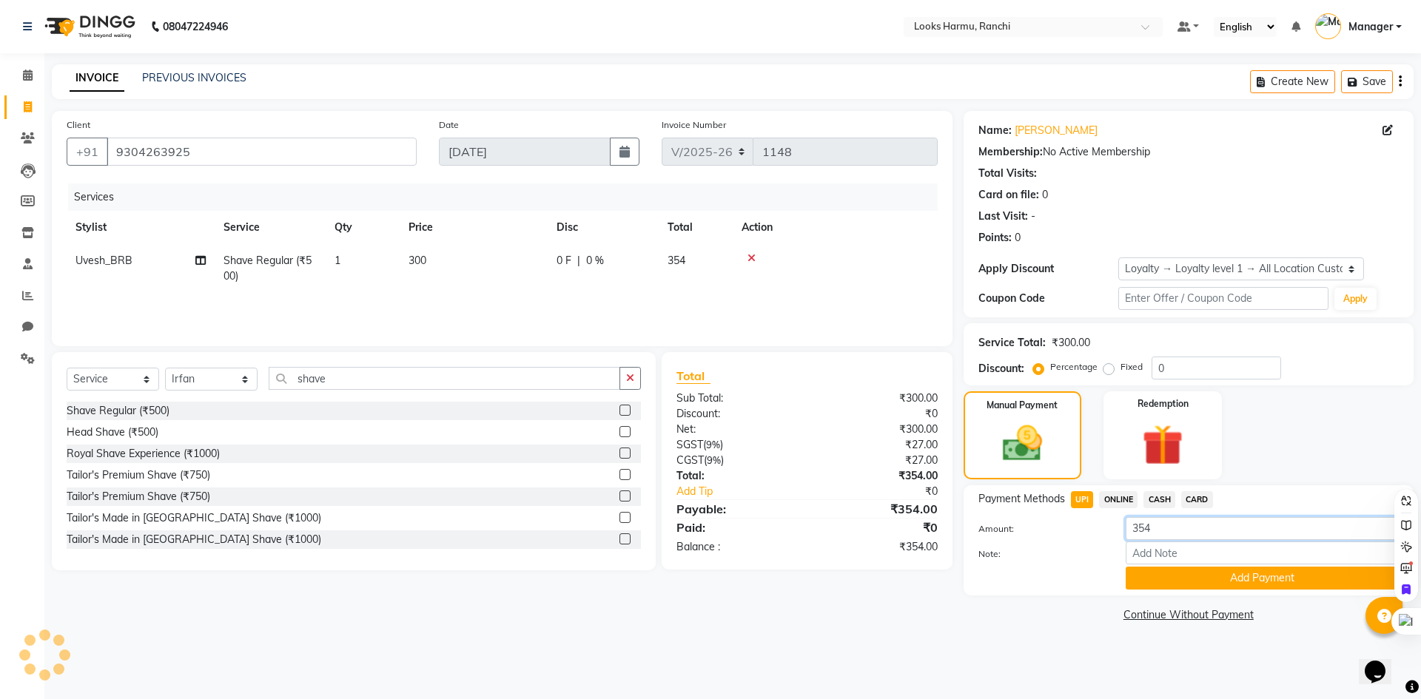
drag, startPoint x: 1168, startPoint y: 527, endPoint x: 1091, endPoint y: 528, distance: 77.0
click at [1093, 528] on div "Amount: 354" at bounding box center [1188, 529] width 443 height 25
type input "50"
click at [1152, 579] on button "Add Payment" at bounding box center [1262, 578] width 273 height 23
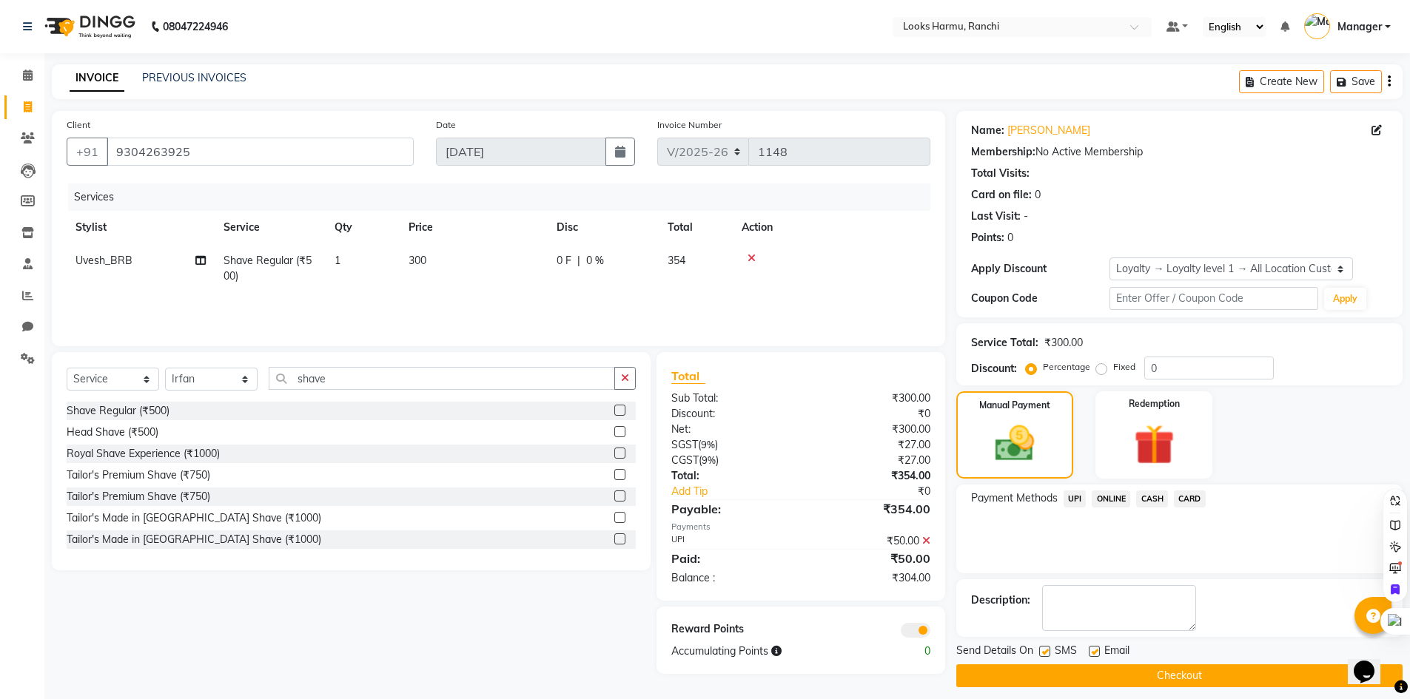
click at [1157, 505] on span "CASH" at bounding box center [1152, 499] width 32 height 17
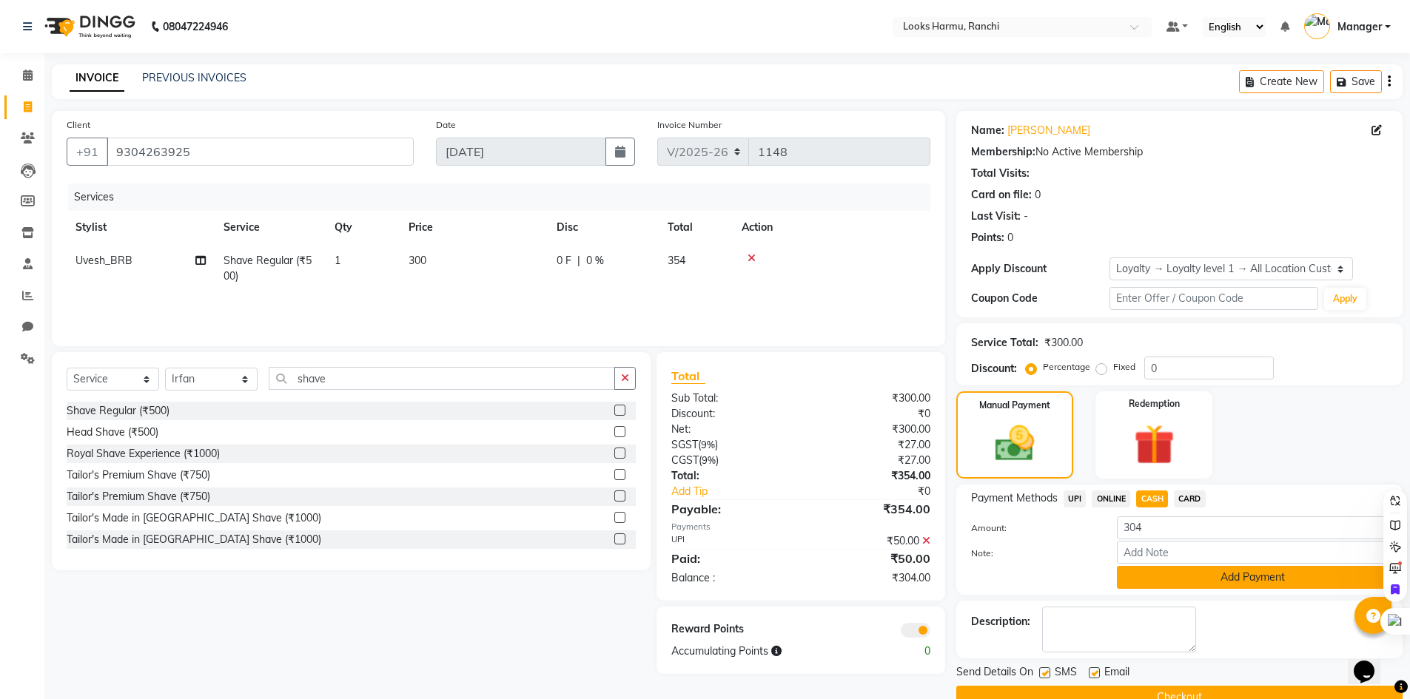
click at [1161, 582] on button "Add Payment" at bounding box center [1252, 577] width 271 height 23
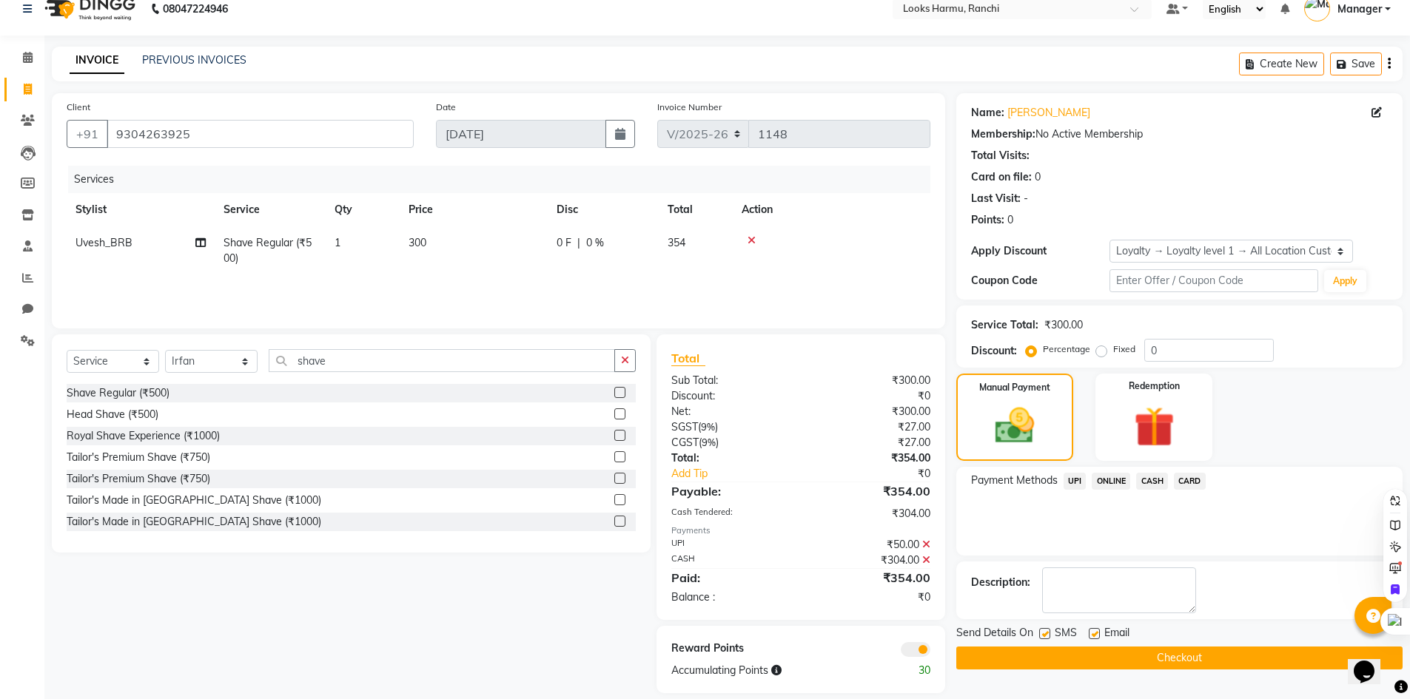
scroll to position [34, 0]
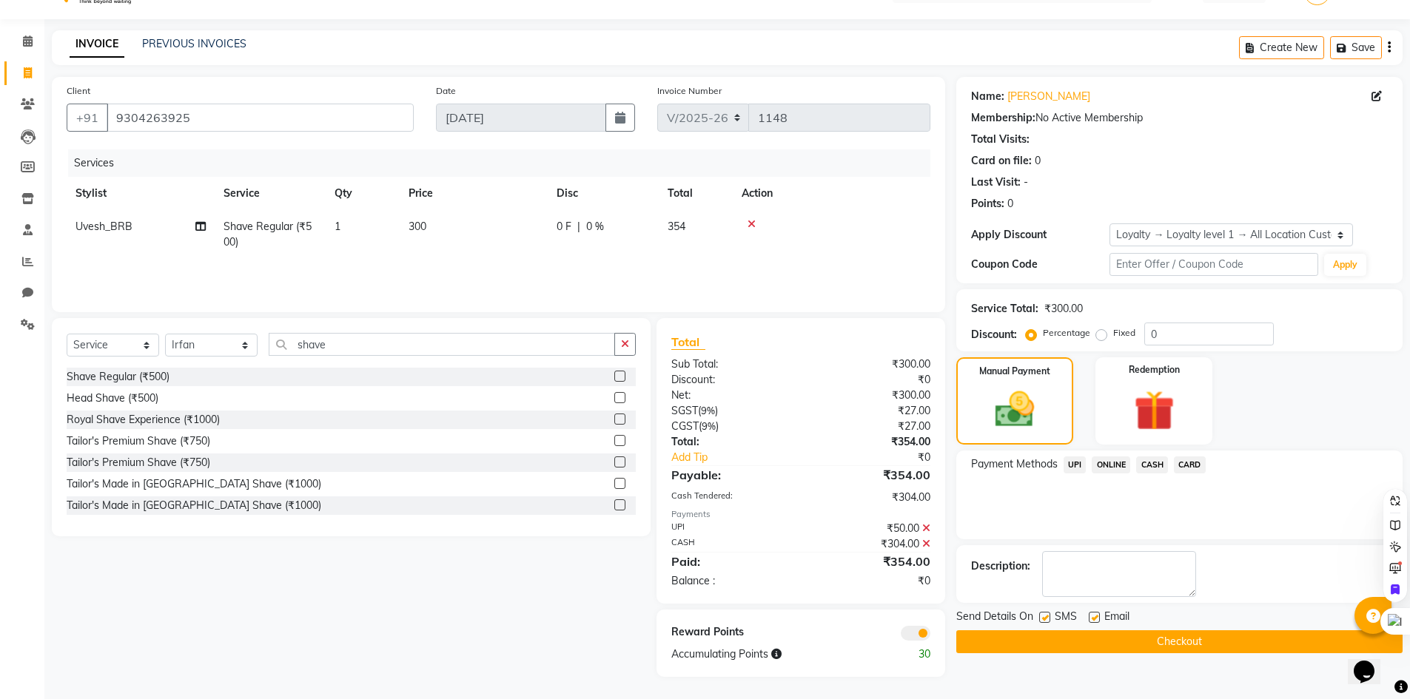
click at [1110, 641] on button "Checkout" at bounding box center [1179, 641] width 446 height 23
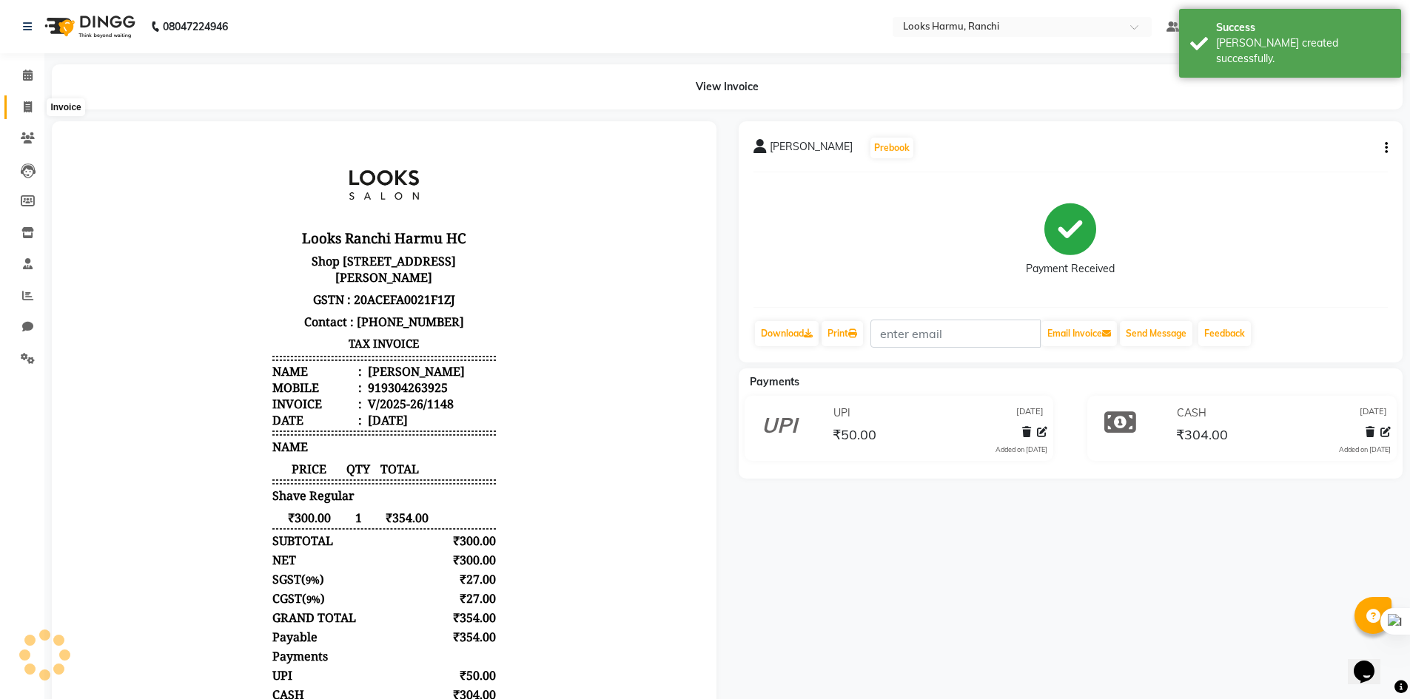
click at [28, 102] on icon at bounding box center [28, 106] width 8 height 11
select select "service"
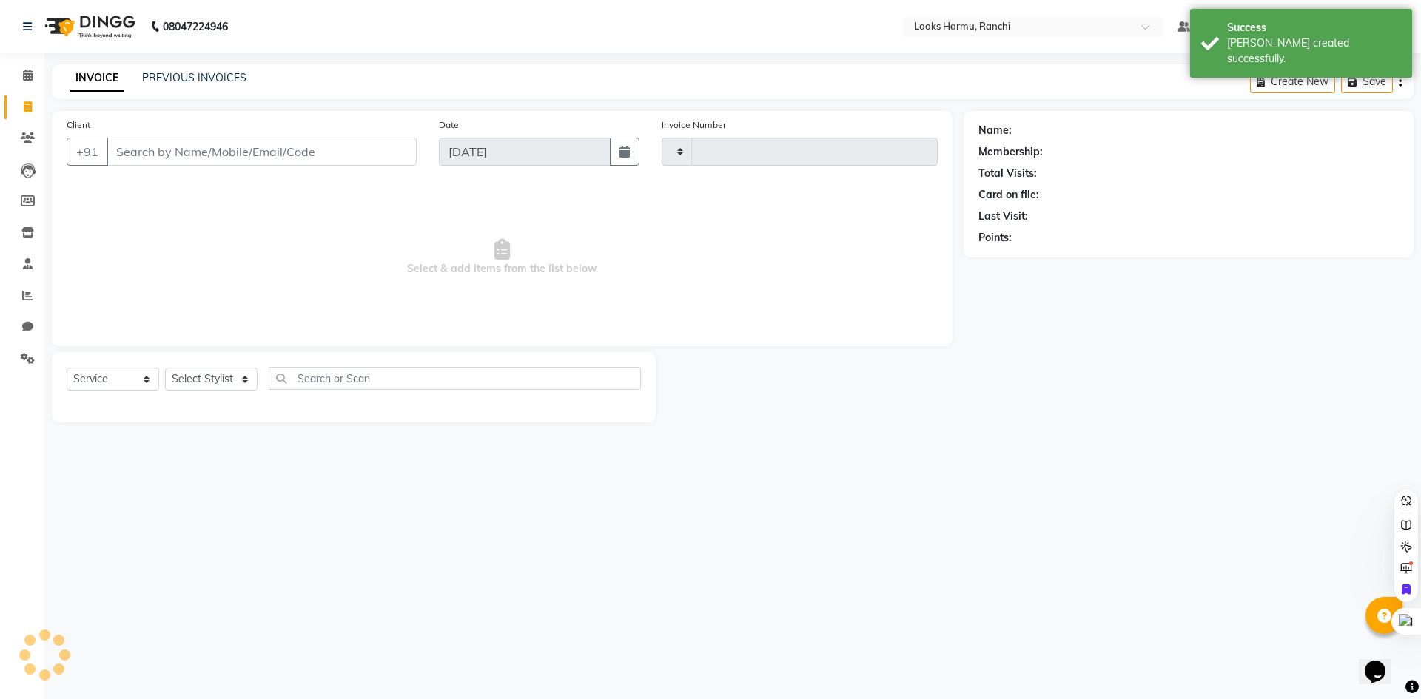
type input "1149"
select select "6247"
select select "V"
select select "47538"
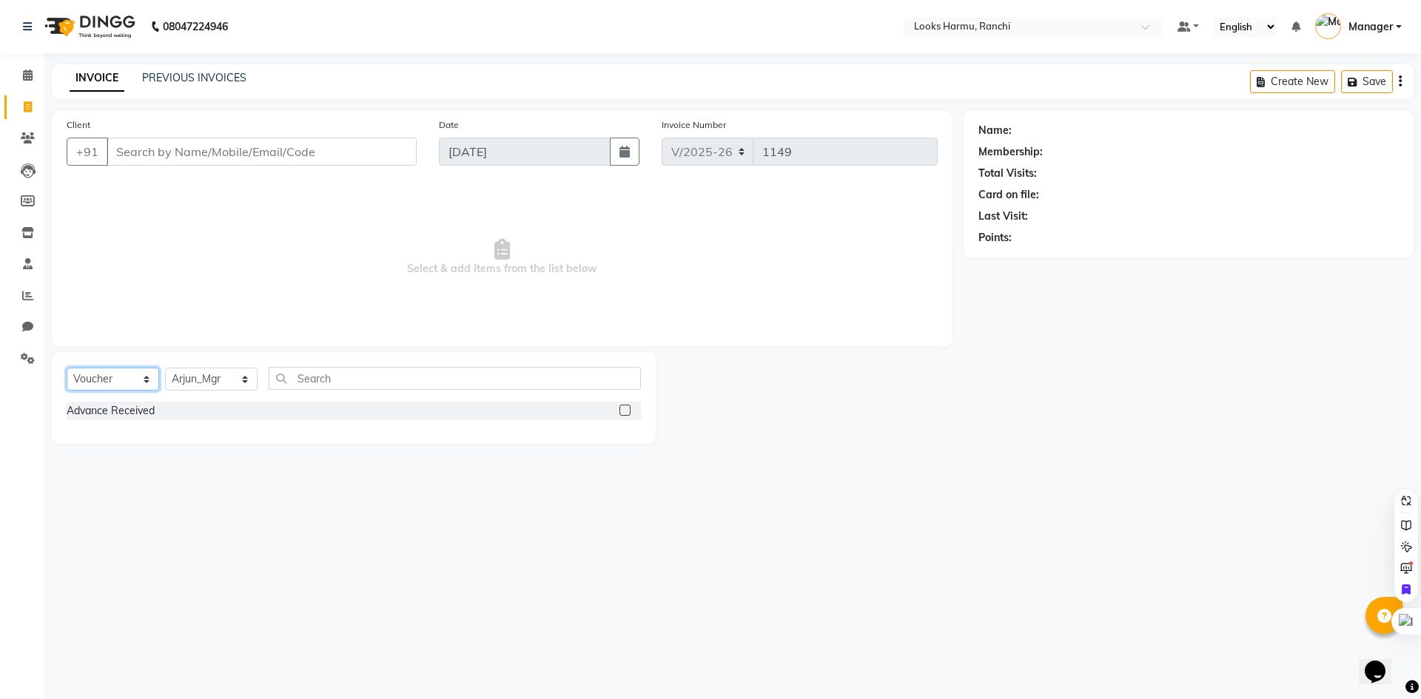
drag, startPoint x: 138, startPoint y: 380, endPoint x: 132, endPoint y: 389, distance: 11.3
click at [138, 382] on select "Select Service Product Membership Package Voucher Prepaid Gift Card" at bounding box center [113, 379] width 92 height 23
select select "service"
click at [67, 368] on select "Select Service Product Membership Package Voucher Prepaid Gift Card" at bounding box center [113, 379] width 92 height 23
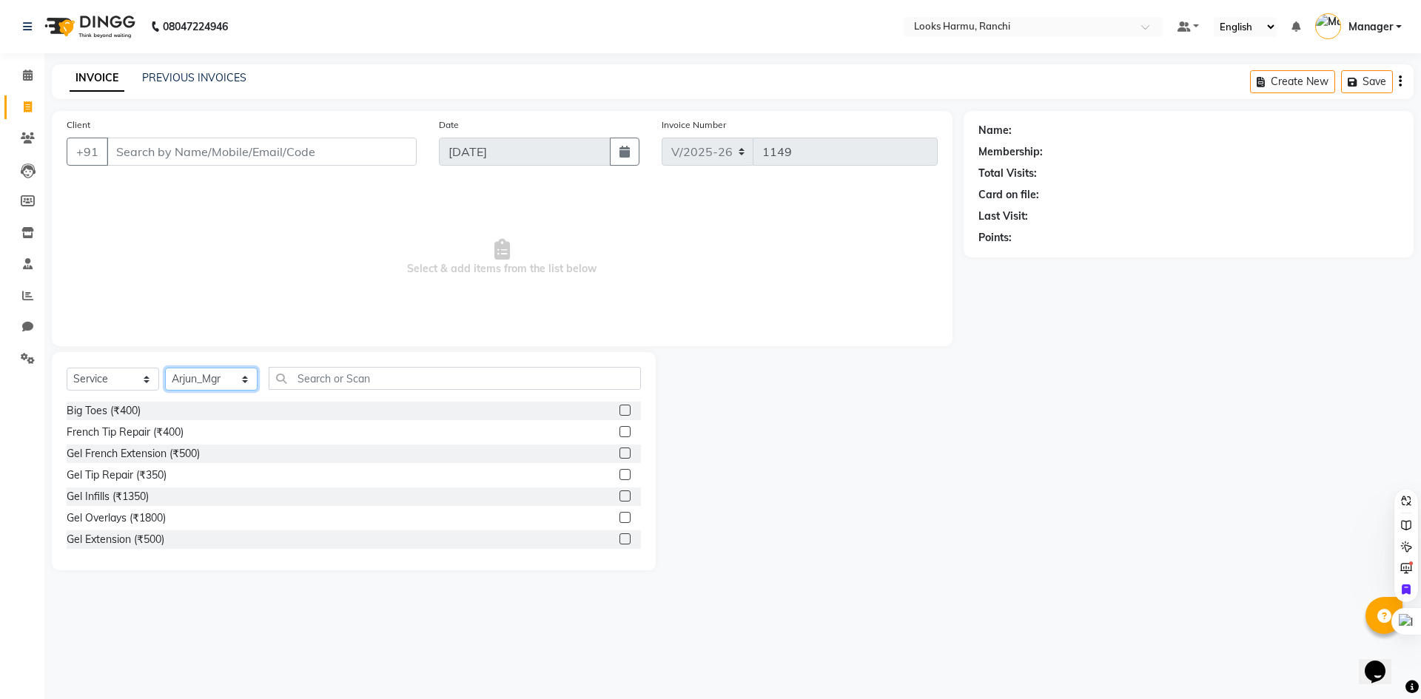
click at [190, 389] on select "Select Stylist Aditya_Singh Aishwarya Gautam Anny Arjun_Mgr Arman_Noor Counter_…" at bounding box center [211, 379] width 92 height 23
click at [165, 368] on select "Select Stylist Aditya_Singh Aishwarya Gautam Anny Arjun_Mgr Arman_Noor Counter_…" at bounding box center [211, 379] width 92 height 23
click at [226, 386] on select "Select Stylist Aditya_Singh Aishwarya Gautam Anny Arjun_Mgr Arman_Noor Counter_…" at bounding box center [211, 379] width 92 height 23
select select "47149"
click at [165, 368] on select "Select Stylist Aditya_Singh Aishwarya Gautam Anny Arjun_Mgr Arman_Noor Counter_…" at bounding box center [211, 379] width 92 height 23
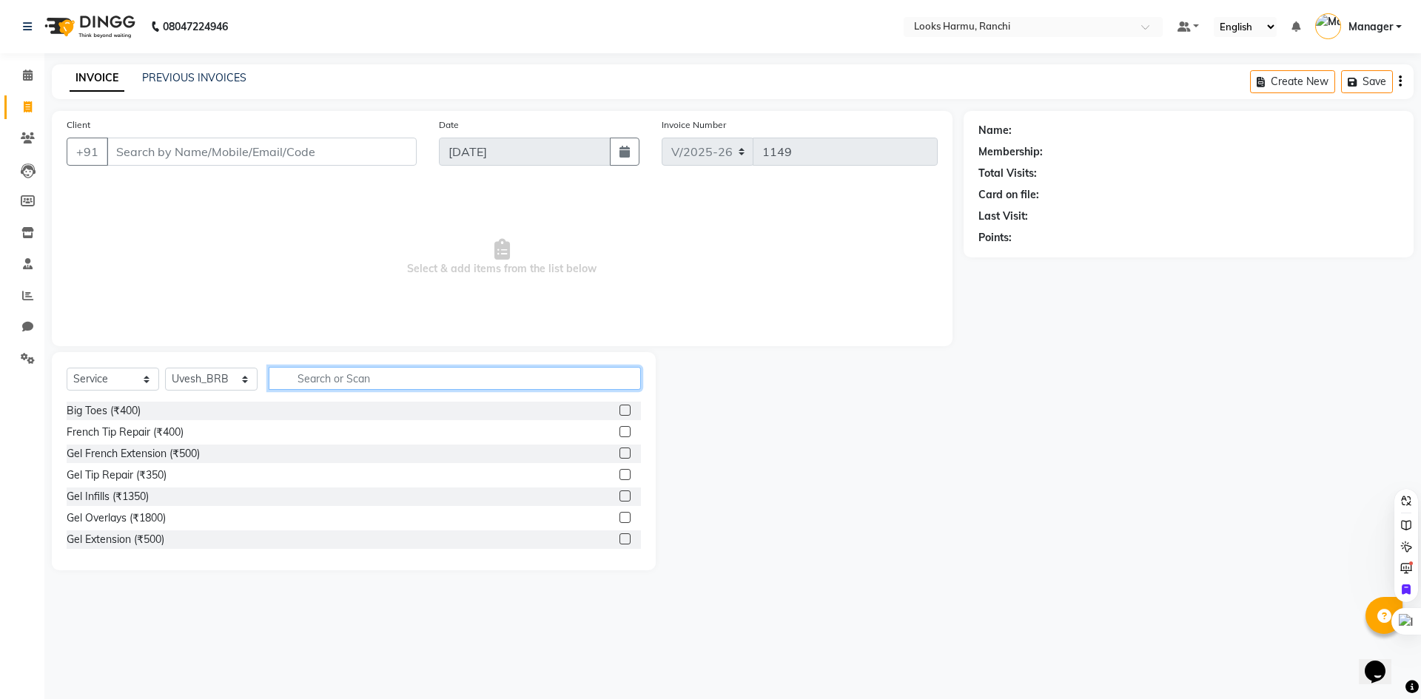
click at [297, 386] on input "text" at bounding box center [455, 378] width 372 height 23
type input "cut"
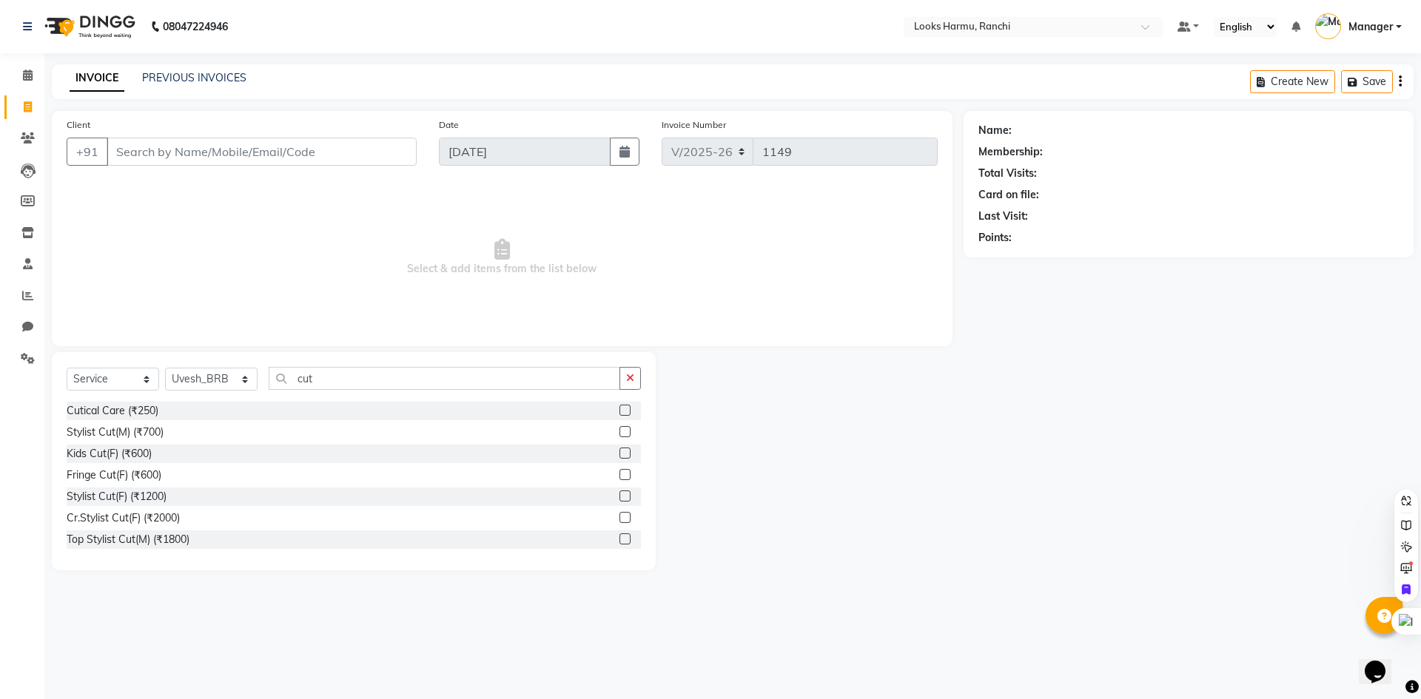
drag, startPoint x: 107, startPoint y: 425, endPoint x: 527, endPoint y: 295, distance: 439.5
click at [110, 425] on div "Stylist Cut(M) (₹700)" at bounding box center [115, 433] width 97 height 16
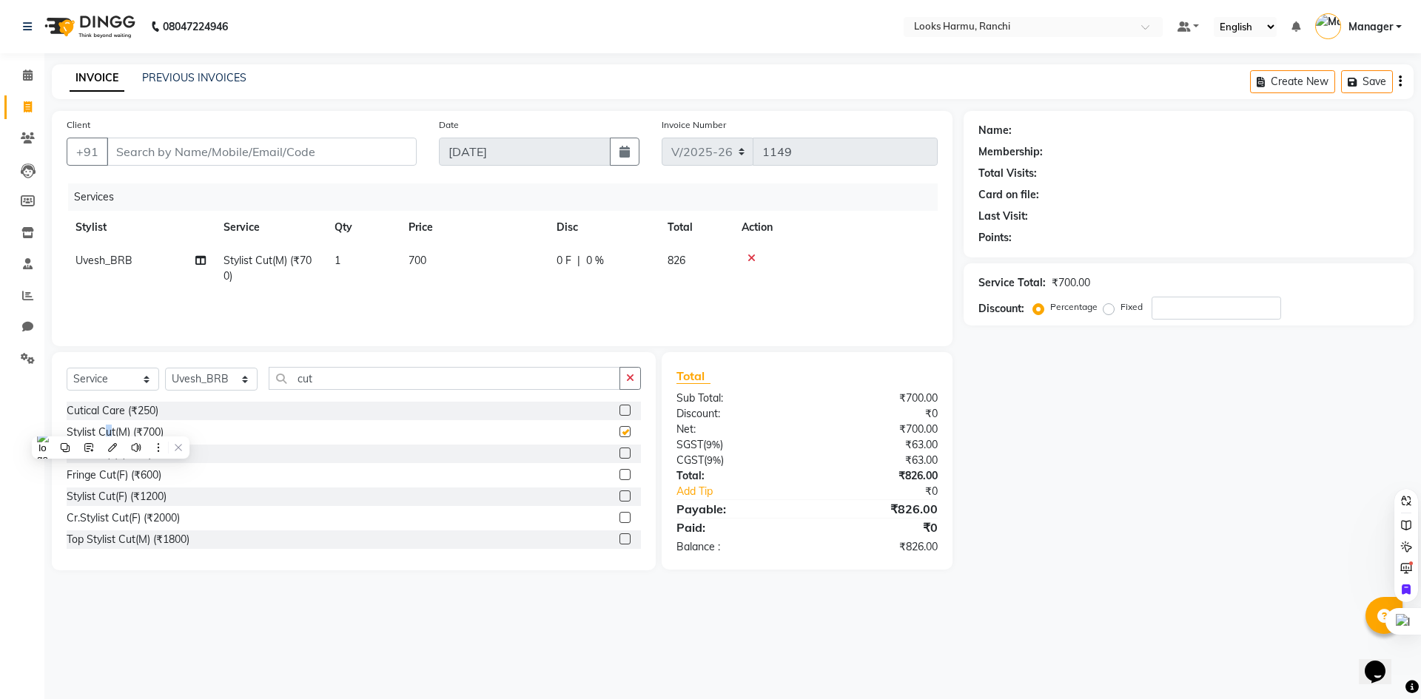
checkbox input "false"
drag, startPoint x: 354, startPoint y: 384, endPoint x: 275, endPoint y: 388, distance: 79.3
click at [275, 388] on input "cut" at bounding box center [444, 378] width 351 height 23
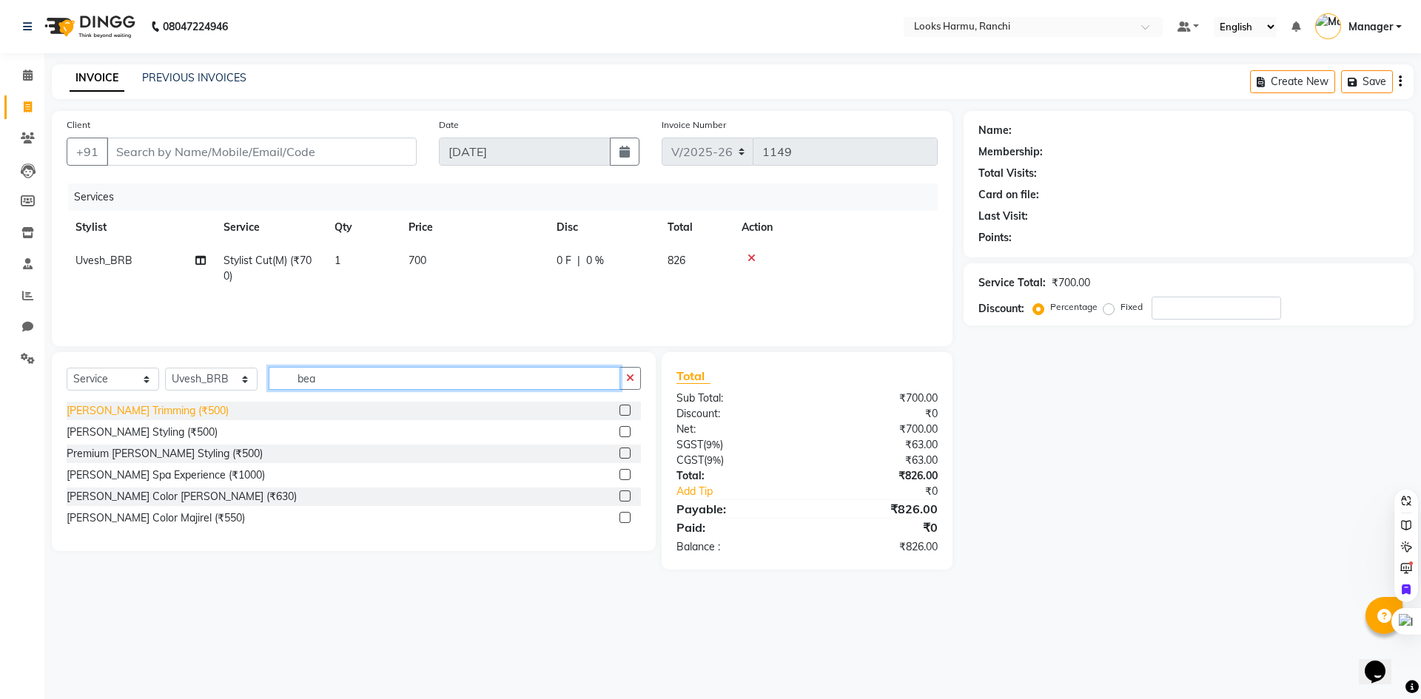
type input "bea"
click at [75, 408] on div "Beard Trimming (₹500)" at bounding box center [148, 411] width 162 height 16
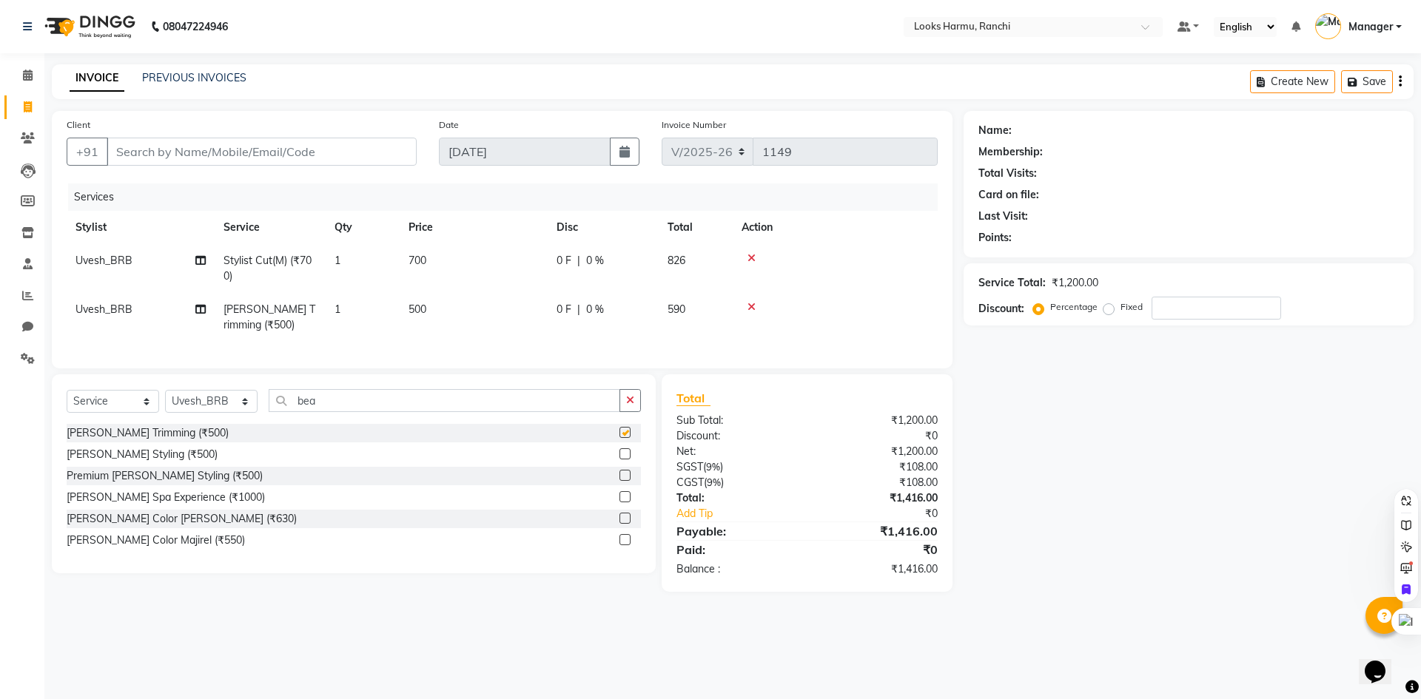
checkbox input "false"
drag, startPoint x: 445, startPoint y: 263, endPoint x: 471, endPoint y: 263, distance: 25.9
click at [446, 264] on td "700" at bounding box center [474, 268] width 148 height 49
select select "47149"
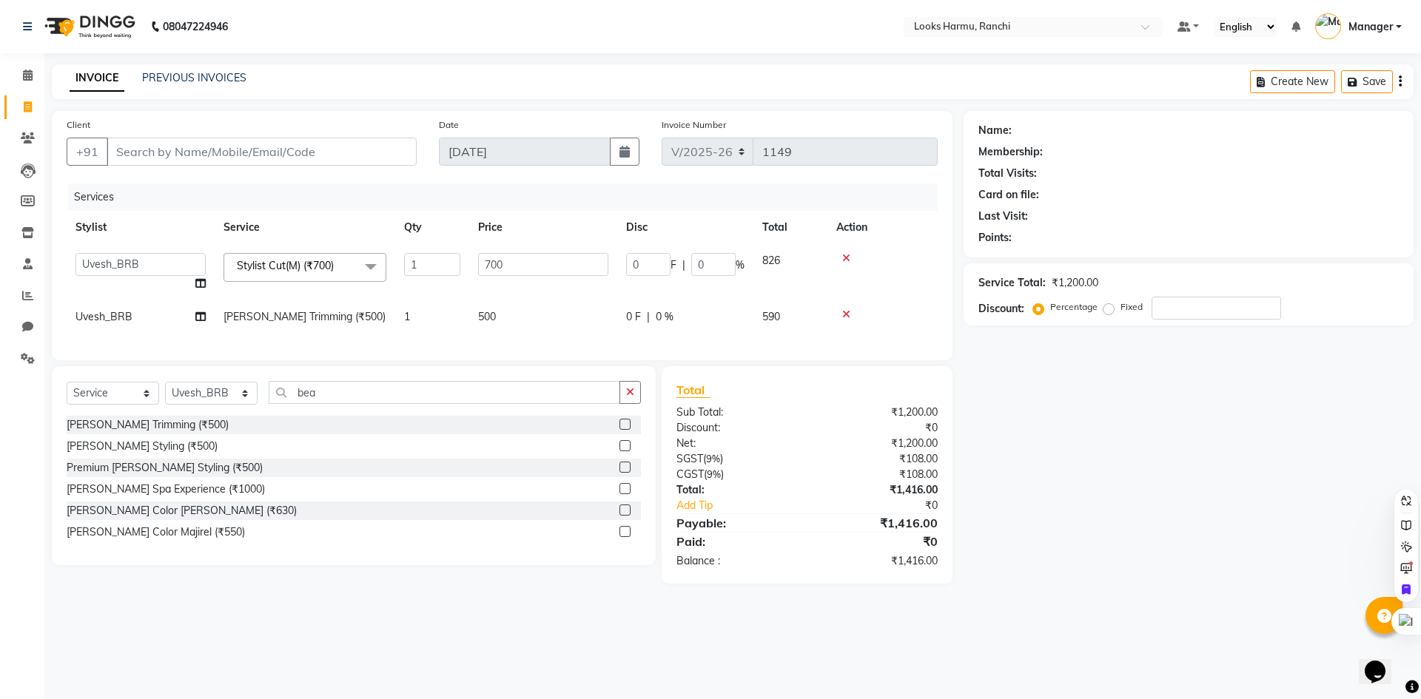
click at [451, 262] on tr "Aditya_Singh Aishwarya Gautam Anny Arjun_Mgr Arman_Noor Counter_Sales Farhana I…" at bounding box center [502, 272] width 871 height 56
type input "500"
click at [503, 313] on td "500" at bounding box center [543, 316] width 148 height 33
select select "47149"
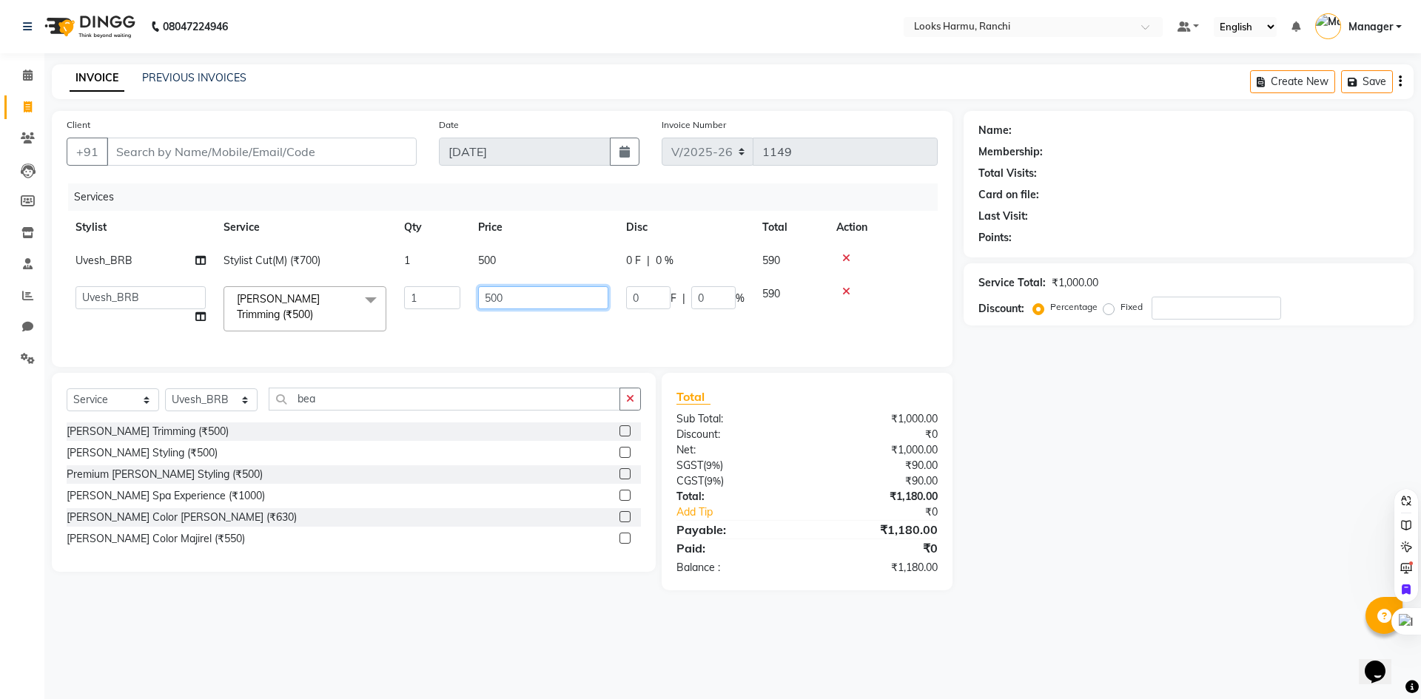
drag, startPoint x: 492, startPoint y: 294, endPoint x: 314, endPoint y: 300, distance: 177.7
click at [332, 300] on tr "Aditya_Singh Aishwarya Gautam Anny Arjun_Mgr Arman_Noor Counter_Sales Farhana I…" at bounding box center [502, 308] width 871 height 63
type input "350"
click at [349, 21] on nav "08047224946 Select Location × Looks Harmu, Ranchi Default Panel My Panel Englis…" at bounding box center [710, 26] width 1421 height 53
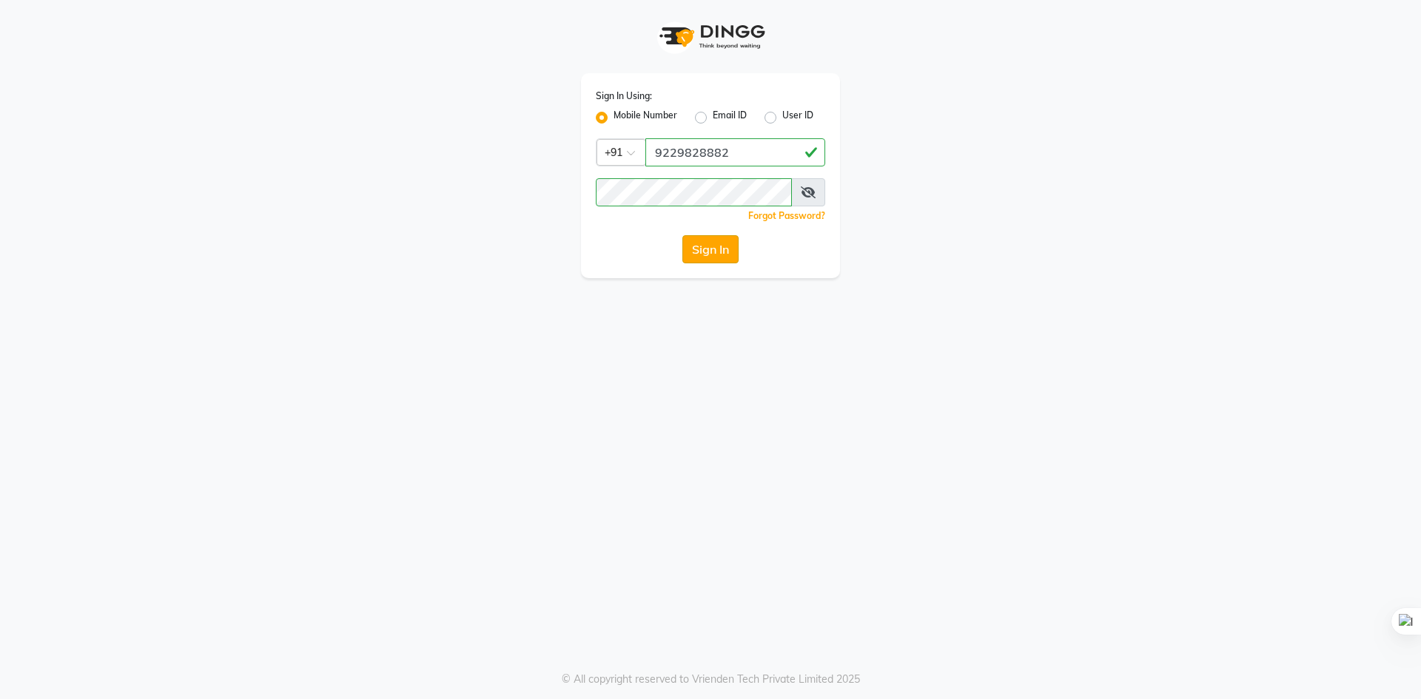
click at [714, 261] on button "Sign In" at bounding box center [710, 249] width 56 height 28
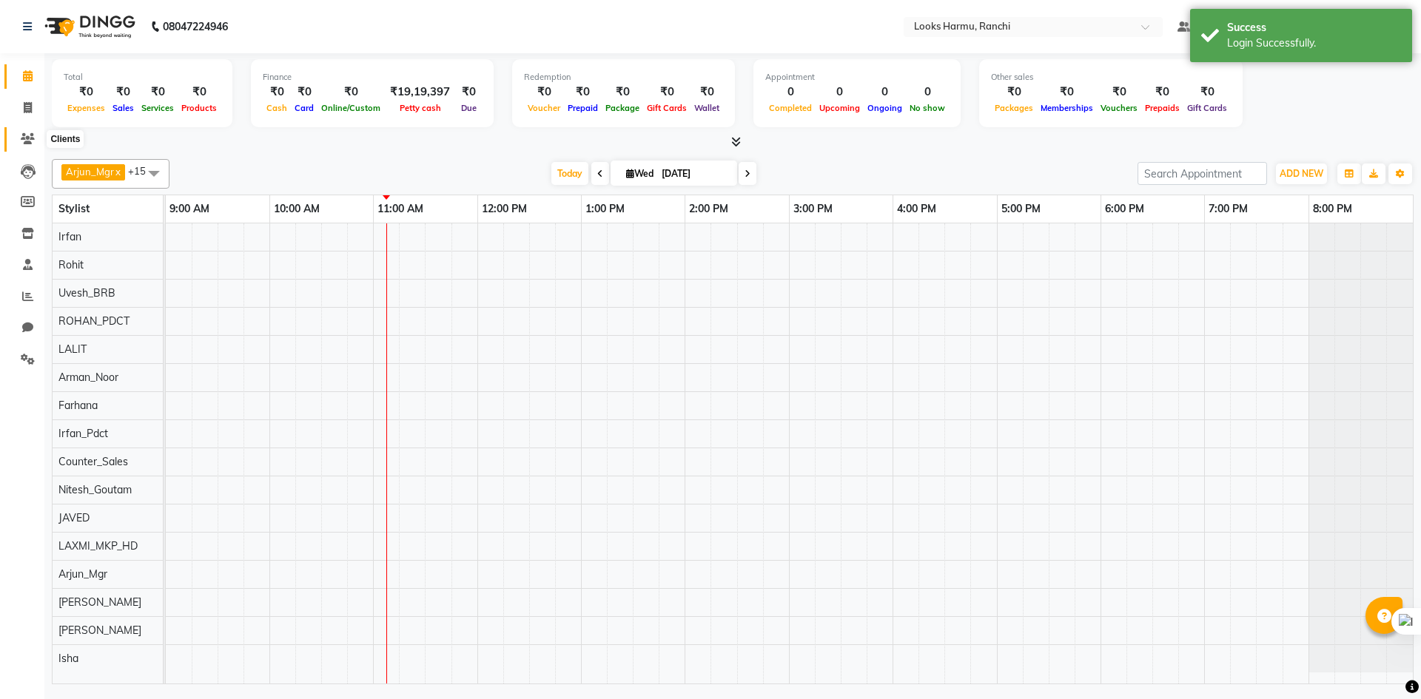
click at [31, 136] on icon at bounding box center [28, 138] width 14 height 11
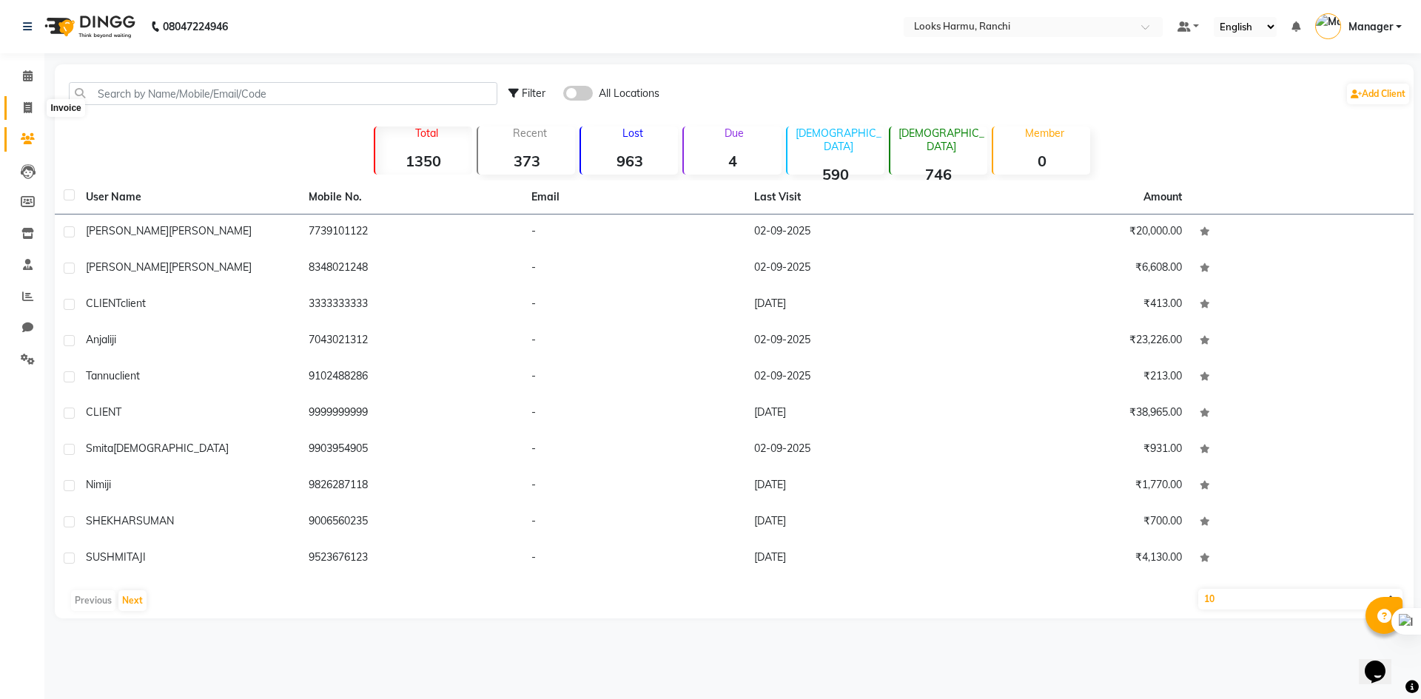
drag, startPoint x: 22, startPoint y: 106, endPoint x: 209, endPoint y: 7, distance: 210.9
click at [23, 105] on span at bounding box center [28, 108] width 26 height 17
select select "service"
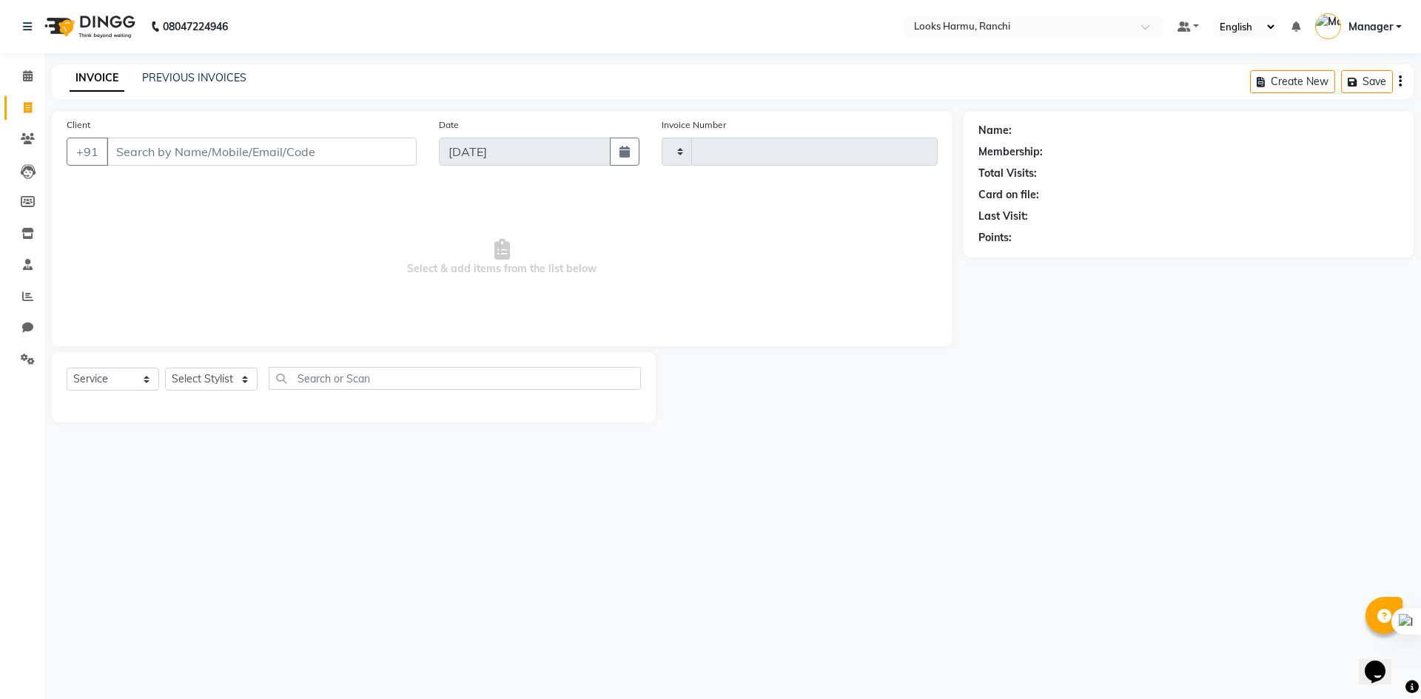
type input "1149"
select select "6247"
select select "V"
select select "47538"
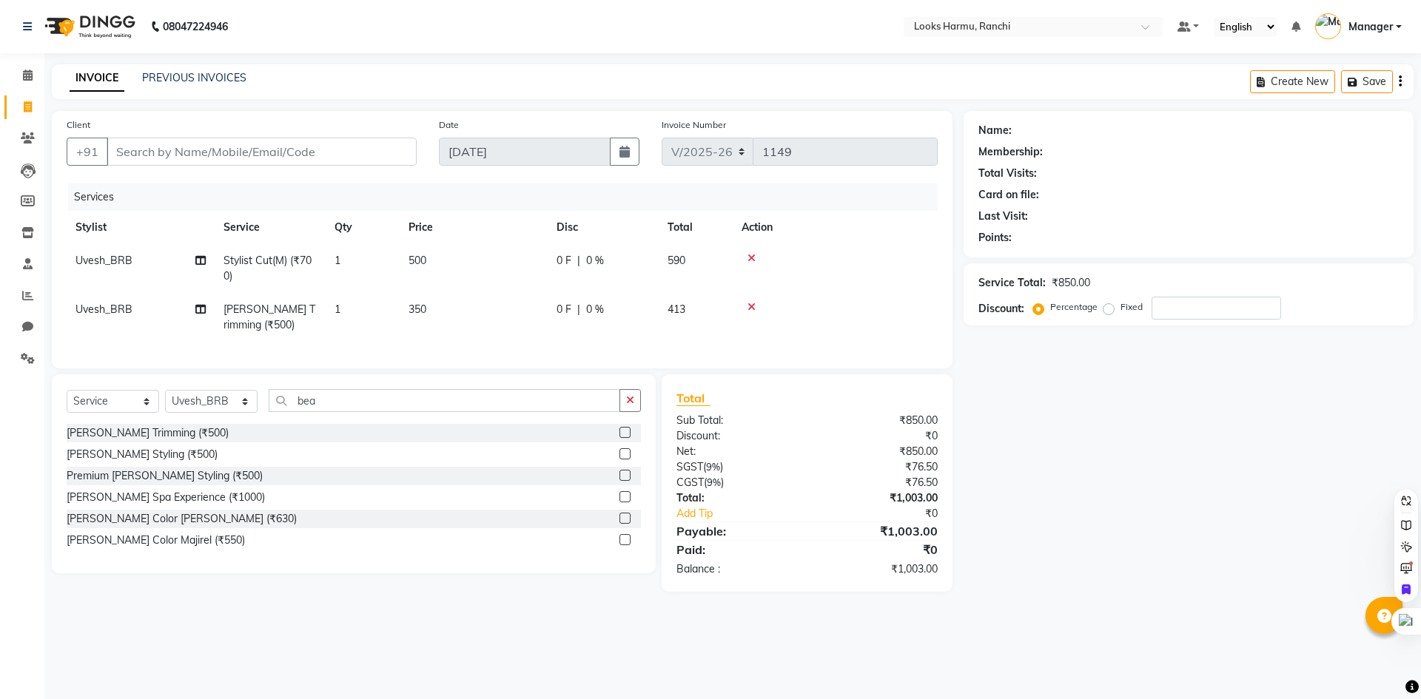
select select "6247"
select select "service"
select select "47149"
click at [364, 147] on input "Client" at bounding box center [262, 152] width 310 height 28
type input "9"
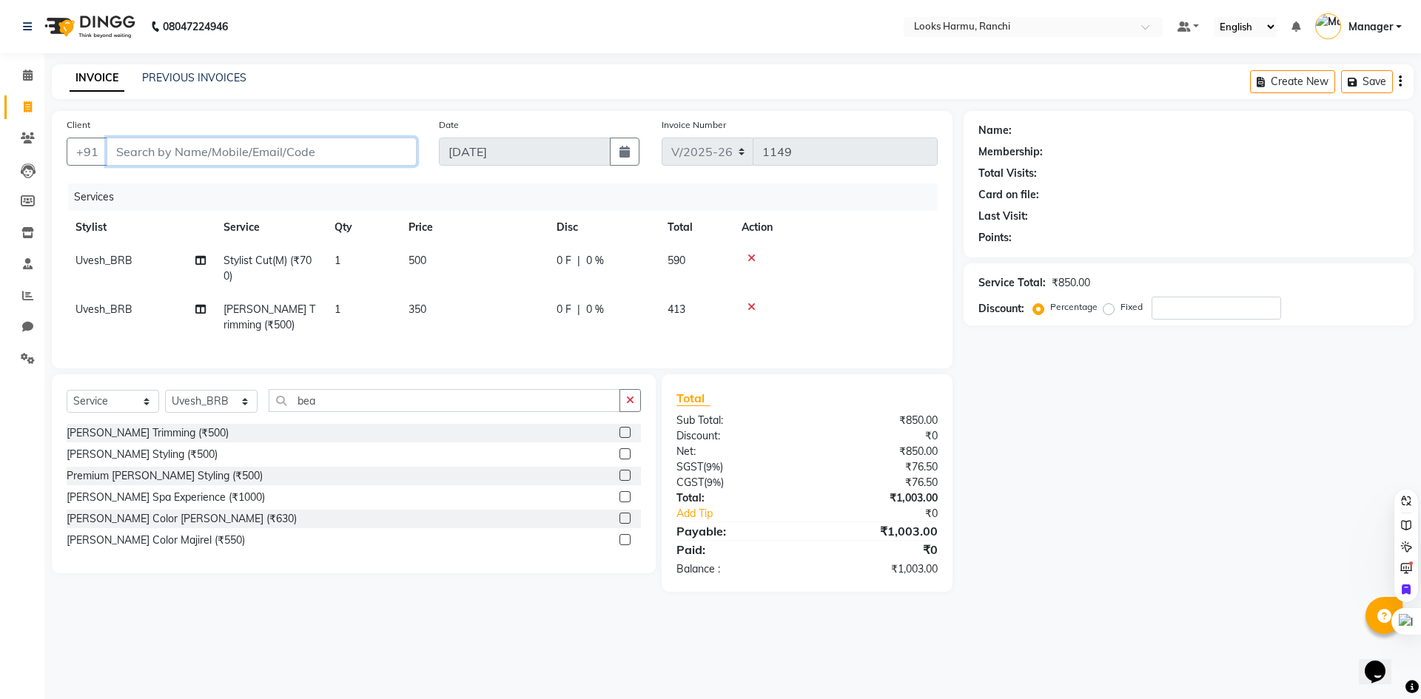
type input "0"
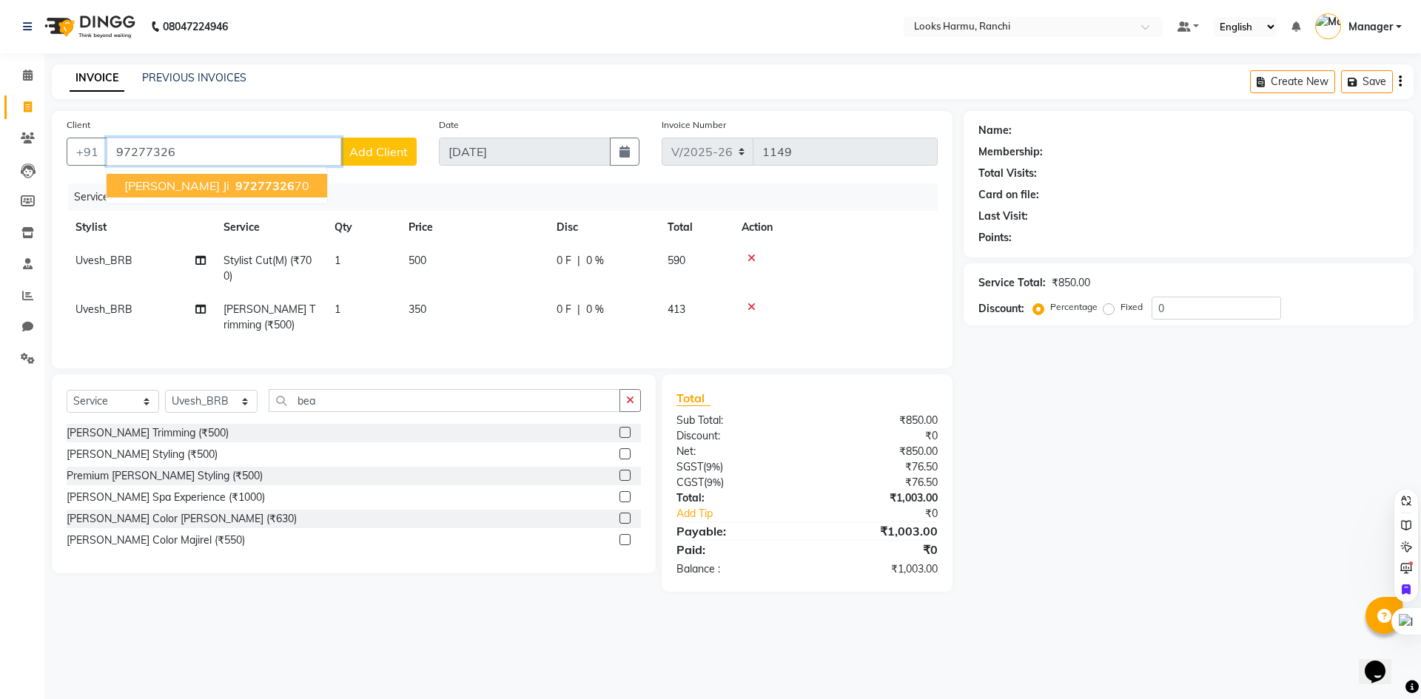
click at [235, 181] on span "97277326" at bounding box center [264, 185] width 59 height 15
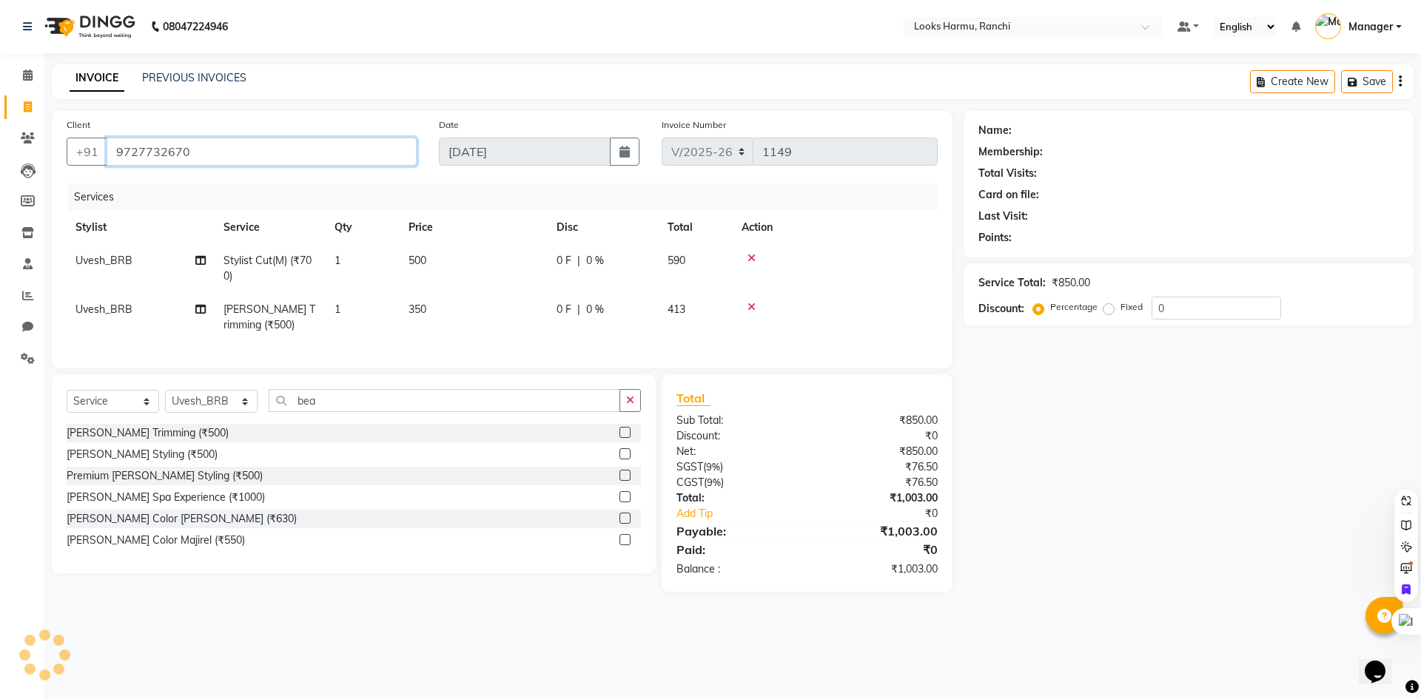
type input "9727732670"
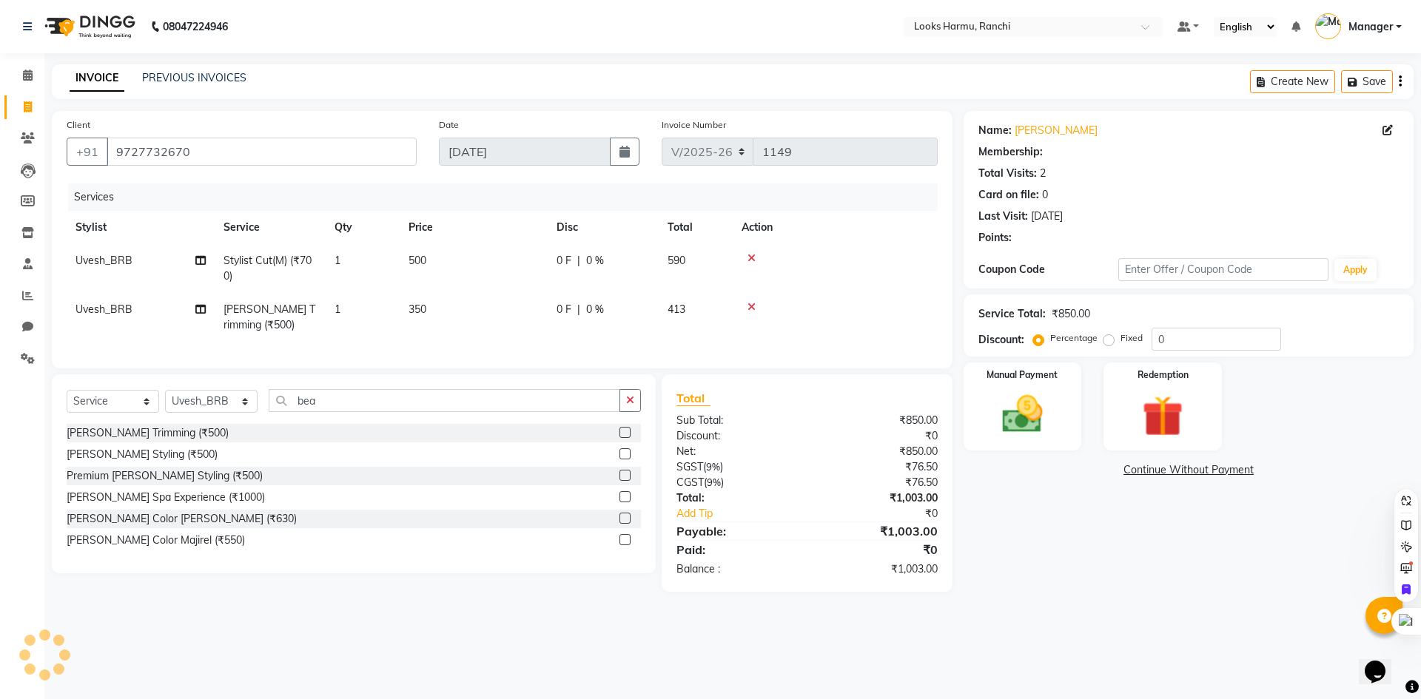
select select "1: Object"
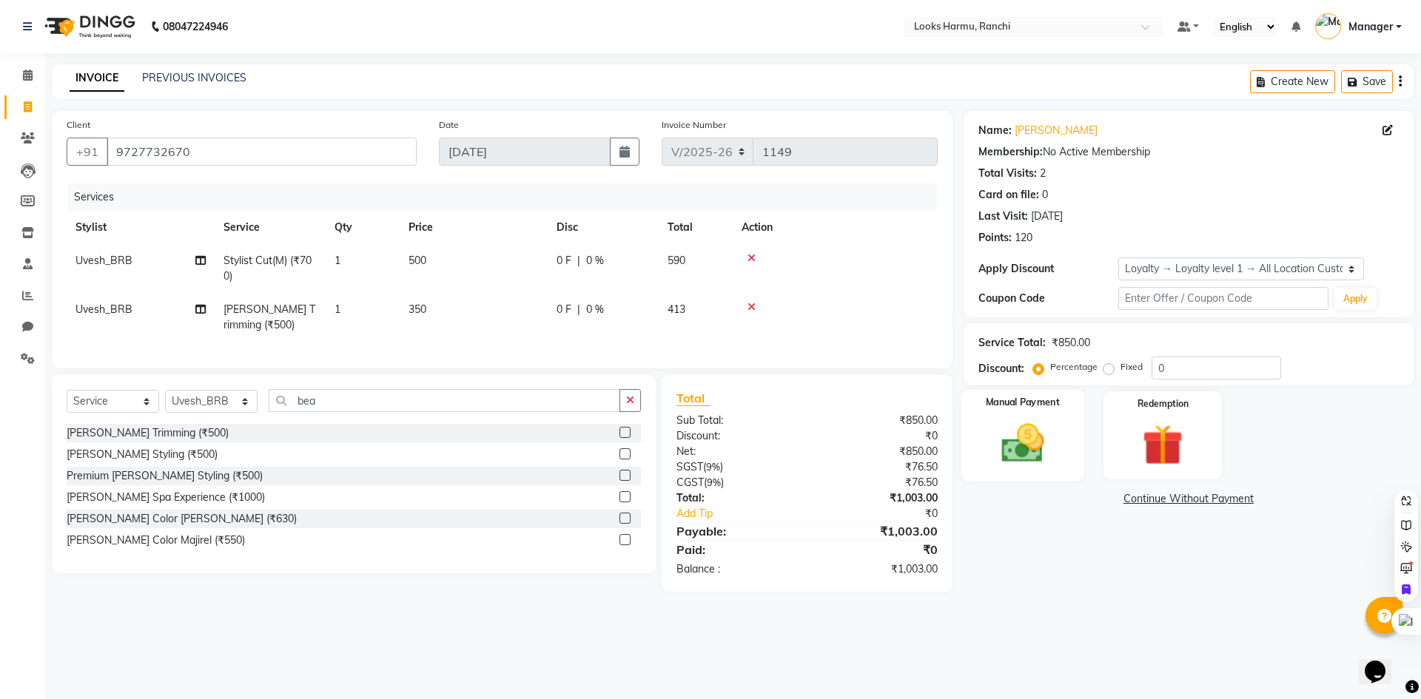
click at [1026, 437] on img at bounding box center [1022, 443] width 69 height 49
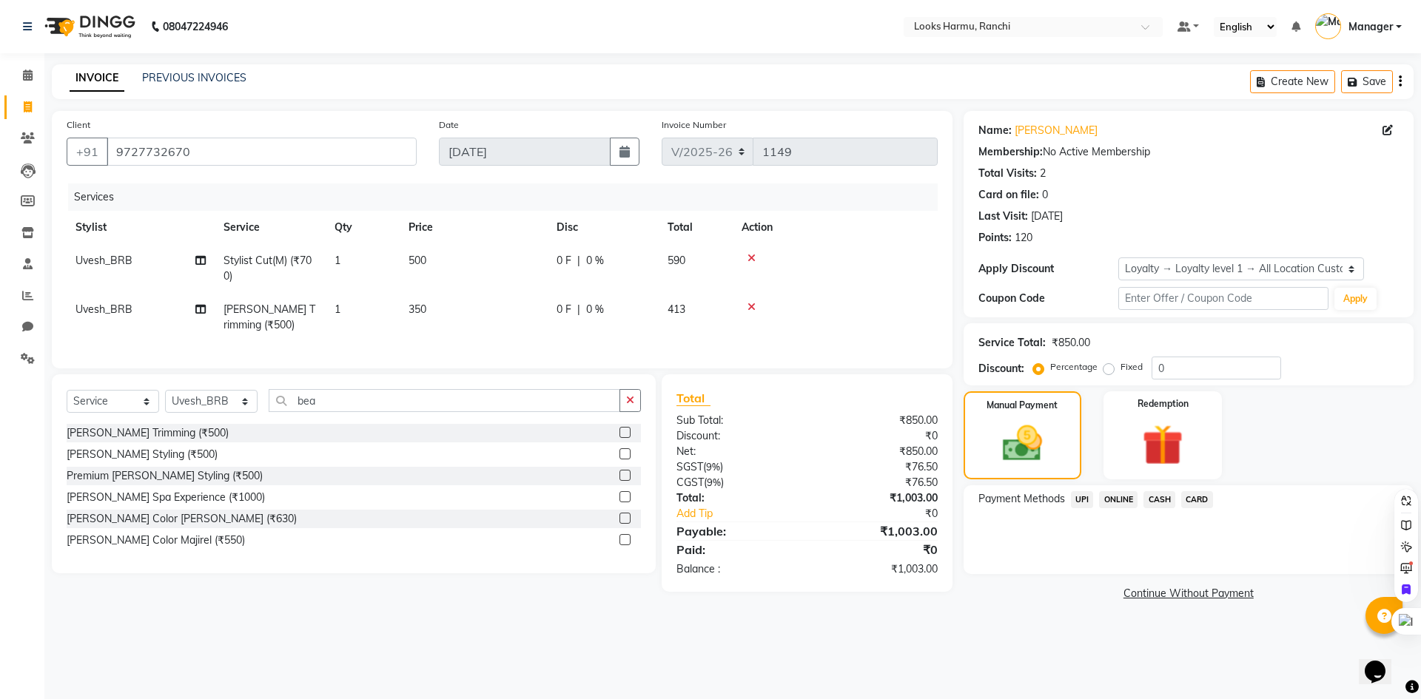
click at [1084, 505] on span "UPI" at bounding box center [1082, 499] width 23 height 17
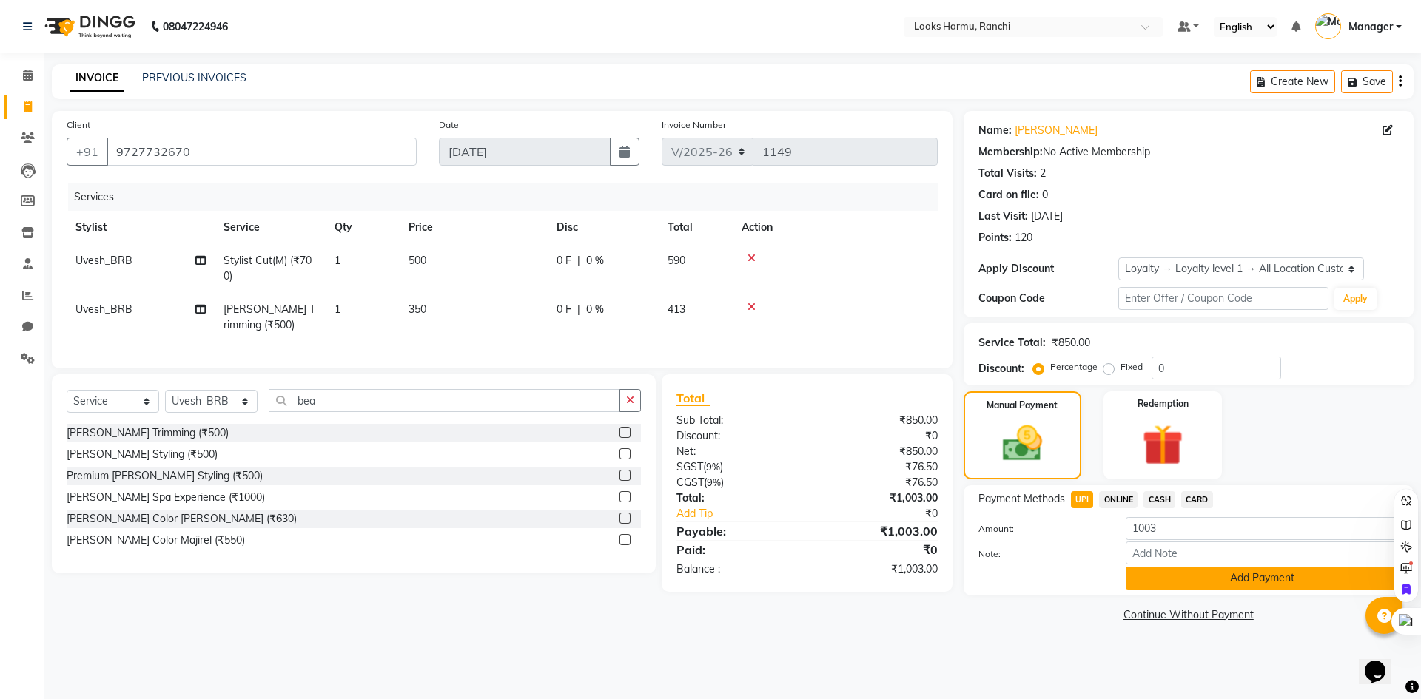
click at [1173, 579] on button "Add Payment" at bounding box center [1262, 578] width 273 height 23
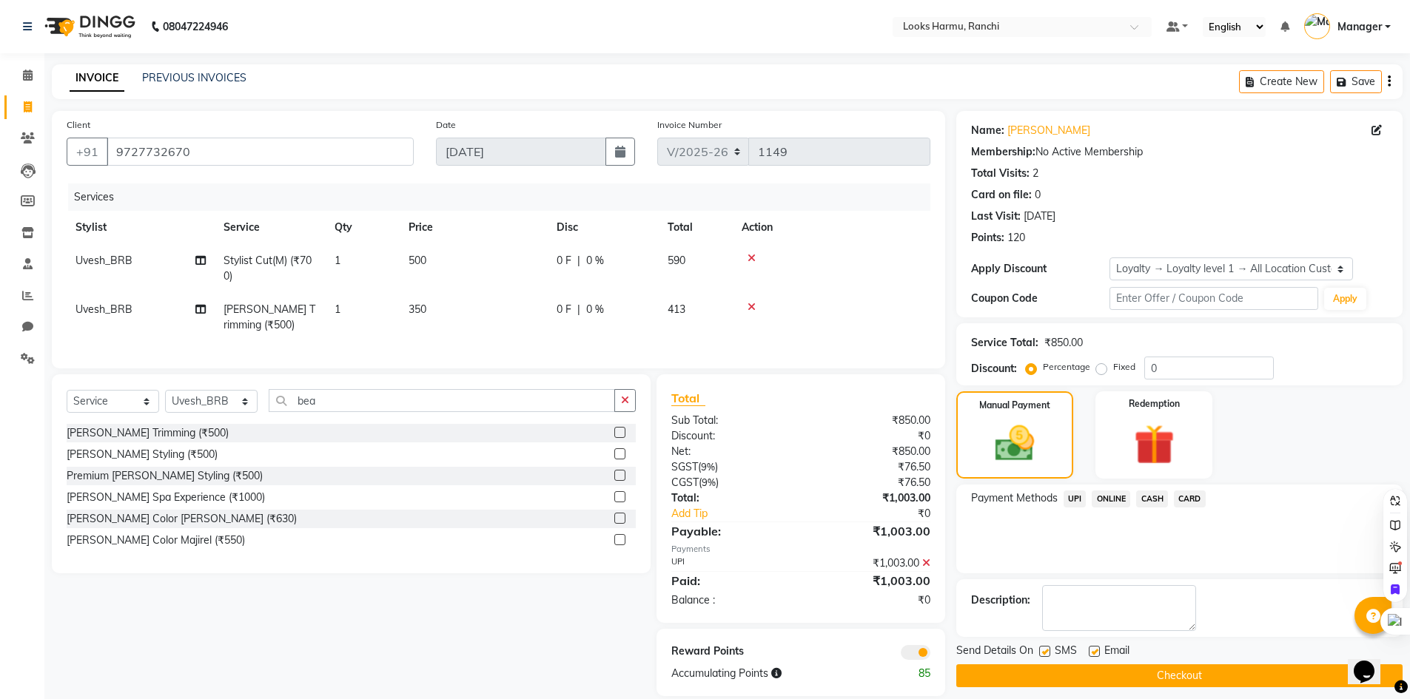
click at [1168, 689] on div "Name: Rishabh Ji Membership: No Active Membership Total Visits: 2 Card on file:…" at bounding box center [1184, 403] width 457 height 585
click at [1170, 687] on button "Checkout" at bounding box center [1179, 676] width 446 height 23
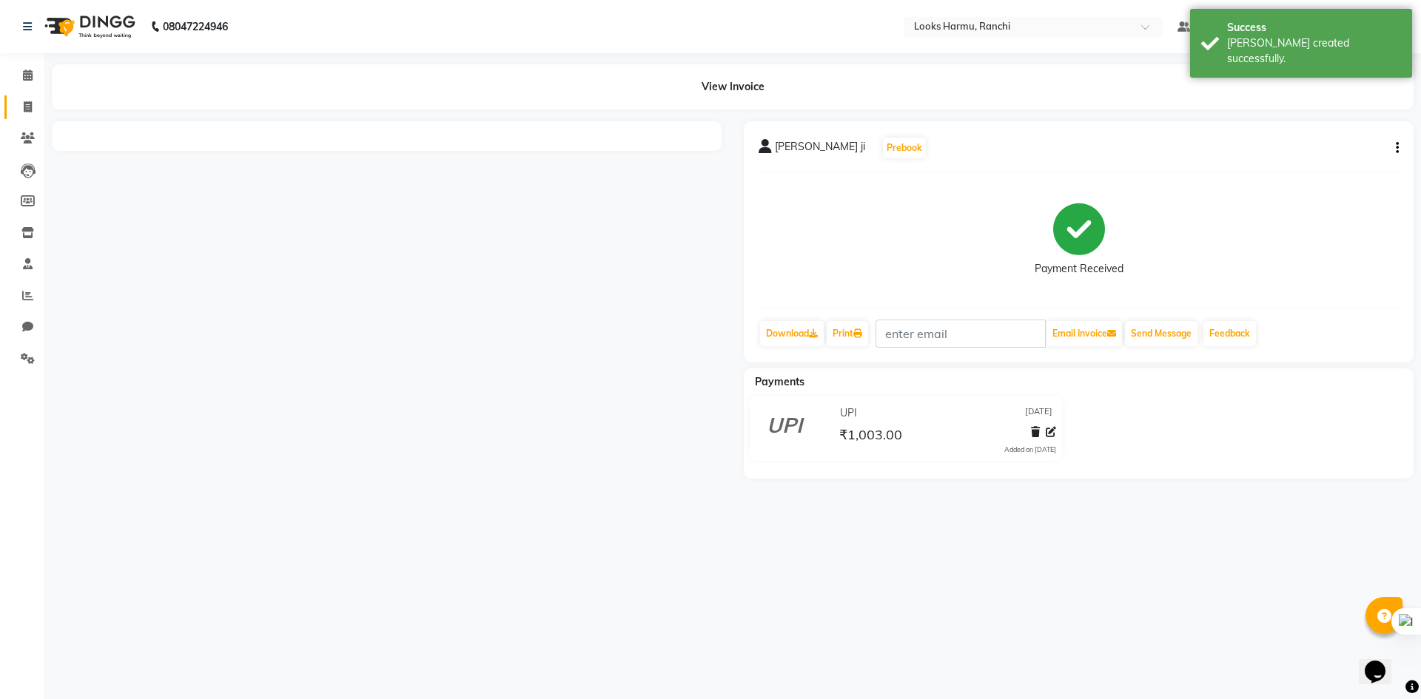
click at [40, 106] on span at bounding box center [28, 107] width 26 height 17
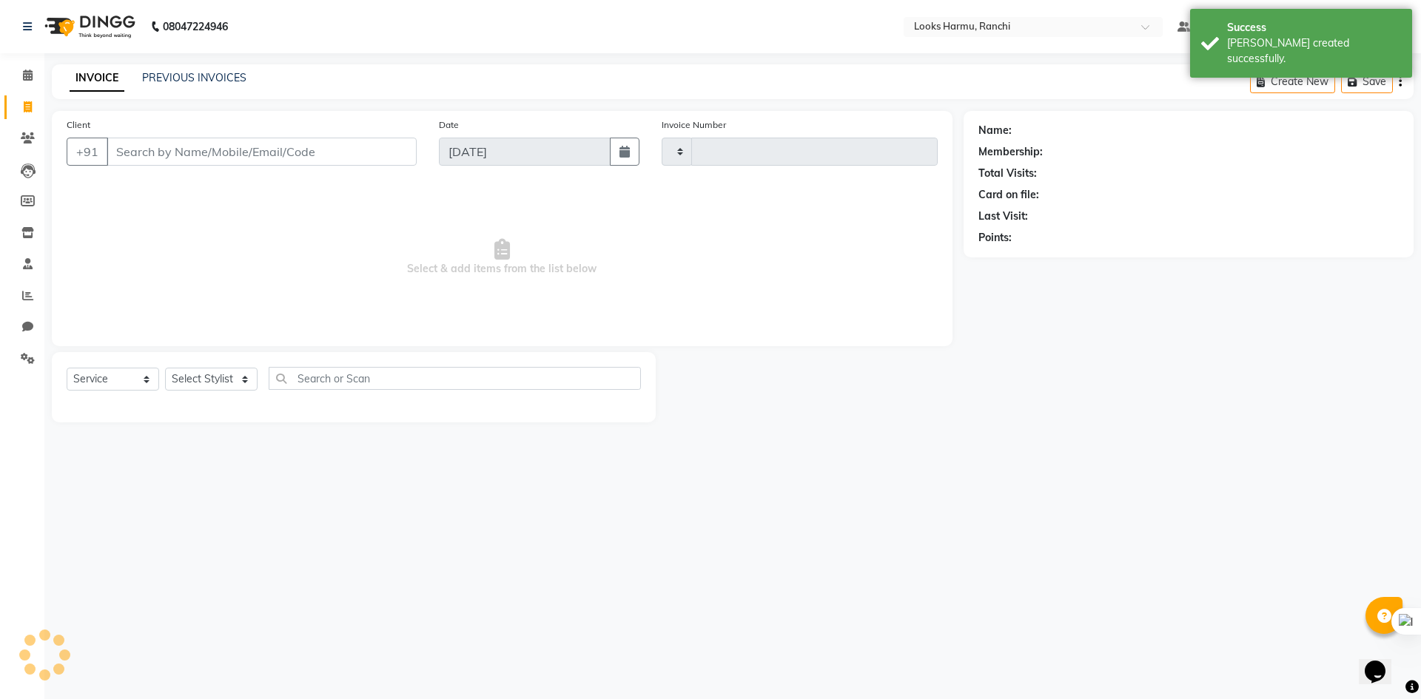
click at [35, 106] on span at bounding box center [28, 107] width 26 height 17
select select "service"
type input "1151"
select select "6247"
select select "V"
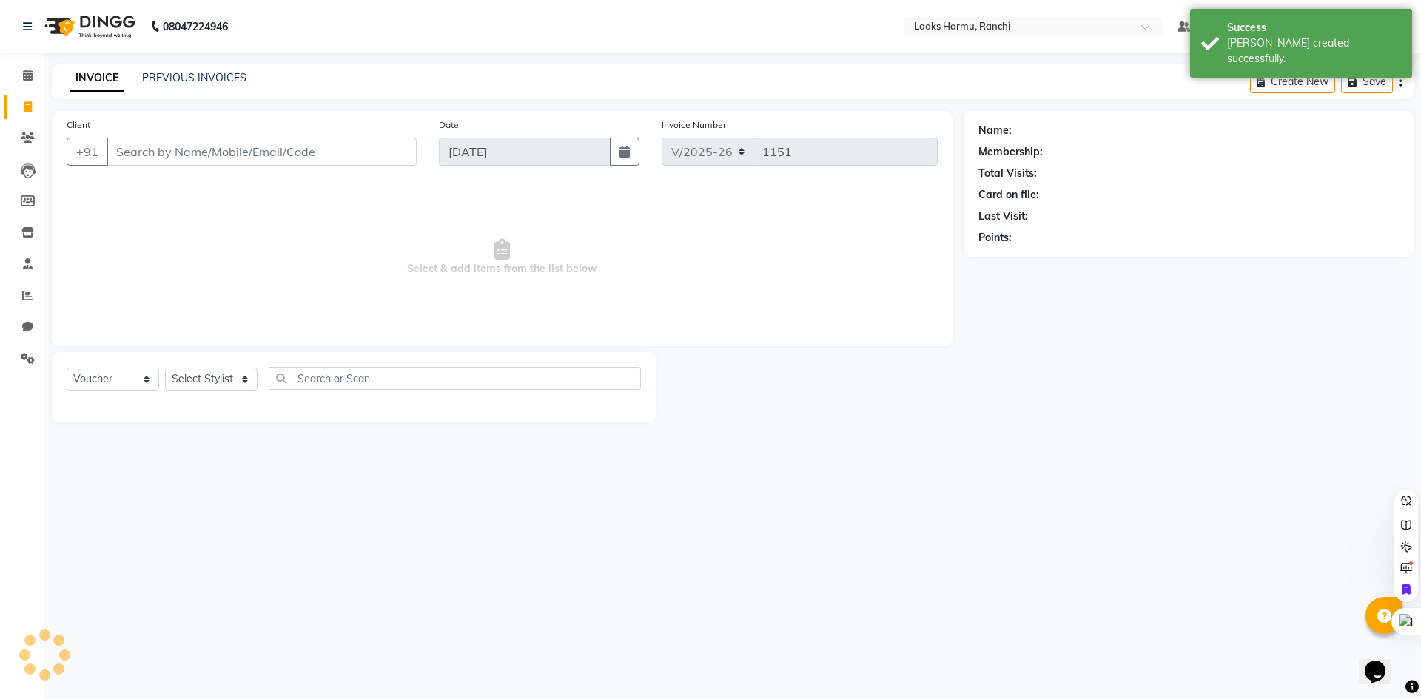
select select "47538"
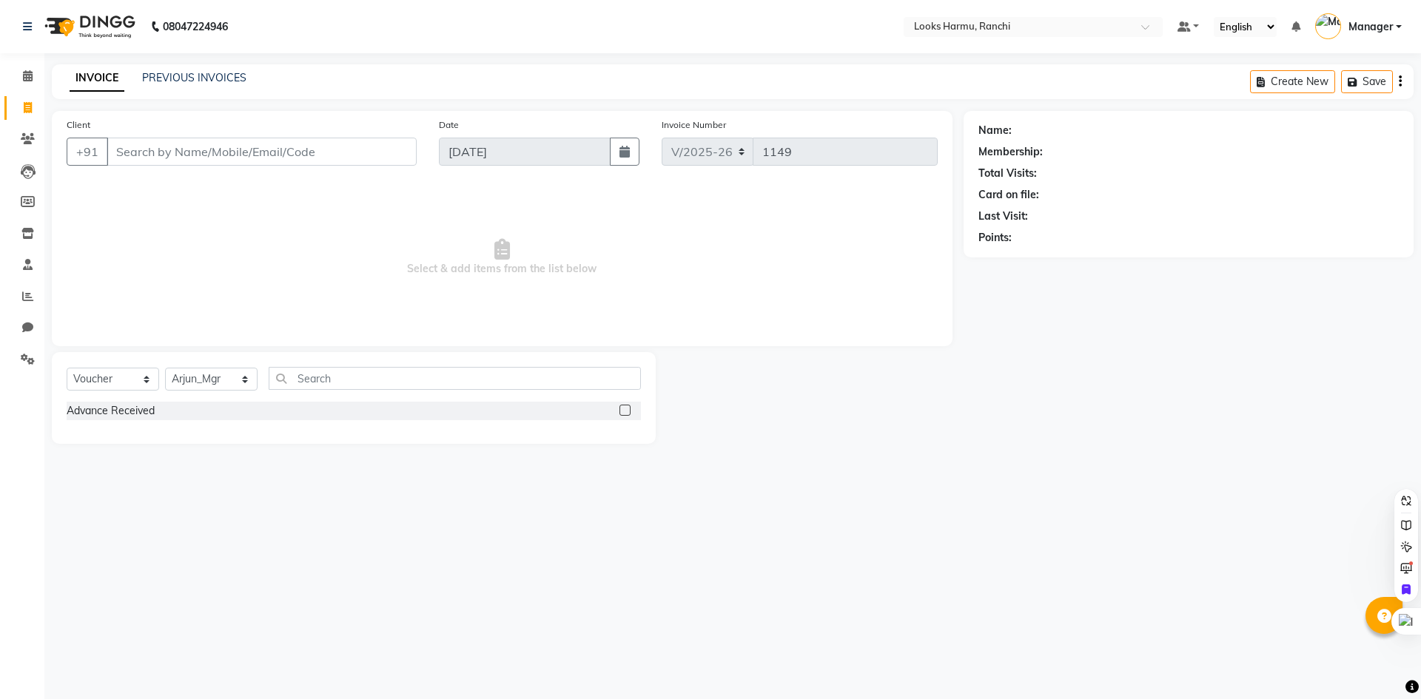
select select "6247"
select select "V"
select select "47538"
